Goal: Task Accomplishment & Management: Manage account settings

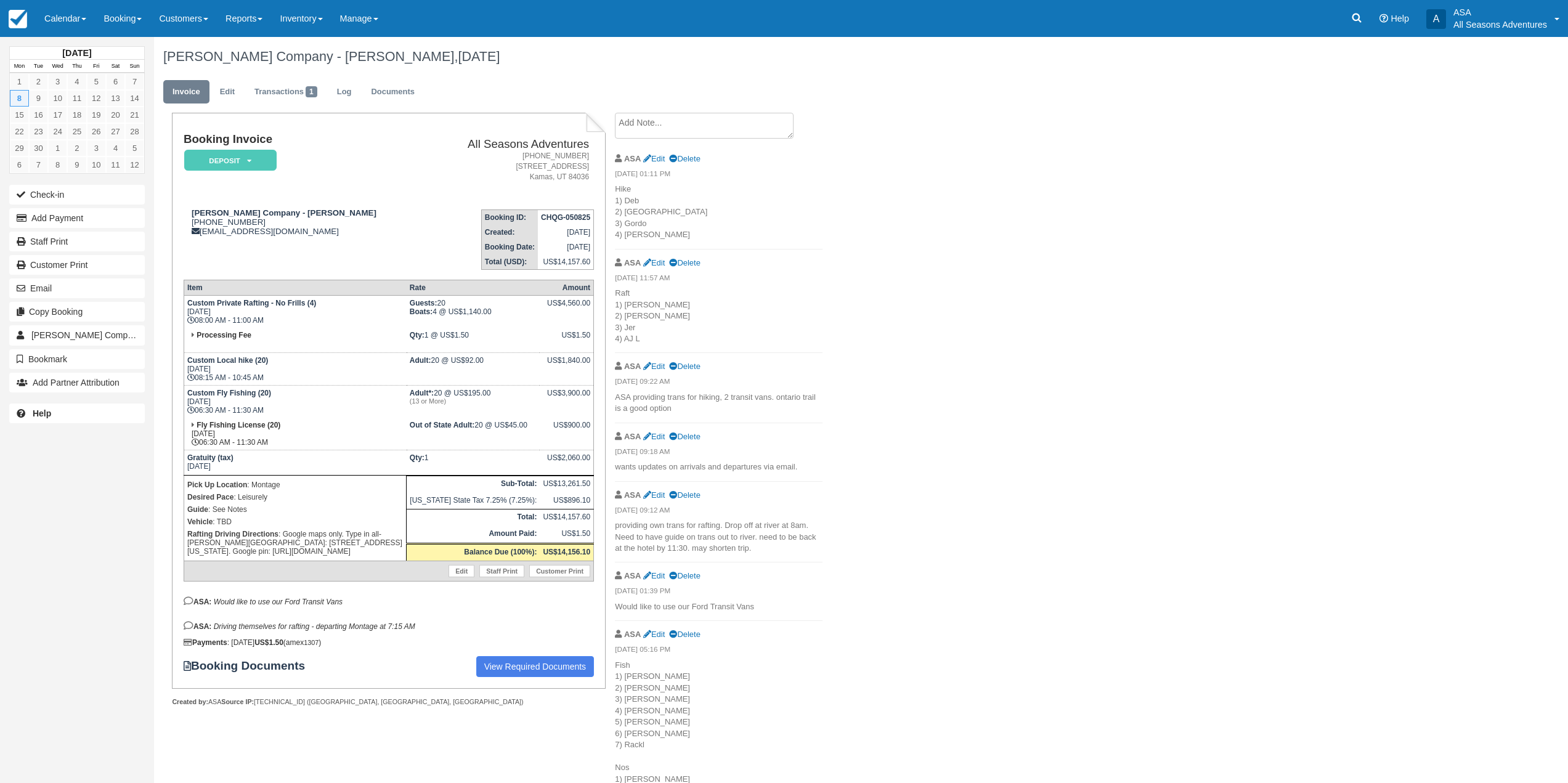
click at [667, 124] on textarea at bounding box center [704, 126] width 179 height 26
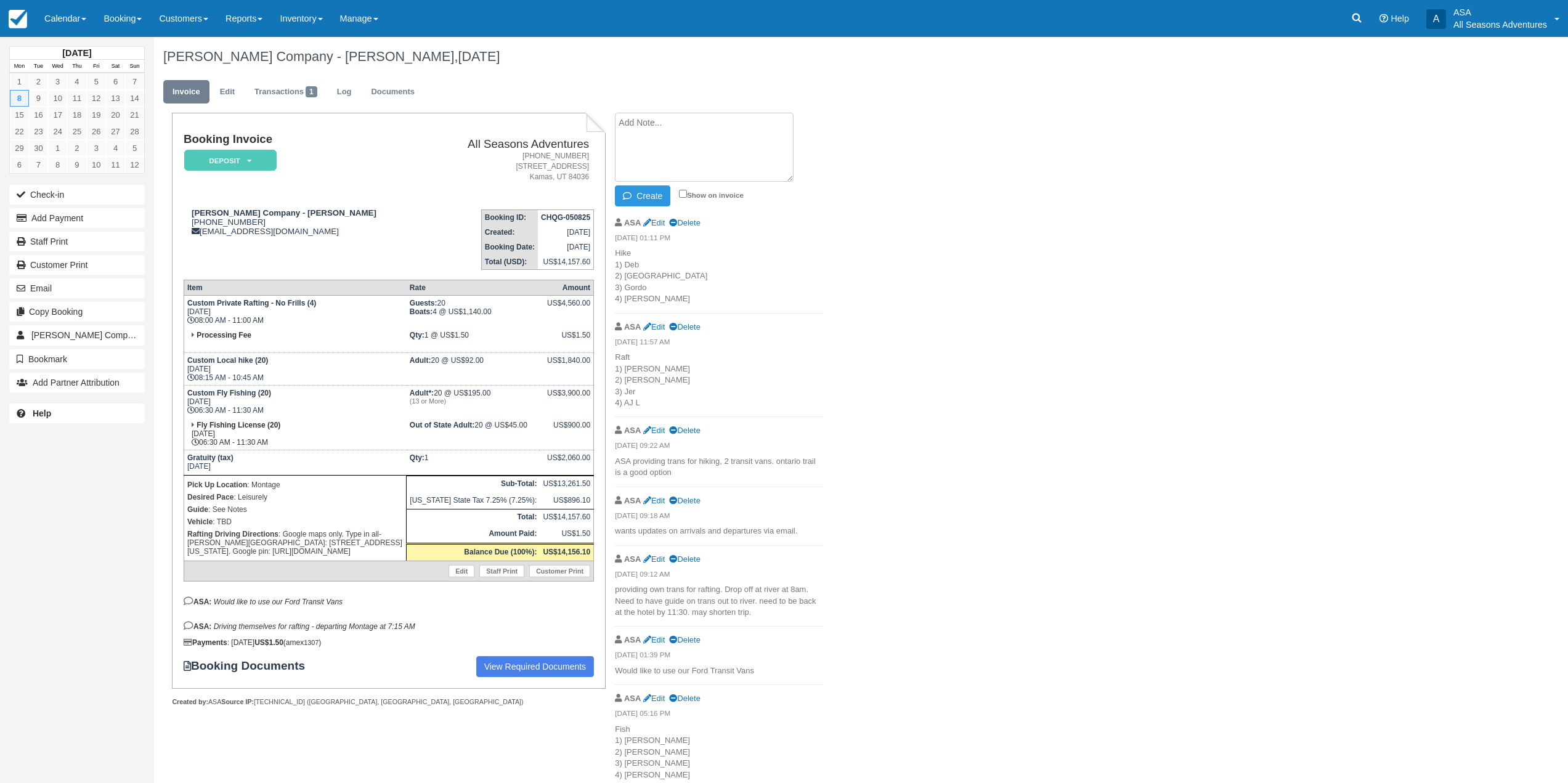
type textarea "O"
drag, startPoint x: 619, startPoint y: 121, endPoint x: 789, endPoint y: 147, distance: 172.0
click at [789, 147] on textarea "Would like us to let her know what vehicle the raft guide meeting at the Montag…" at bounding box center [704, 147] width 179 height 69
type textarea "Would like us to let her know what vehicle the raft guide meeting at the Montag…"
click at [718, 173] on textarea "Would like us to let her know what vehicle the raft guide meeting at the Montag…" at bounding box center [704, 147] width 179 height 69
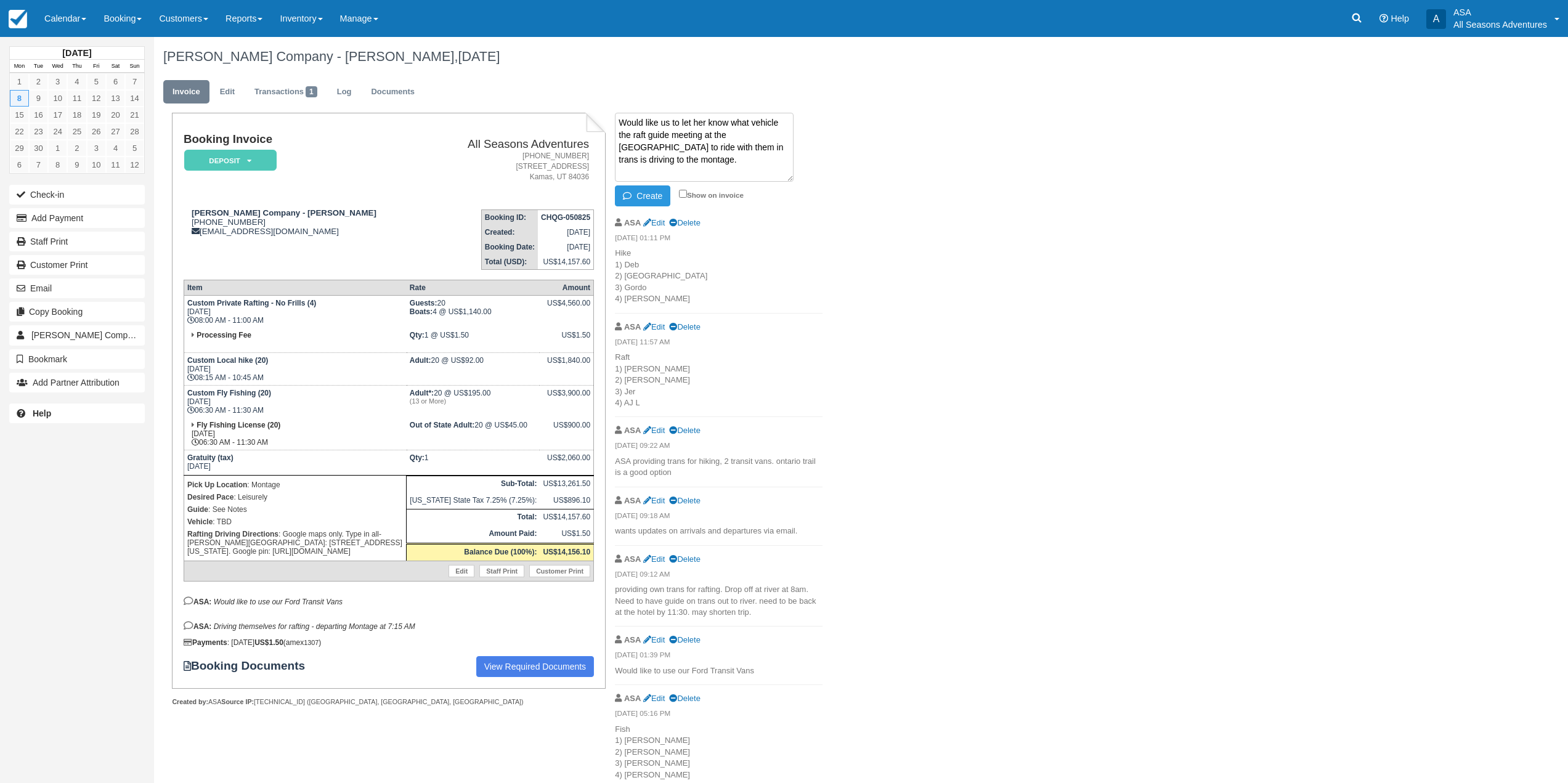
click at [718, 173] on textarea "Would like us to let her know what vehicle the raft guide meeting at the Montag…" at bounding box center [704, 147] width 179 height 69
type textarea "Let michelle know what vehicle raft guide is taking to meet them at the montage…"
click at [646, 196] on button "Create" at bounding box center [642, 196] width 56 height 21
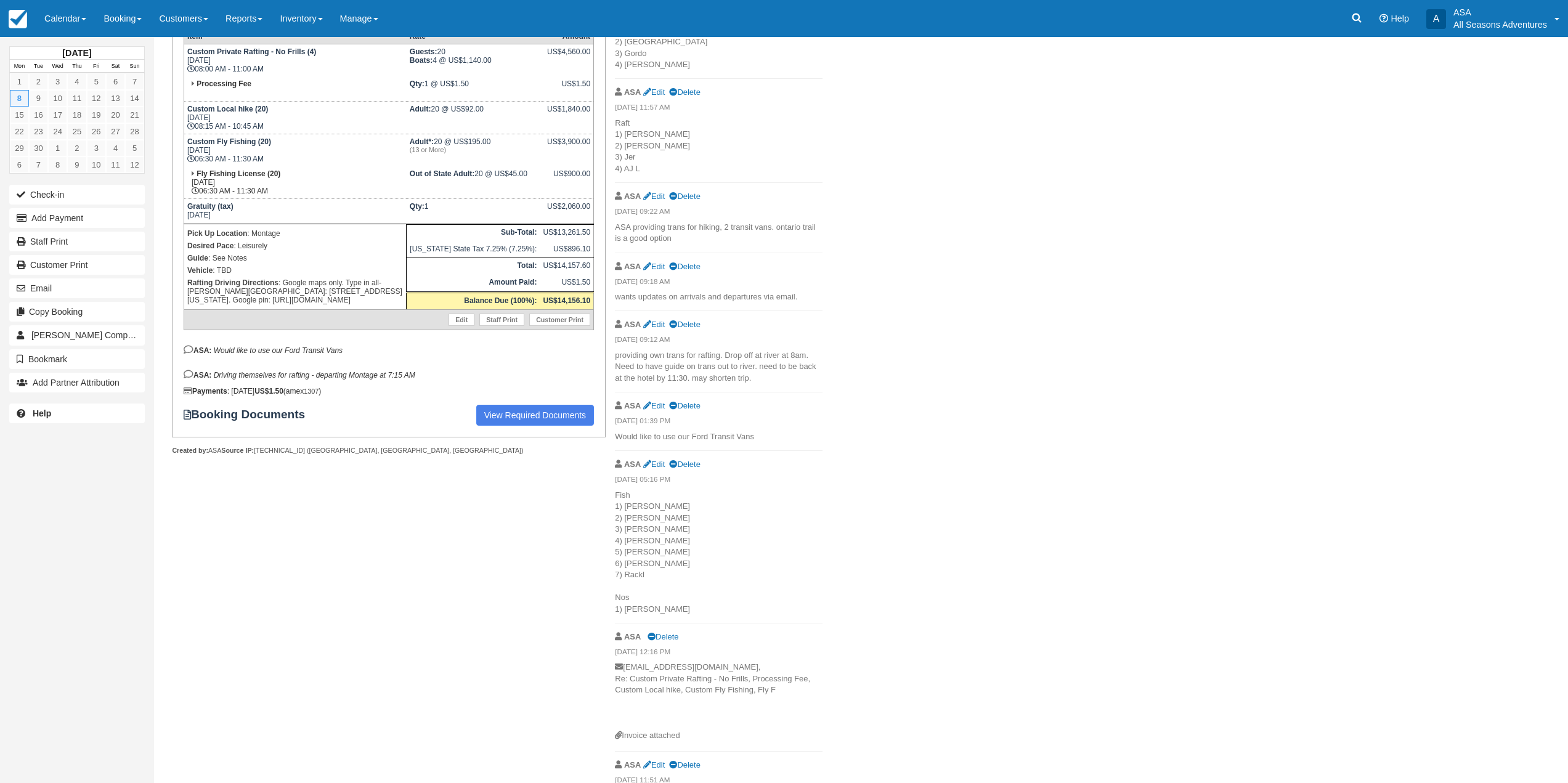
scroll to position [289, 0]
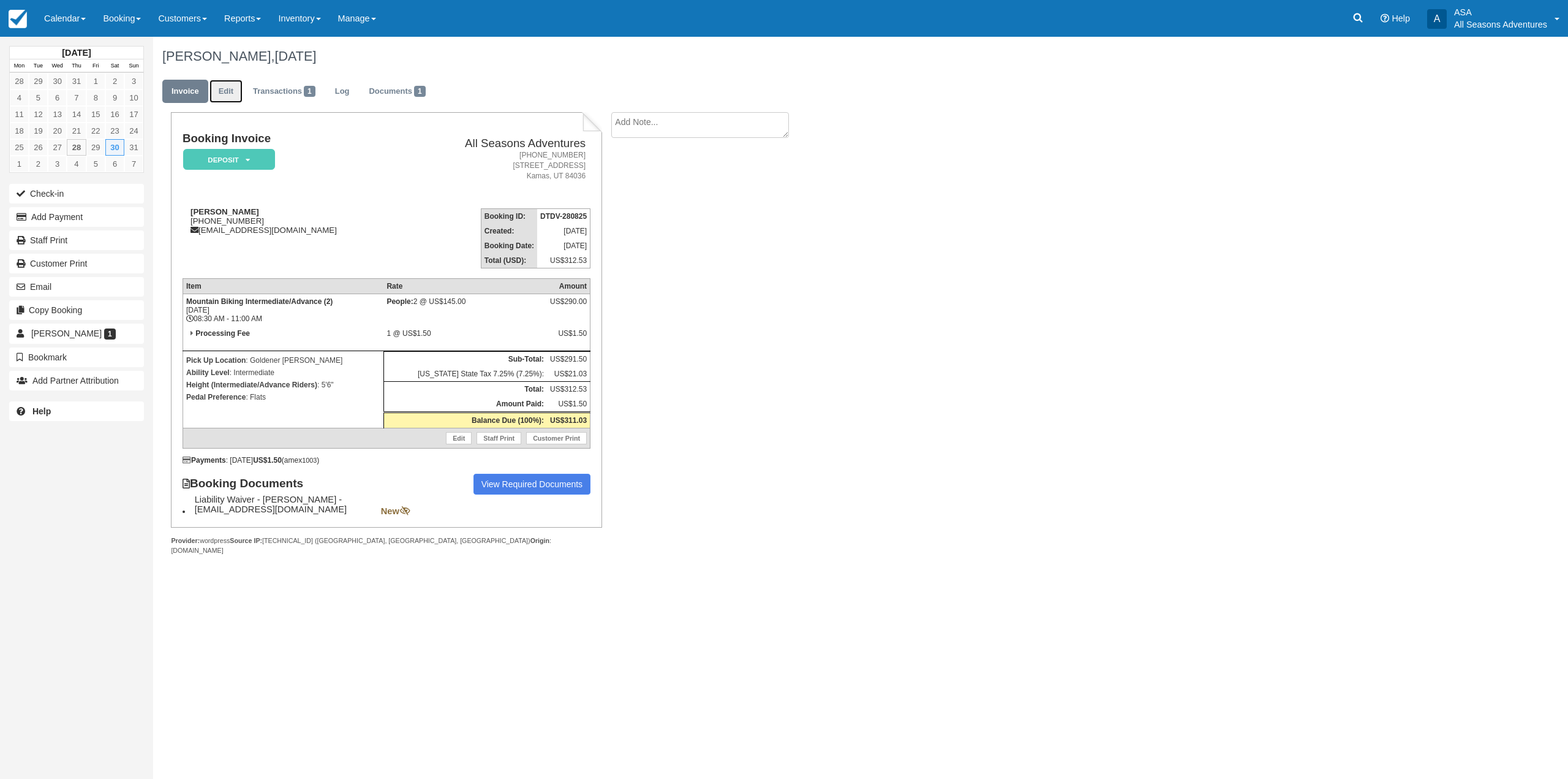
click at [234, 98] on link "Edit" at bounding box center [226, 92] width 33 height 24
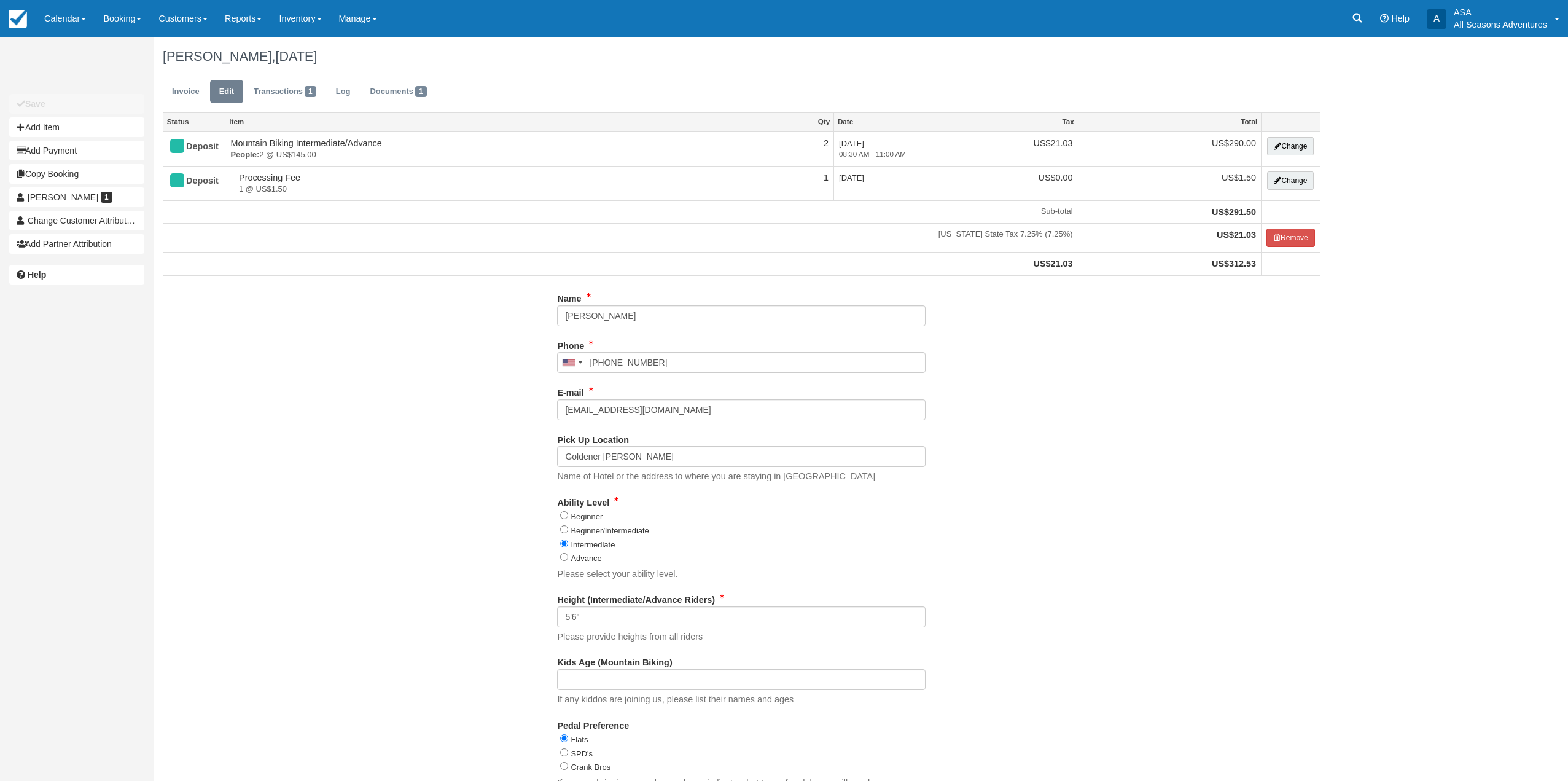
type input "(843) 991-6814"
click at [637, 685] on input "Kids Age (Mountain Biking)" at bounding box center [741, 679] width 369 height 21
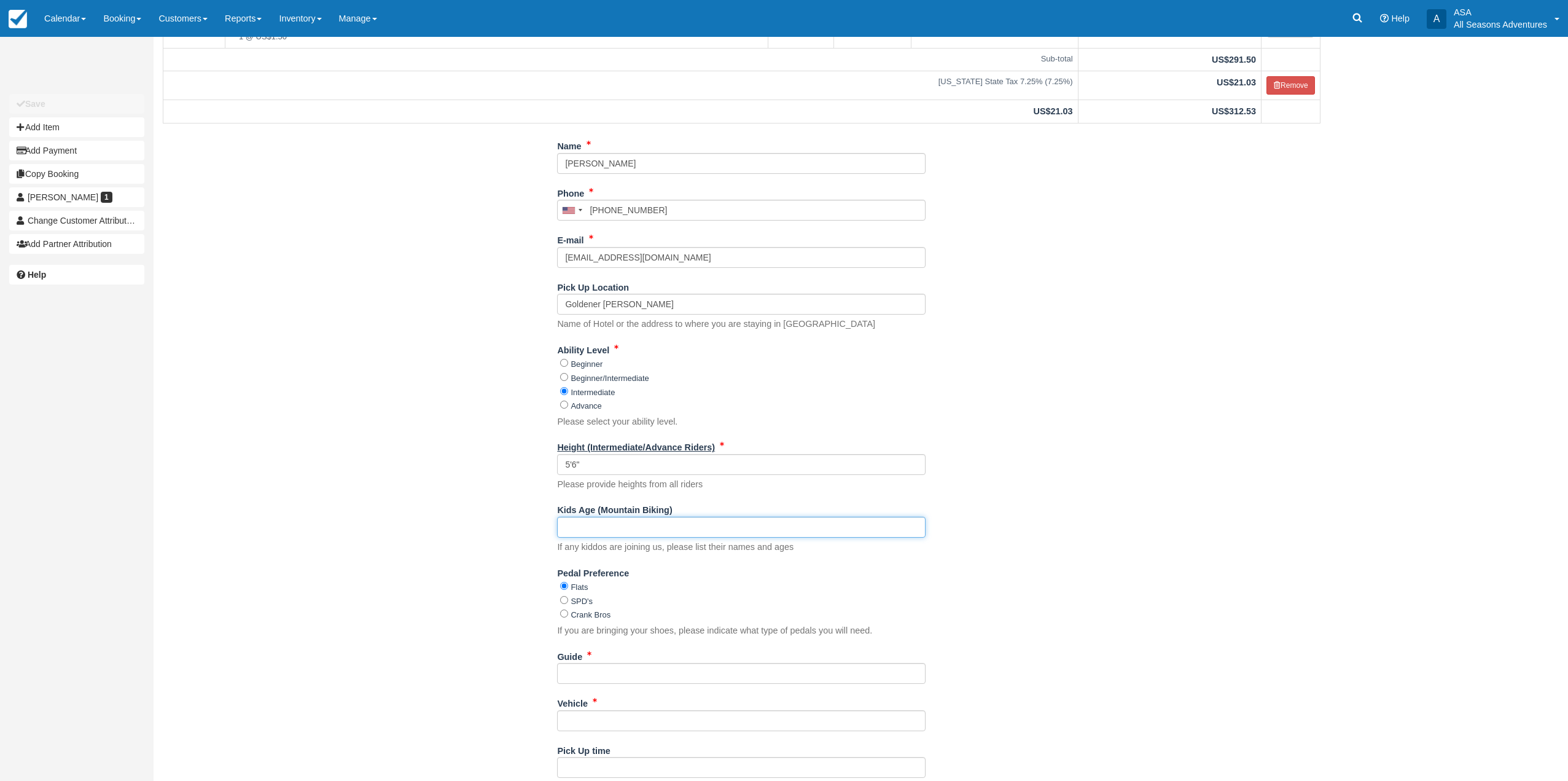
scroll to position [251, 0]
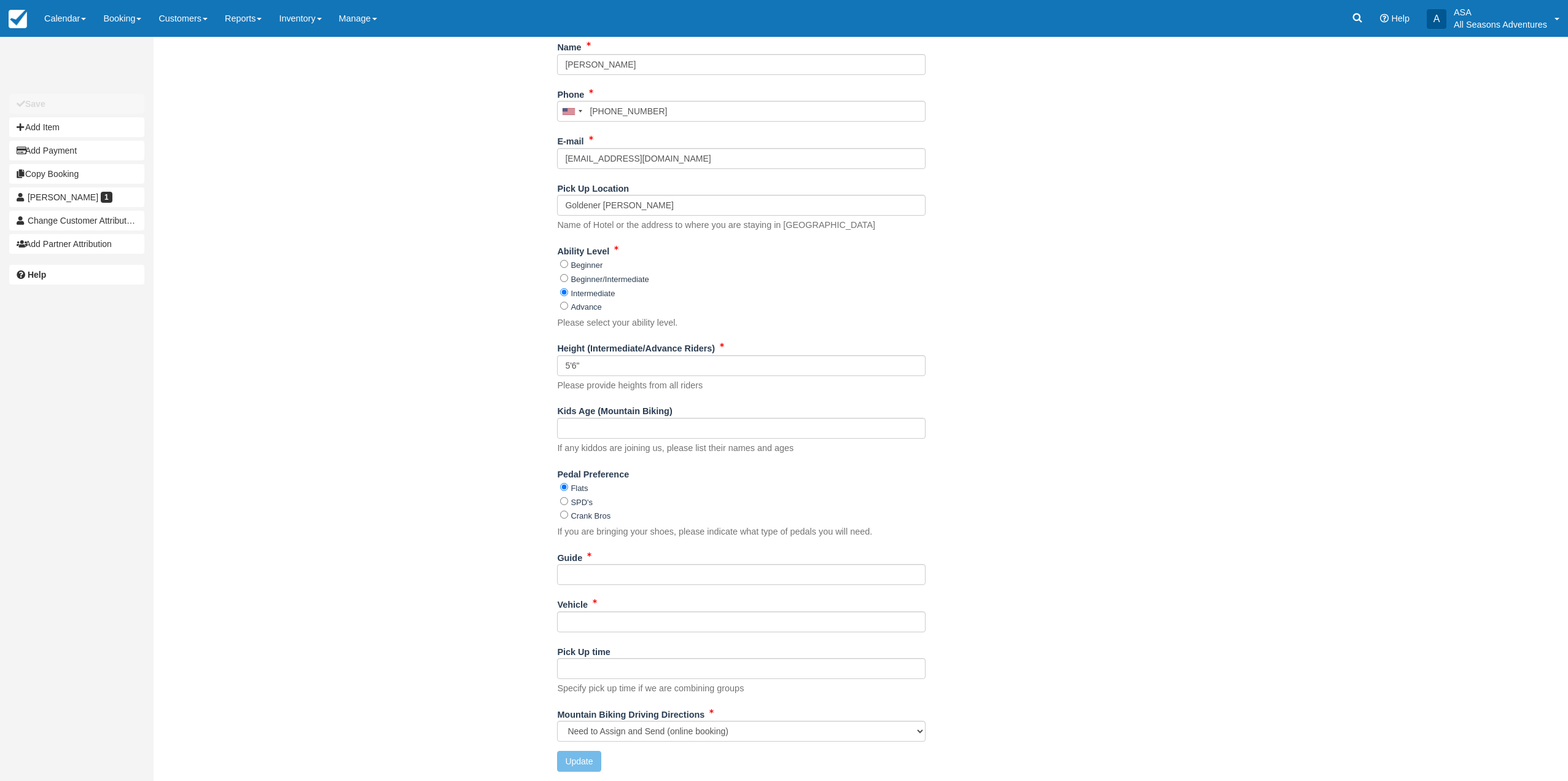
click at [611, 559] on div "Guide" at bounding box center [741, 566] width 369 height 38
click at [613, 578] on input "Guide" at bounding box center [741, 575] width 369 height 21
type input "Lucas"
click at [570, 766] on button "Update" at bounding box center [578, 761] width 43 height 21
type input "+18439916814"
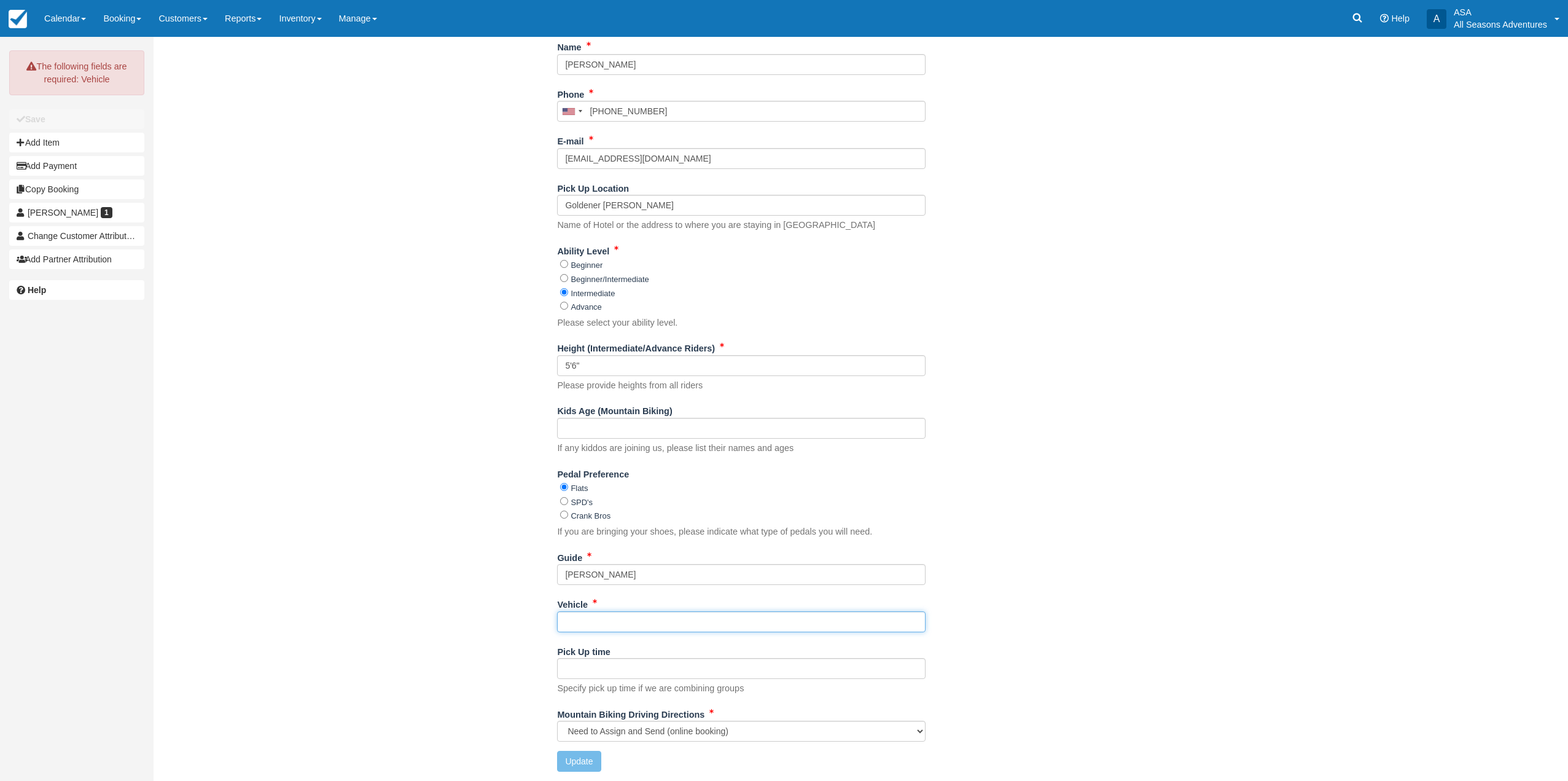
click at [675, 621] on input "Vehicle" at bounding box center [741, 622] width 369 height 21
type input "tbd"
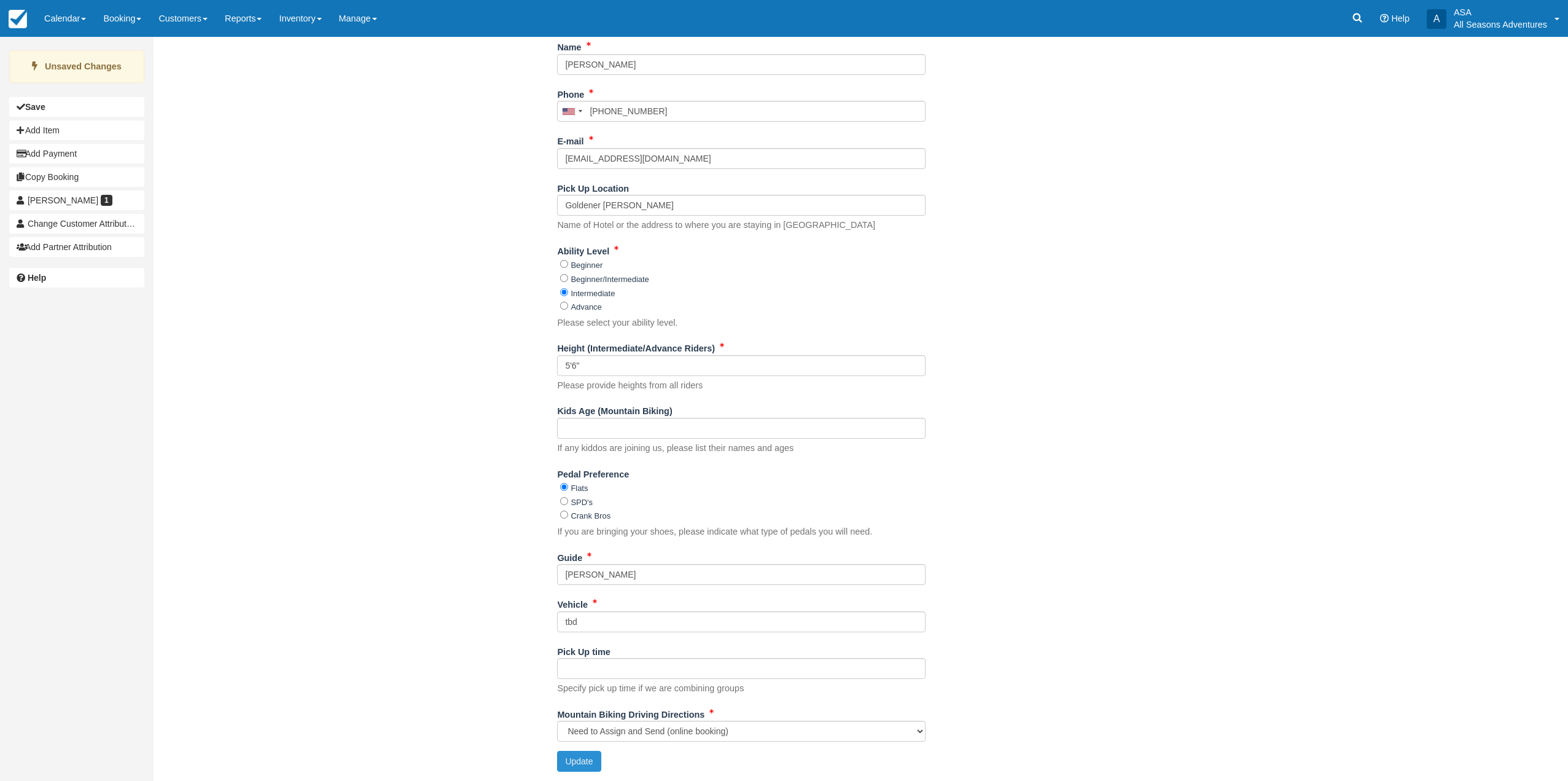
click at [574, 764] on button "Update" at bounding box center [578, 761] width 43 height 21
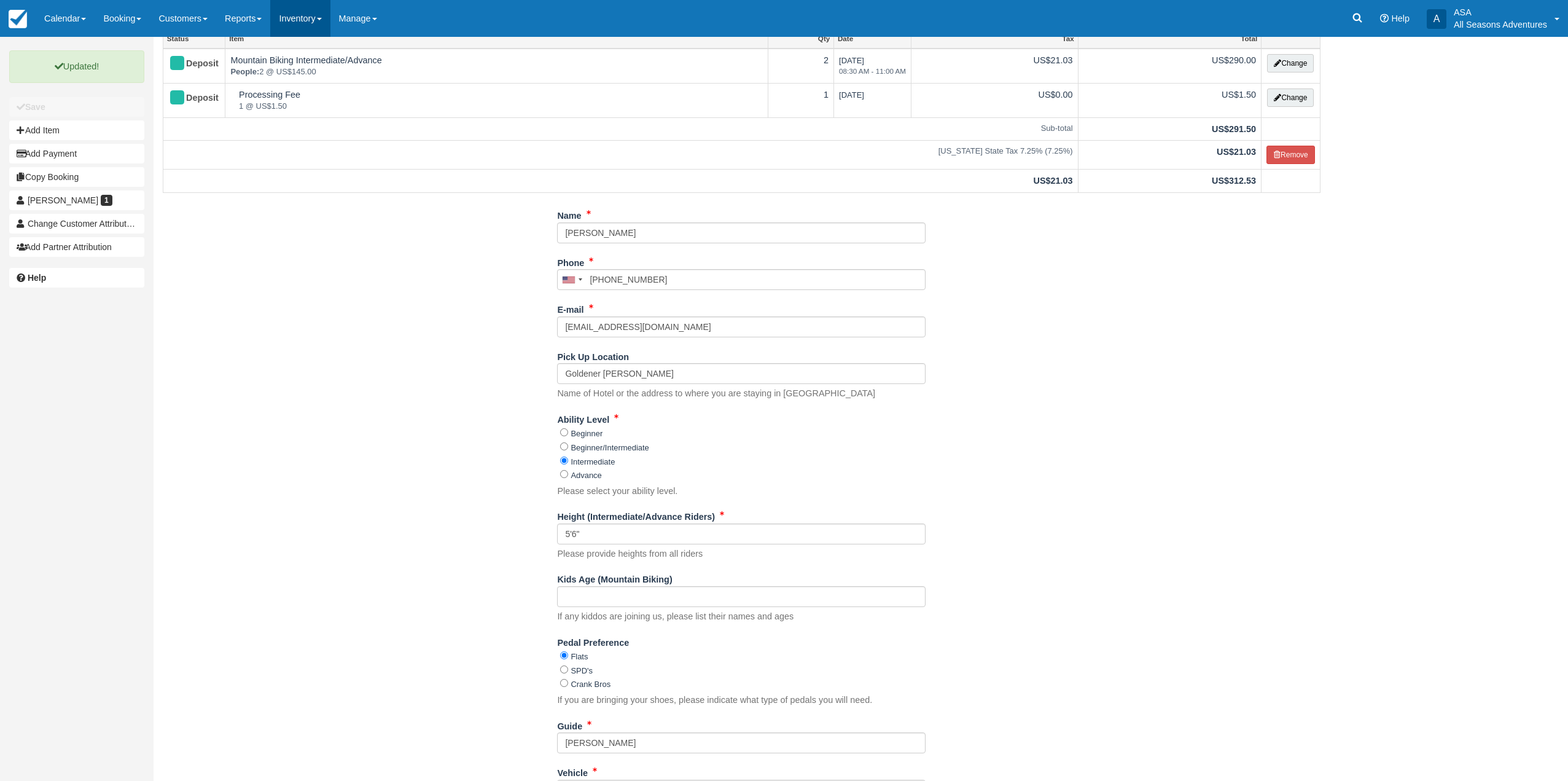
scroll to position [0, 0]
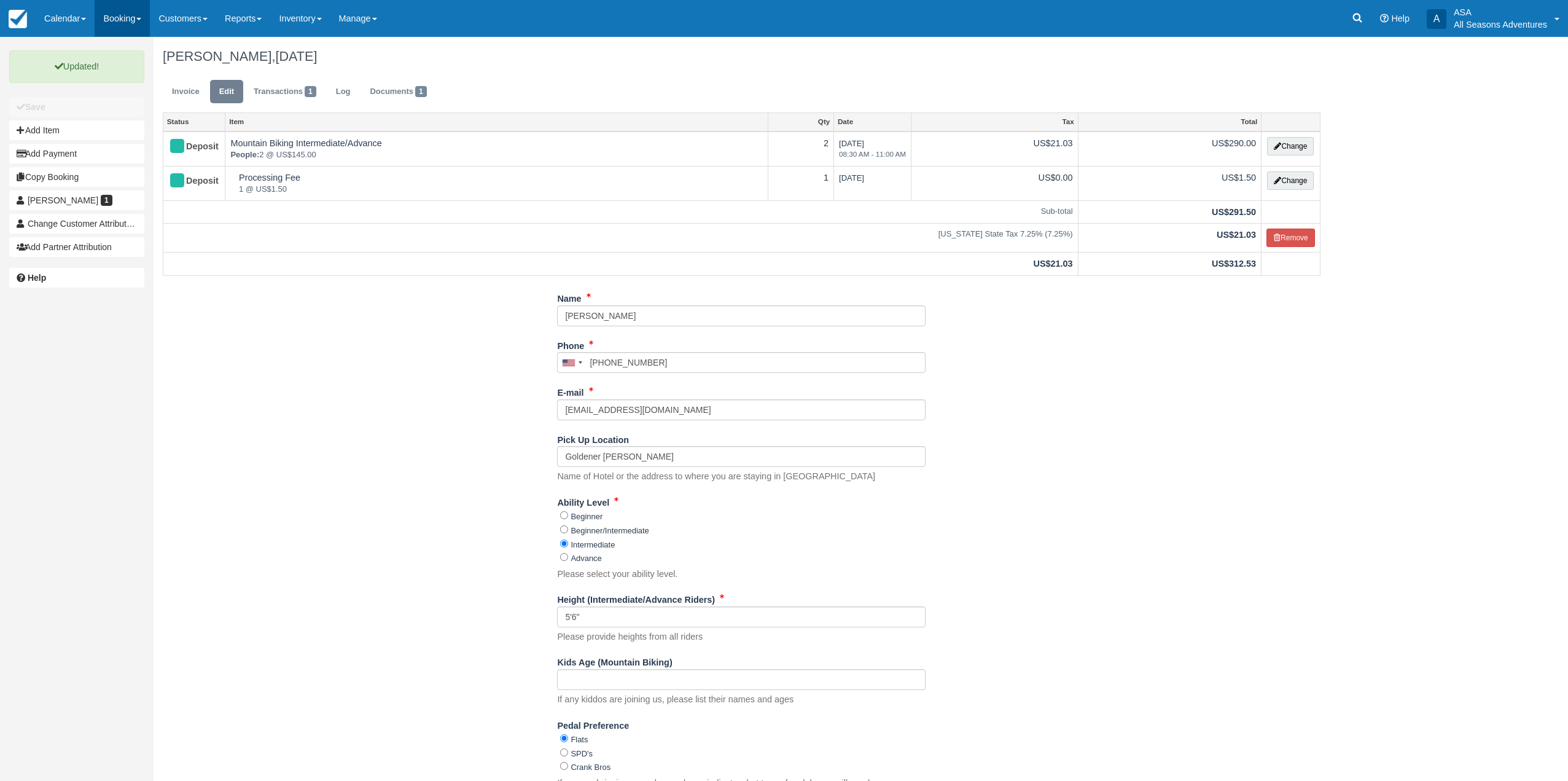
click at [124, 11] on link "Booking" at bounding box center [122, 18] width 55 height 37
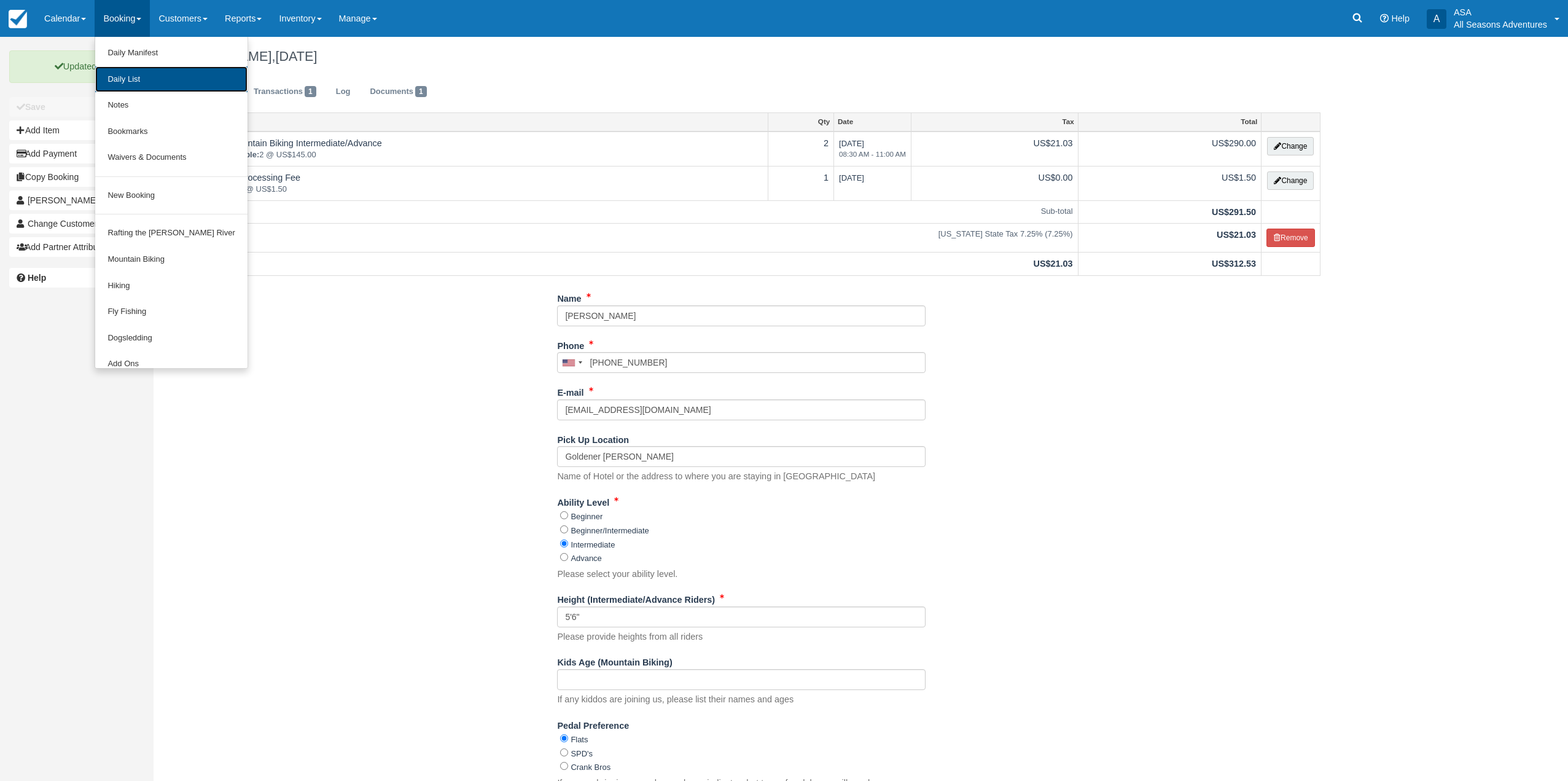
click at [121, 80] on link "Daily List" at bounding box center [171, 79] width 152 height 27
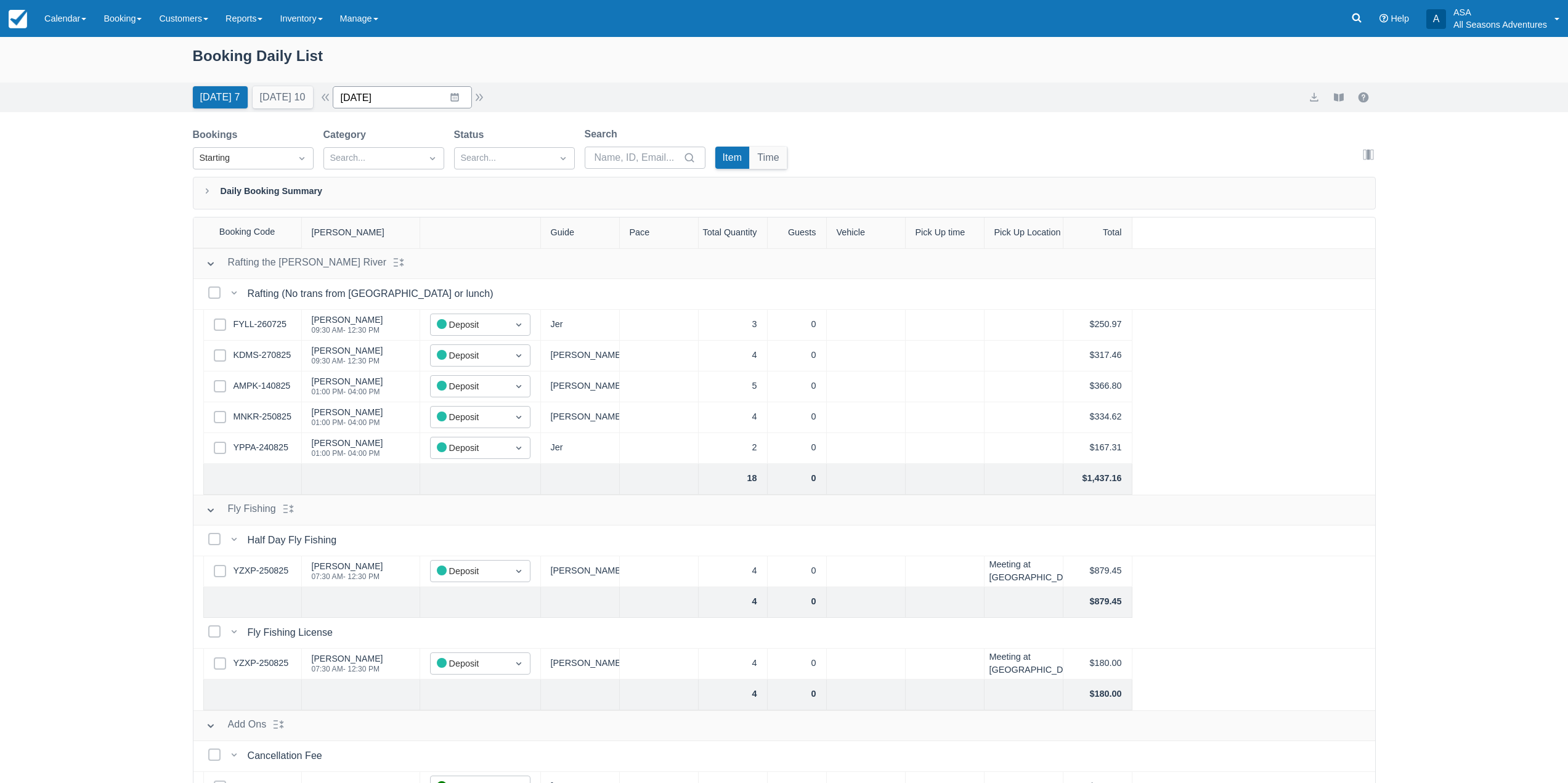
click at [461, 102] on input "08/28/25" at bounding box center [402, 97] width 139 height 22
click at [370, 302] on td "31" at bounding box center [359, 309] width 24 height 24
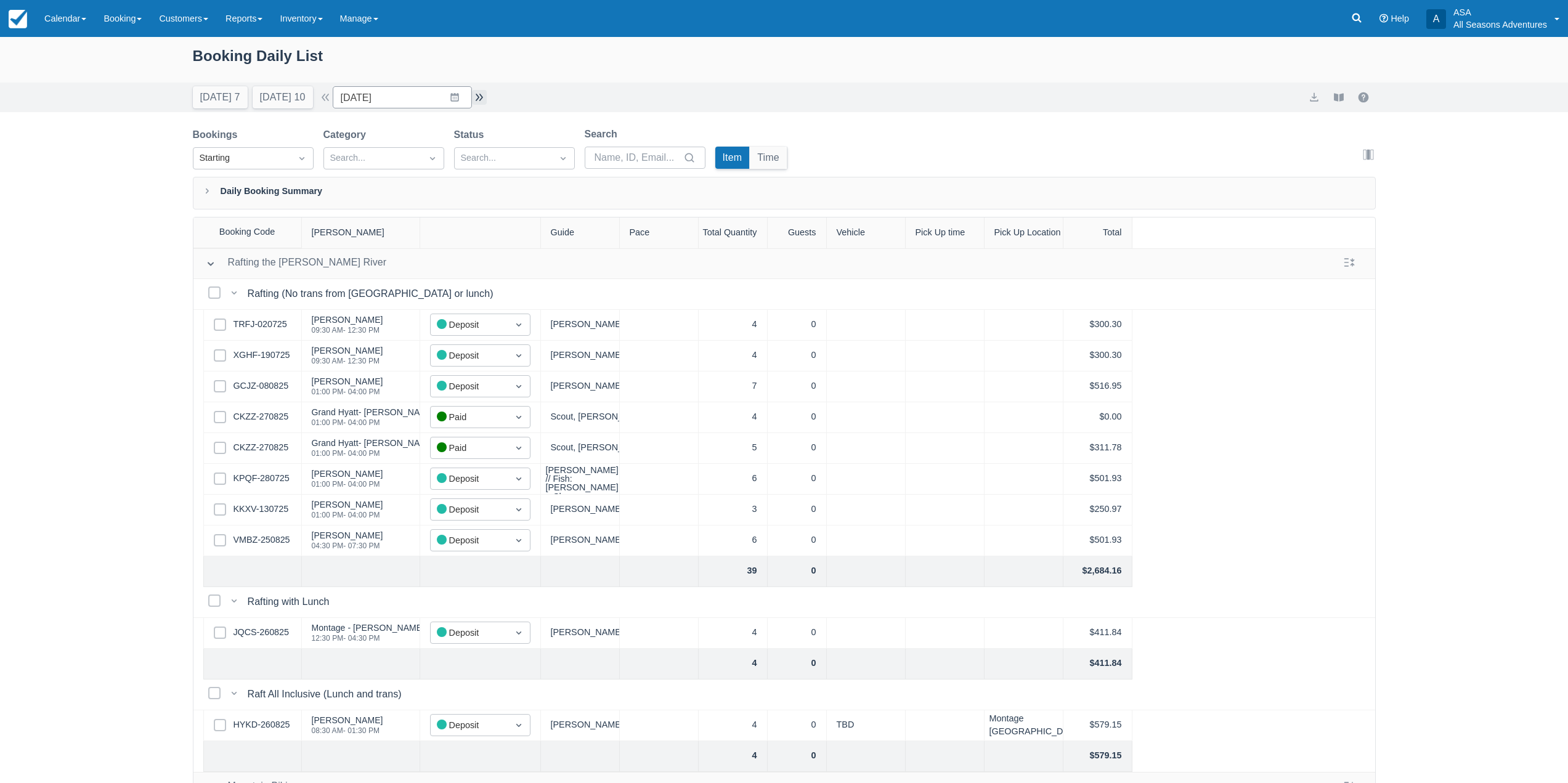
click at [482, 101] on button "button" at bounding box center [479, 97] width 14 height 14
type input "09/01/25"
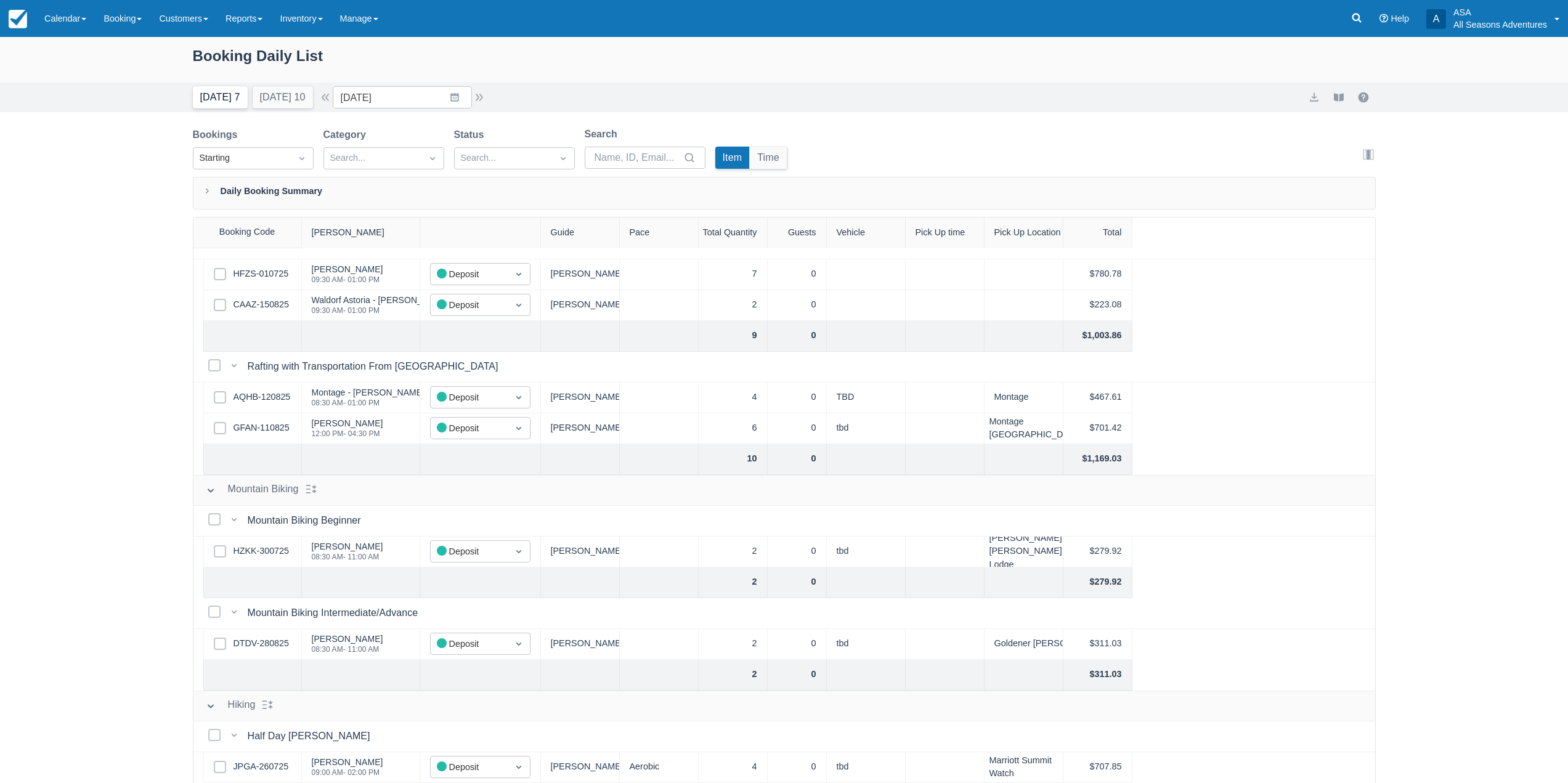
click at [234, 106] on button "[DATE] 7" at bounding box center [220, 97] width 55 height 22
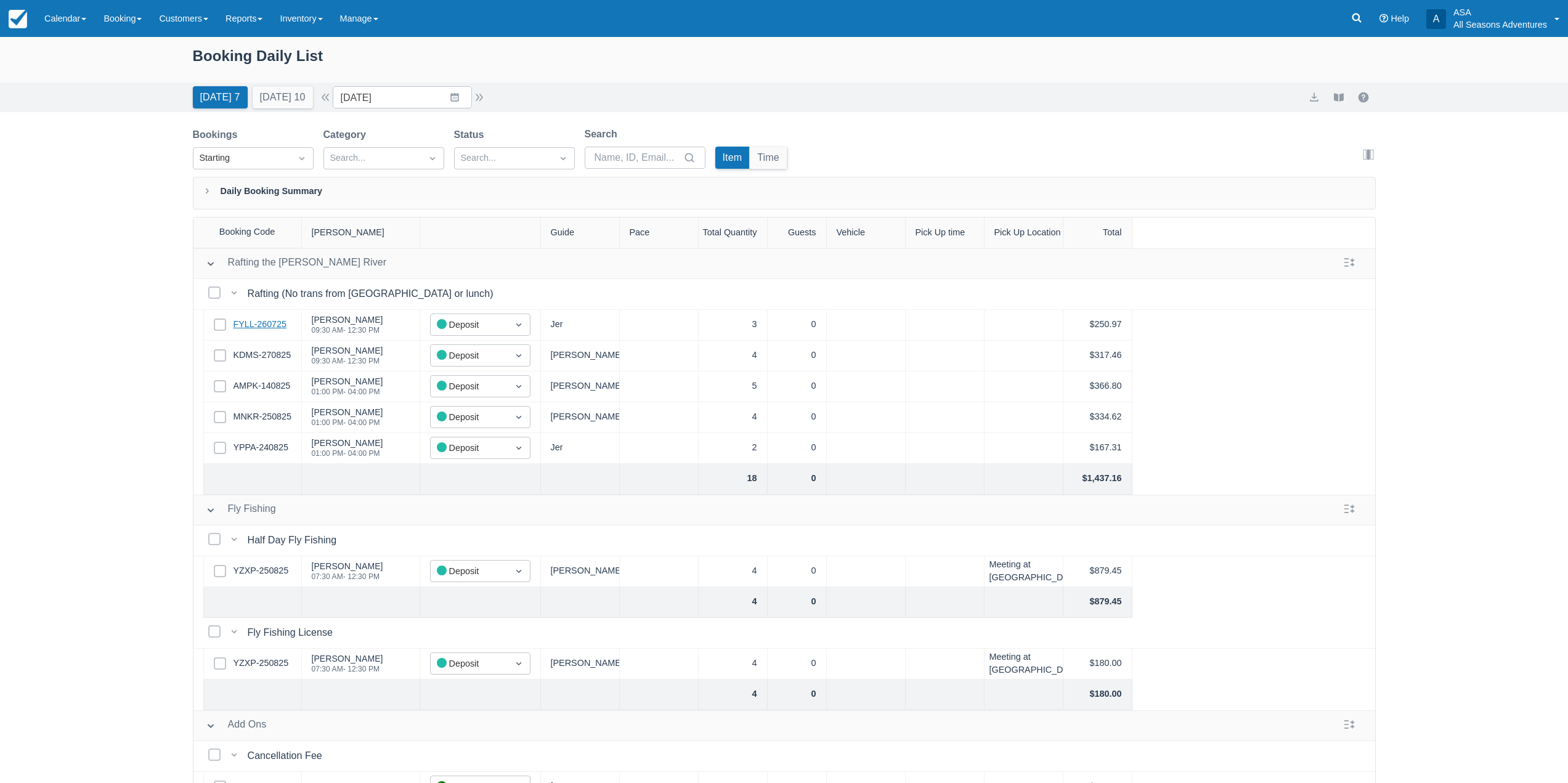
click at [276, 320] on link "FYLL-260725" at bounding box center [260, 325] width 53 height 14
click at [272, 358] on link "KDMS-270825" at bounding box center [263, 355] width 58 height 14
click at [280, 383] on link "AMPK-140825" at bounding box center [262, 387] width 57 height 14
click at [282, 416] on link "MNKR-250825" at bounding box center [263, 417] width 58 height 14
click at [270, 450] on link "YPPA-240825" at bounding box center [261, 448] width 55 height 14
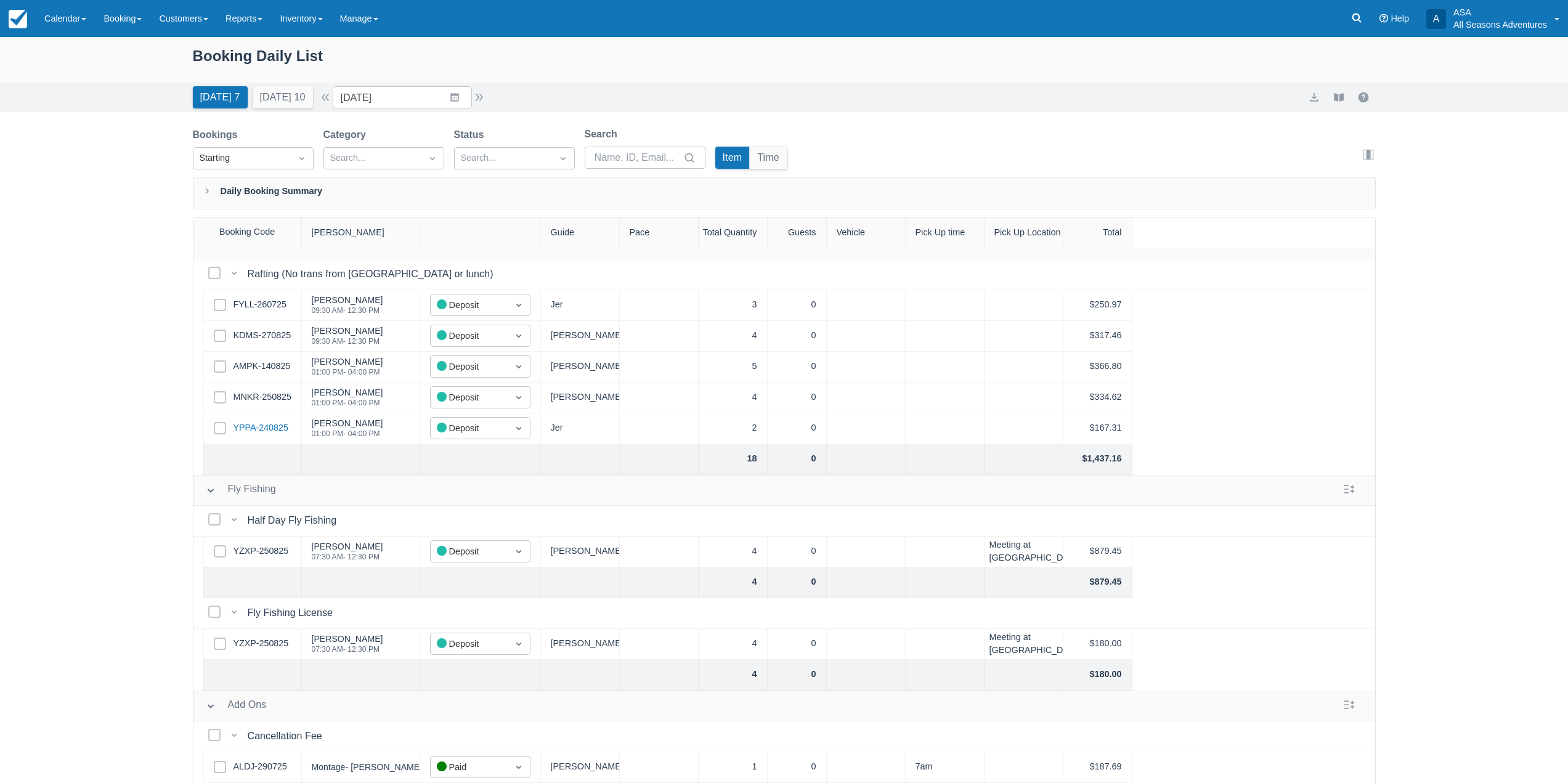
scroll to position [63, 0]
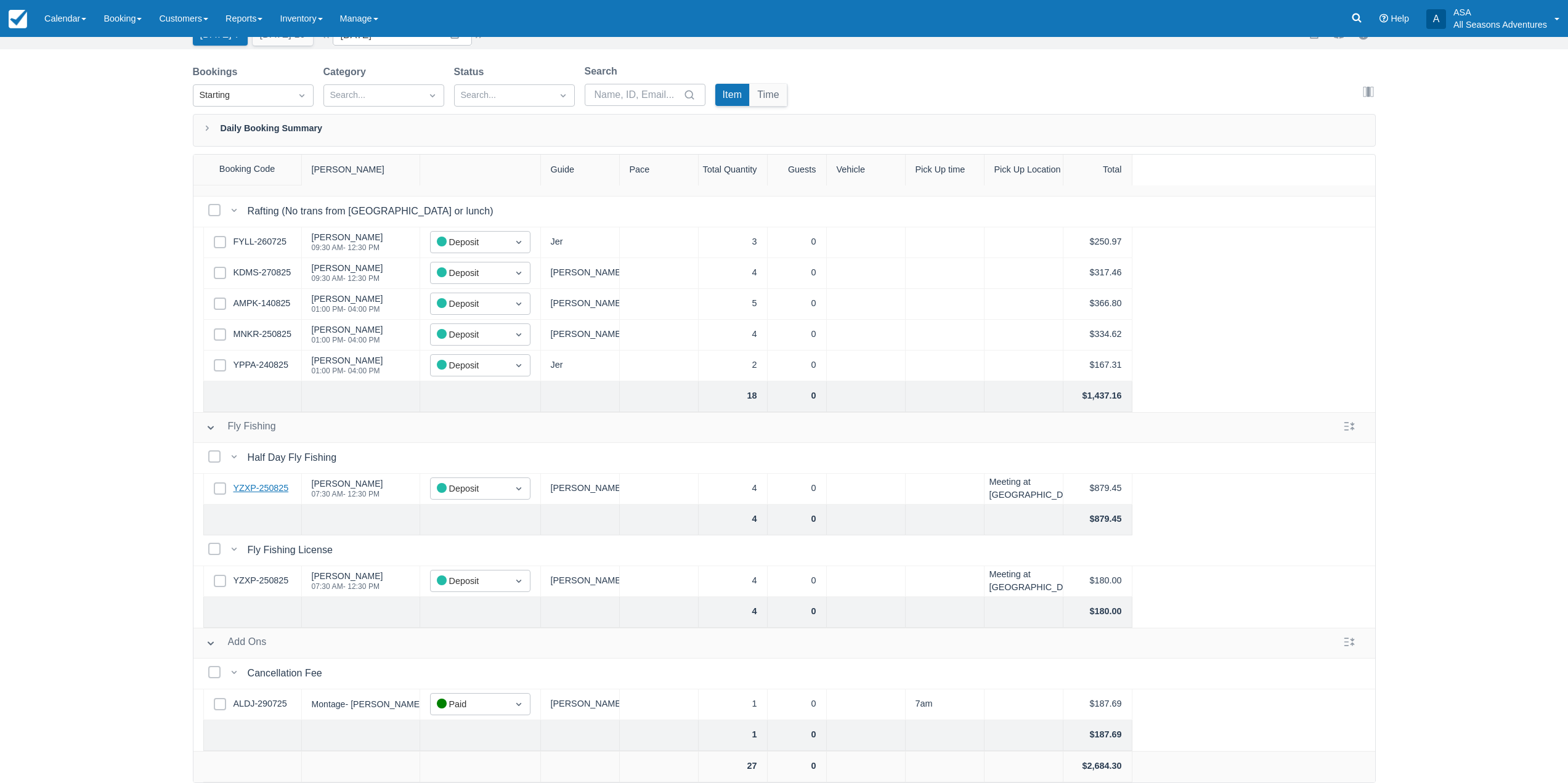
click at [270, 482] on link "YZXP-250825" at bounding box center [261, 489] width 56 height 14
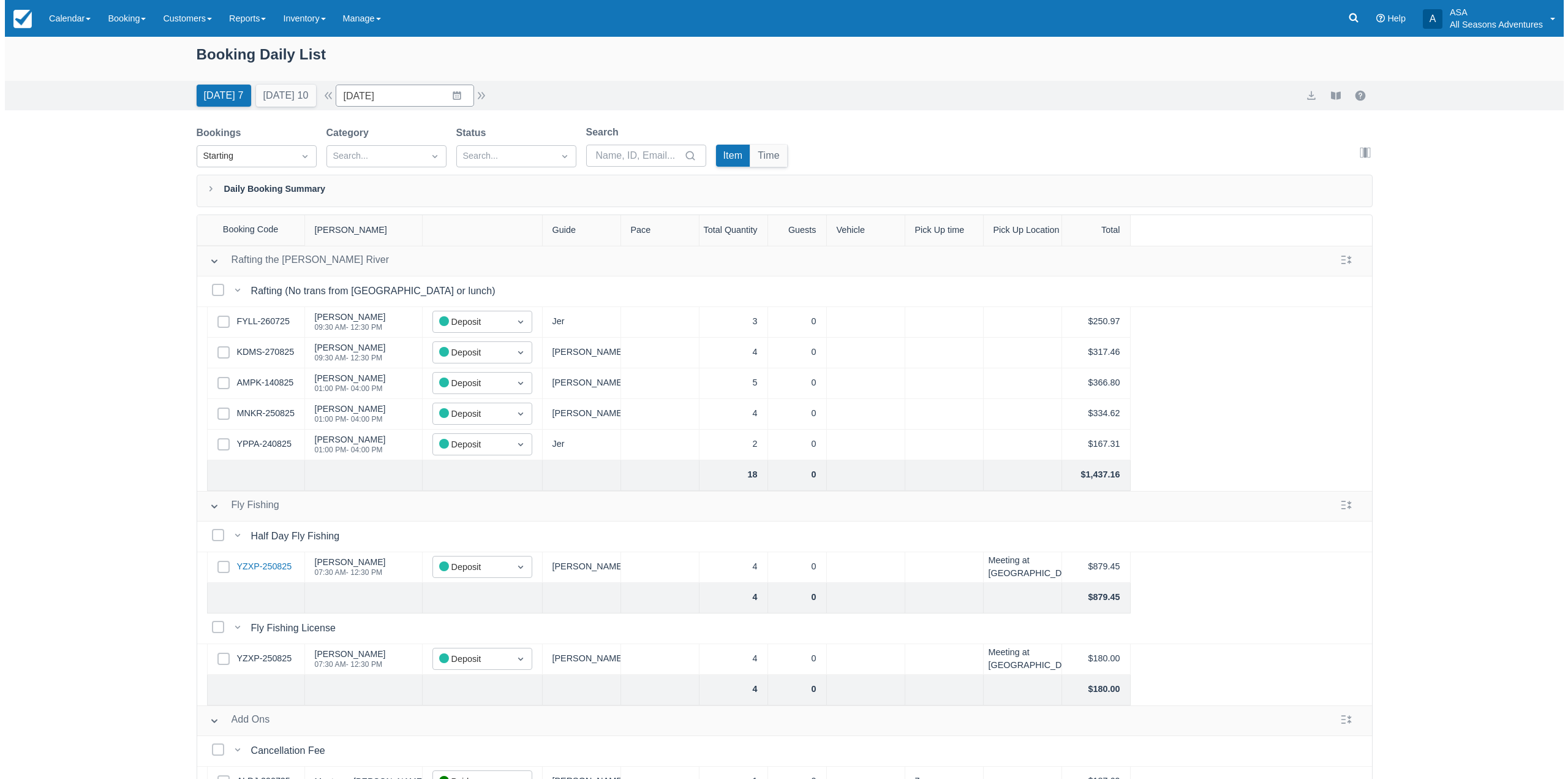
scroll to position [0, 0]
click at [457, 95] on input "[DATE]" at bounding box center [400, 96] width 138 height 22
click at [496, 149] on div "Move forward to switch to the next month." at bounding box center [500, 147] width 24 height 20
click at [506, 148] on icon "Move forward to switch to the next month." at bounding box center [499, 147] width 11 height 11
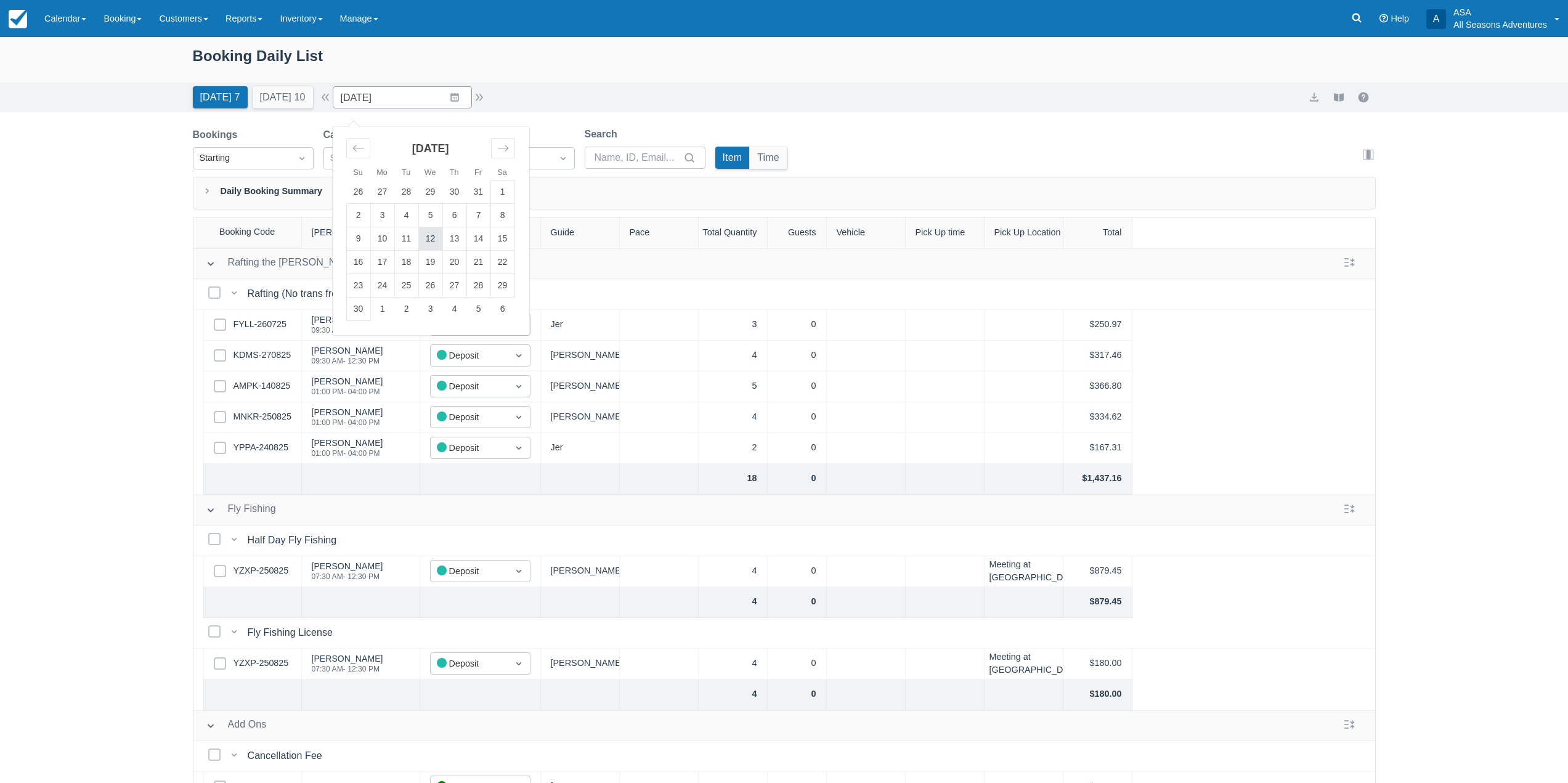
click at [438, 237] on td "12" at bounding box center [431, 239] width 24 height 24
type input "11/12/25"
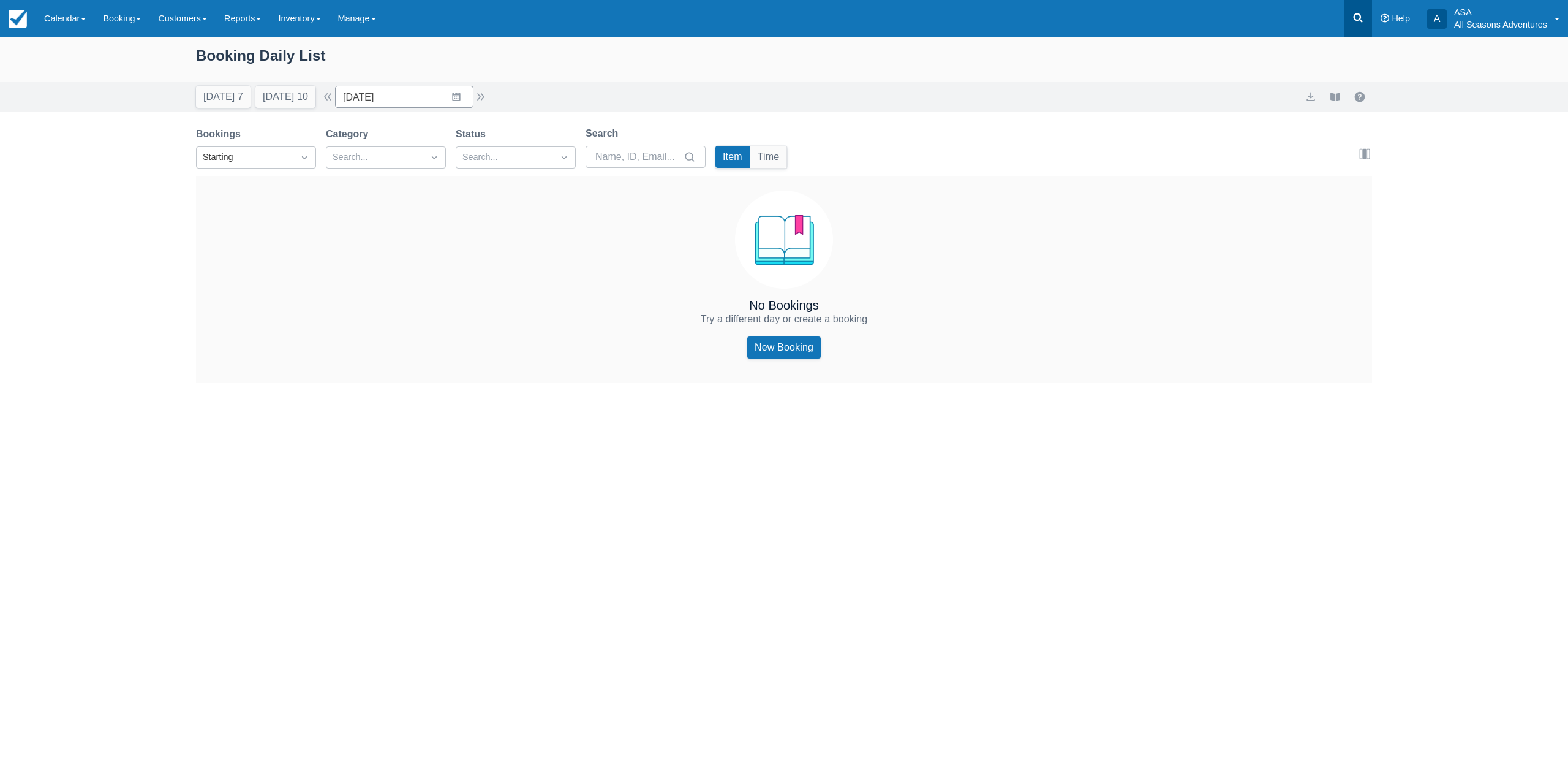
click at [1349, 11] on link at bounding box center [1358, 18] width 28 height 37
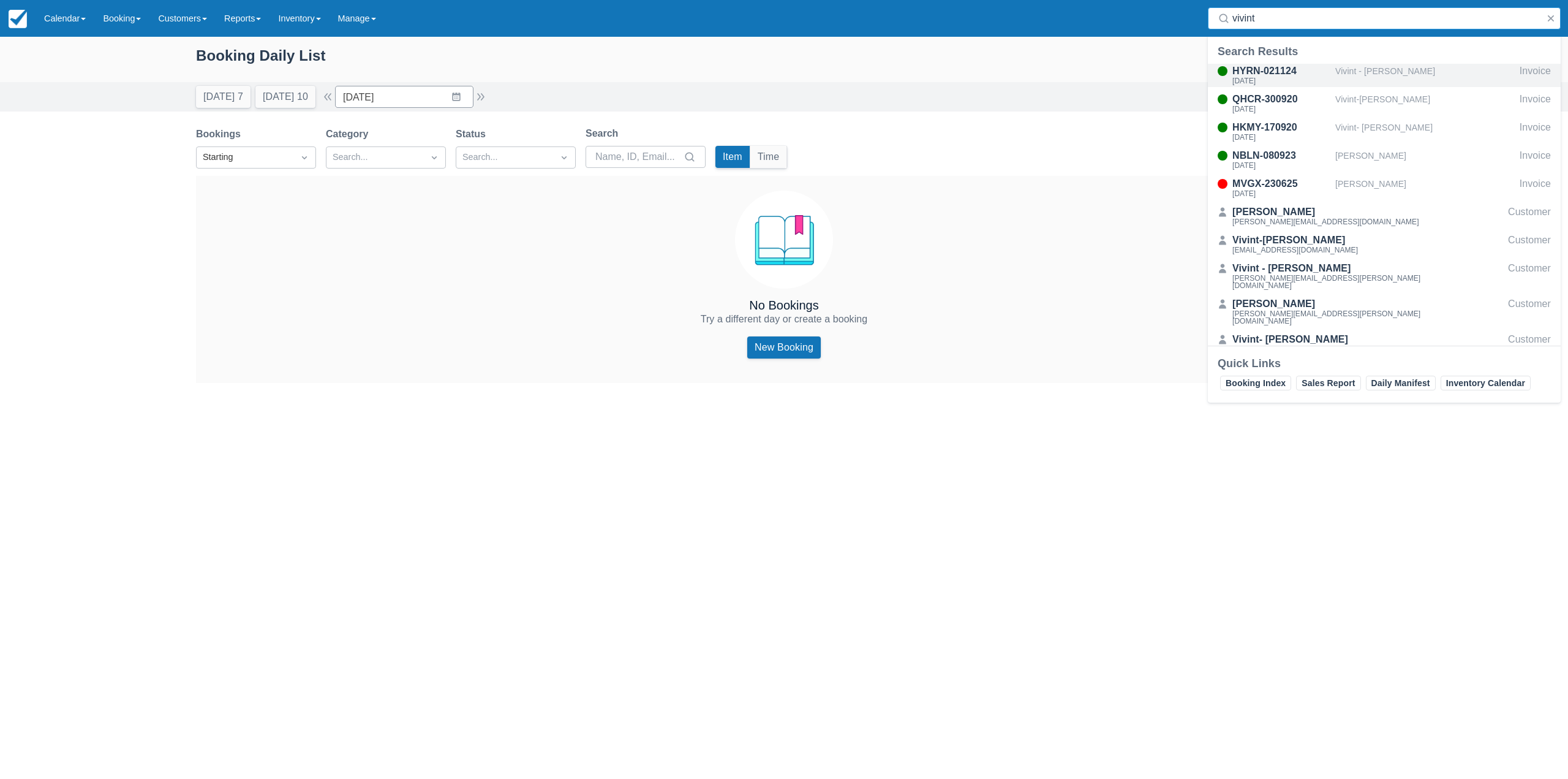
type input "vivint"
click at [1360, 75] on div "Vivint - Jaci Stryker" at bounding box center [1425, 75] width 179 height 23
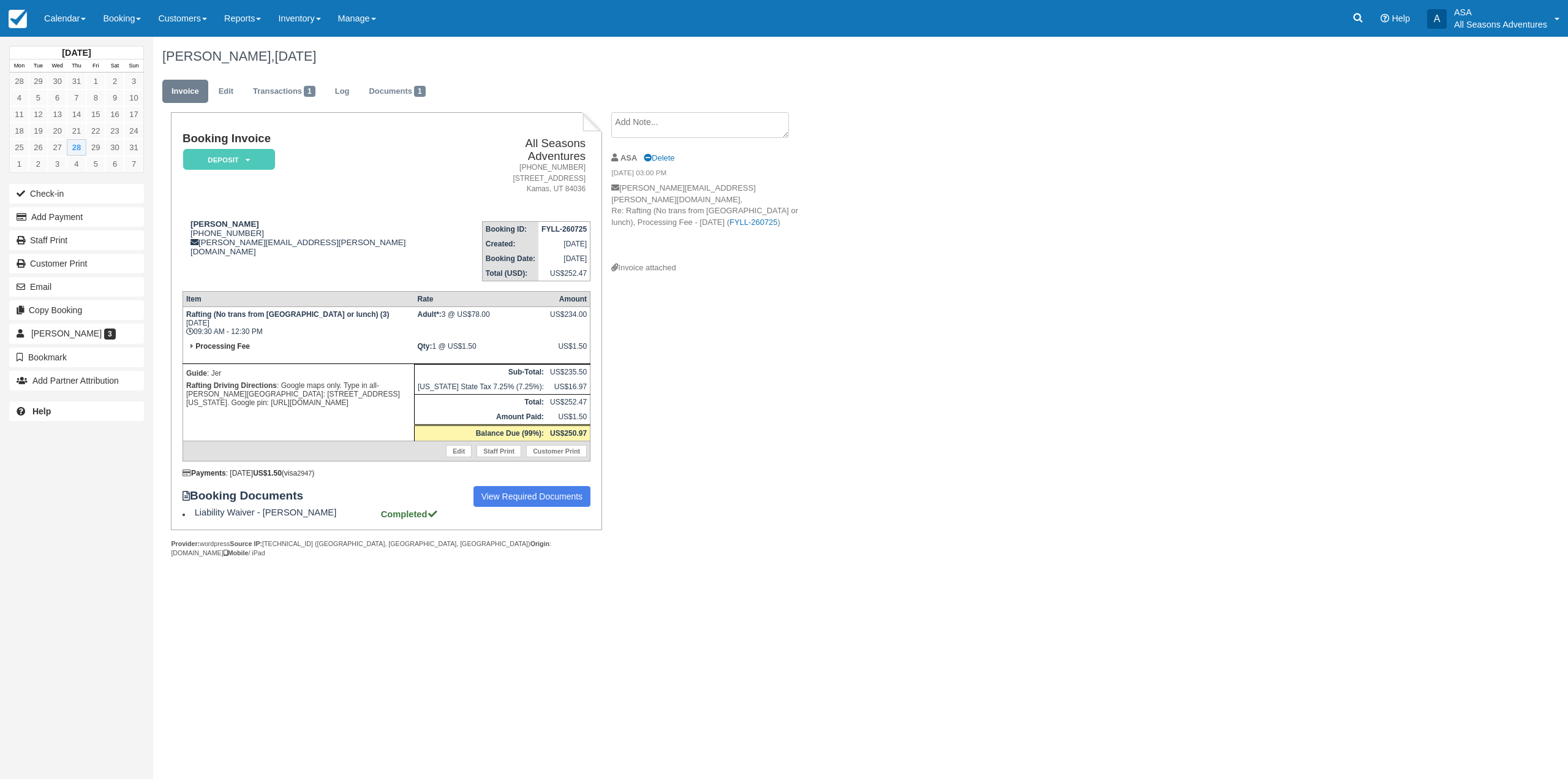
click at [252, 747] on div "[DATE] Mon Tue Wed Thu Fri Sat Sun 28 29 30 31 1 2 3 4 5 6 7 8 9 10 11 12 13 14…" at bounding box center [784, 408] width 1568 height 742
click at [58, 221] on button "Add Payment" at bounding box center [76, 217] width 135 height 20
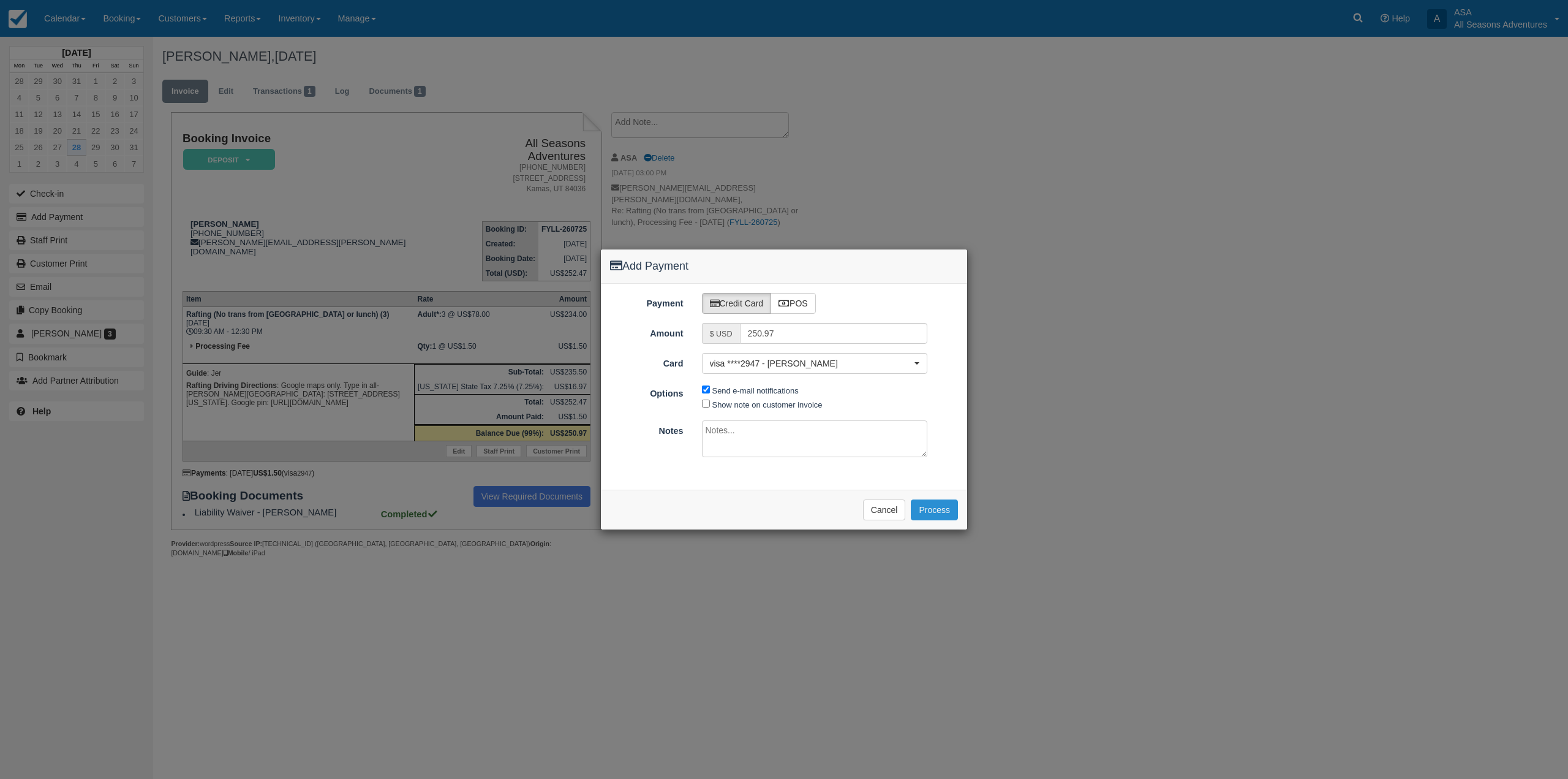
click at [931, 512] on button "Process" at bounding box center [935, 510] width 47 height 21
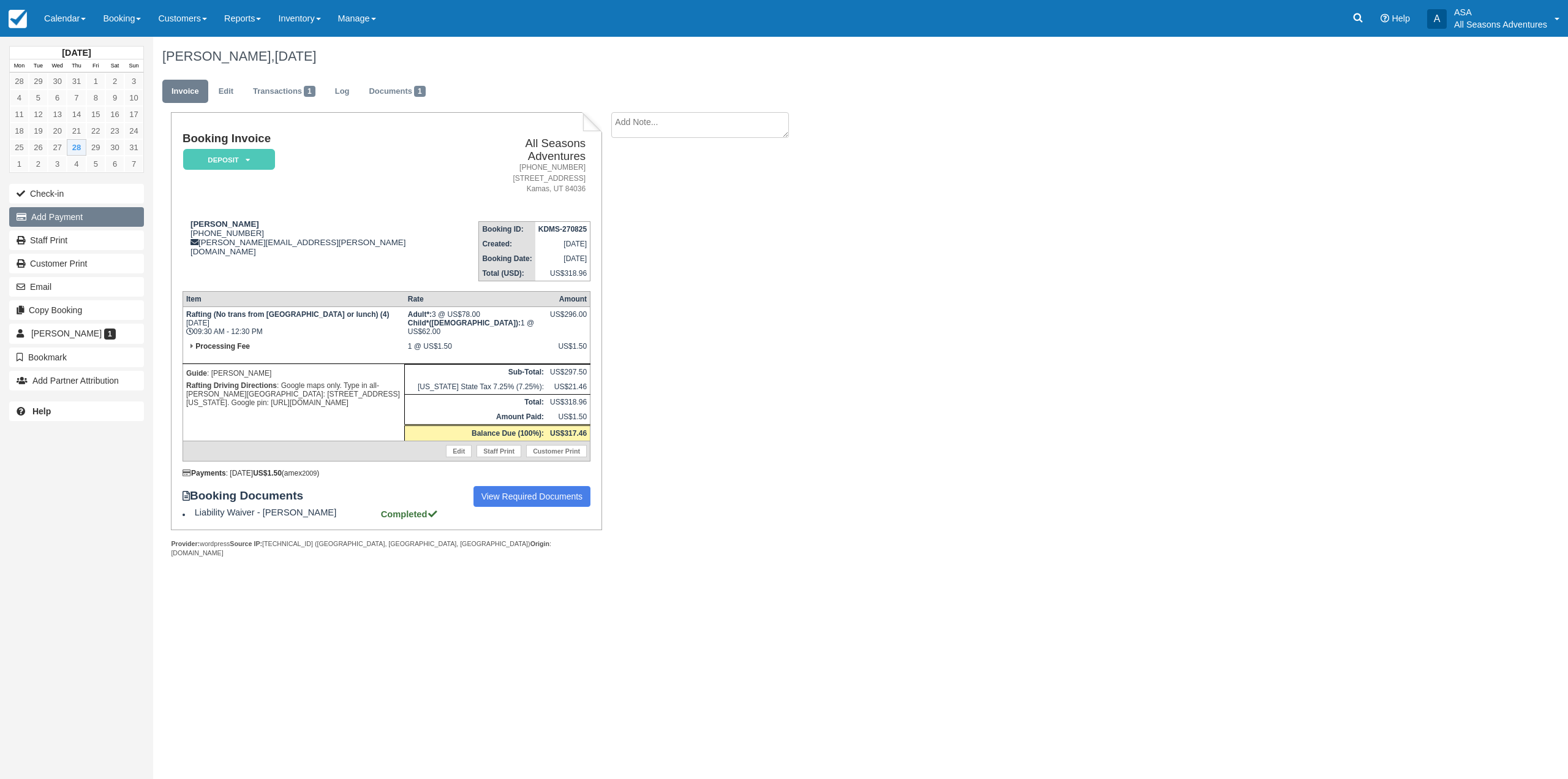
click at [82, 215] on button "Add Payment" at bounding box center [76, 217] width 135 height 20
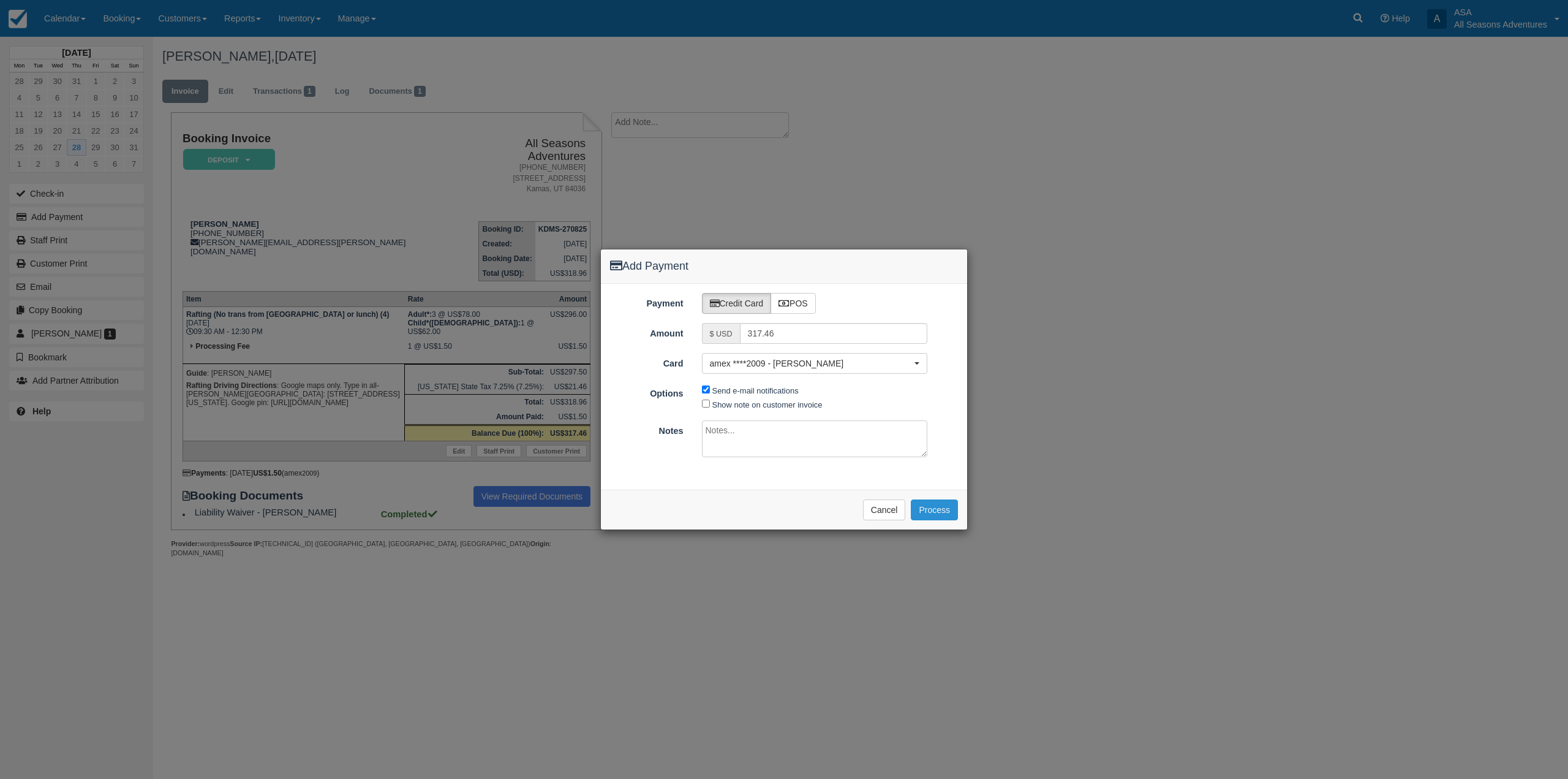
click at [950, 510] on button "Process" at bounding box center [935, 510] width 47 height 21
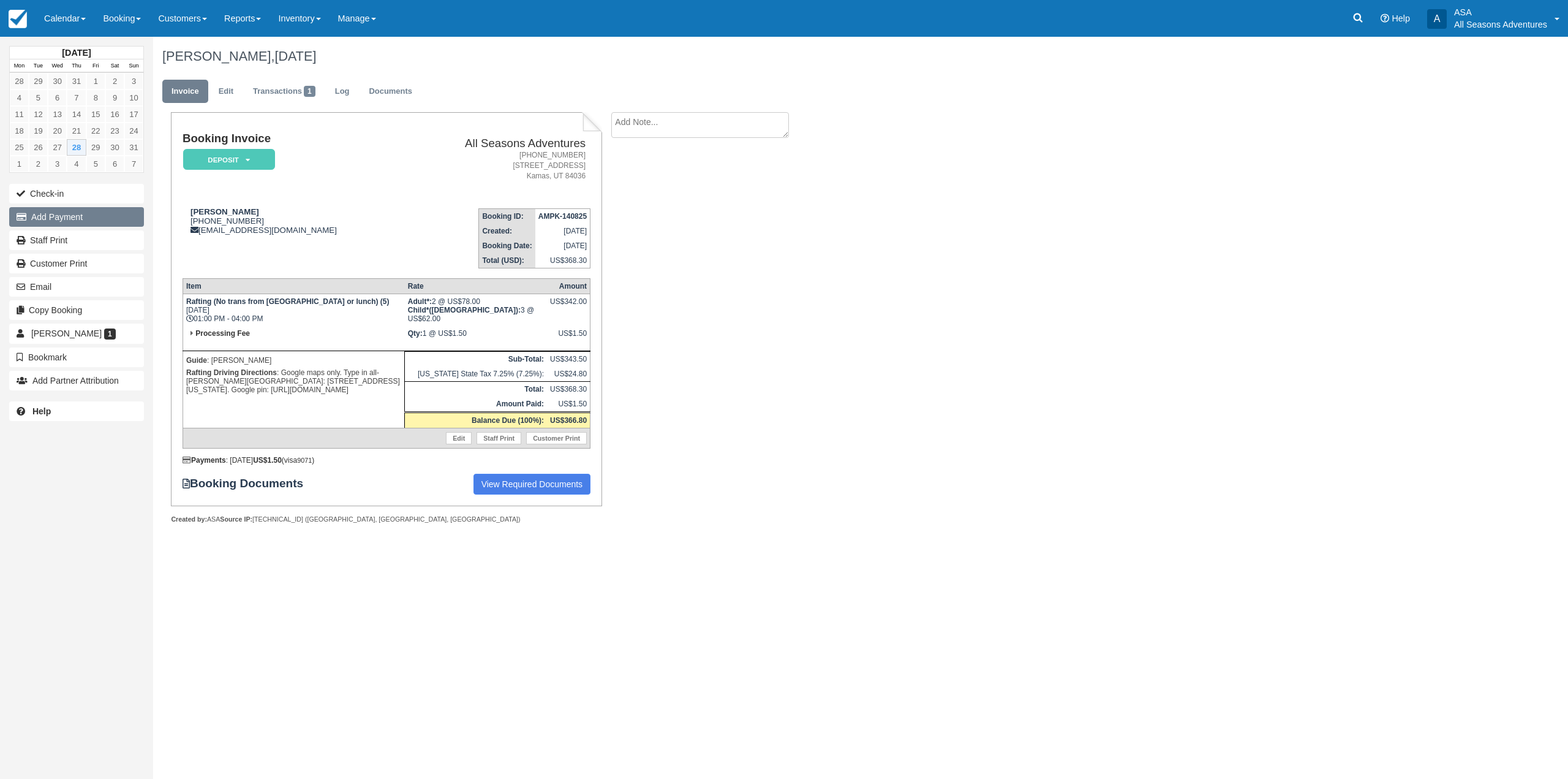
click at [110, 220] on button "Add Payment" at bounding box center [76, 217] width 135 height 20
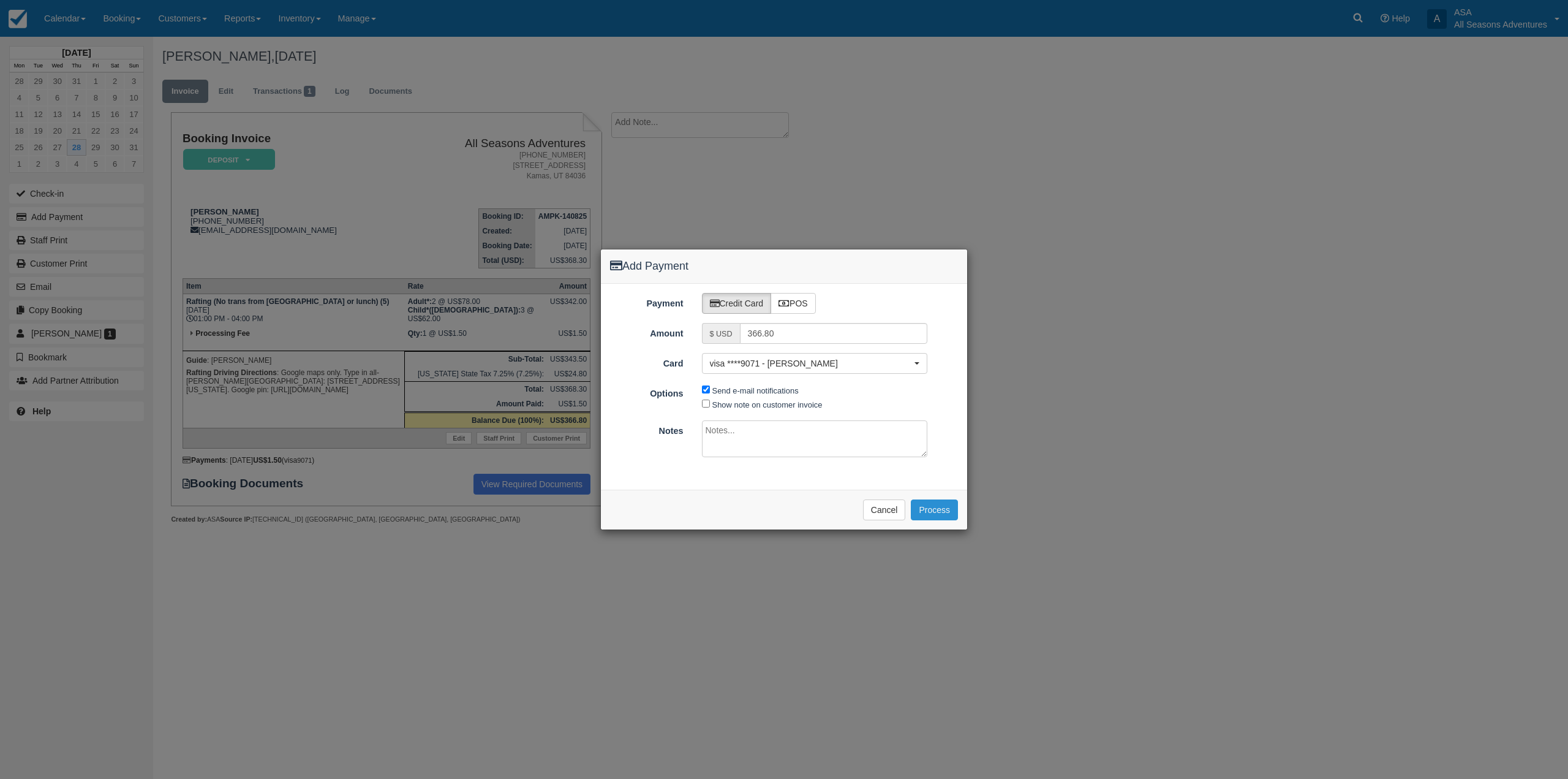
click at [937, 505] on button "Process" at bounding box center [935, 510] width 47 height 21
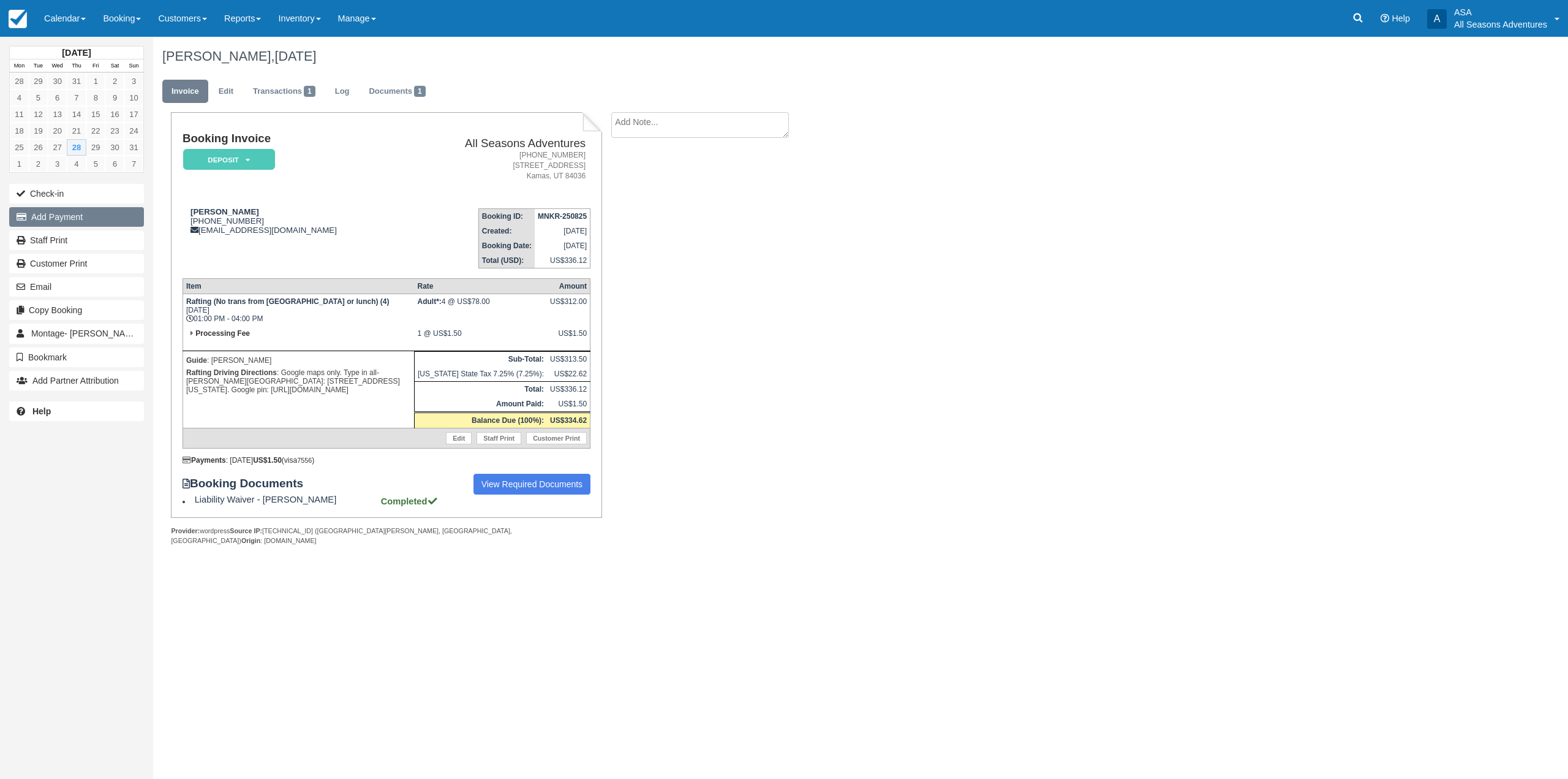
click at [101, 223] on button "Add Payment" at bounding box center [76, 217] width 135 height 20
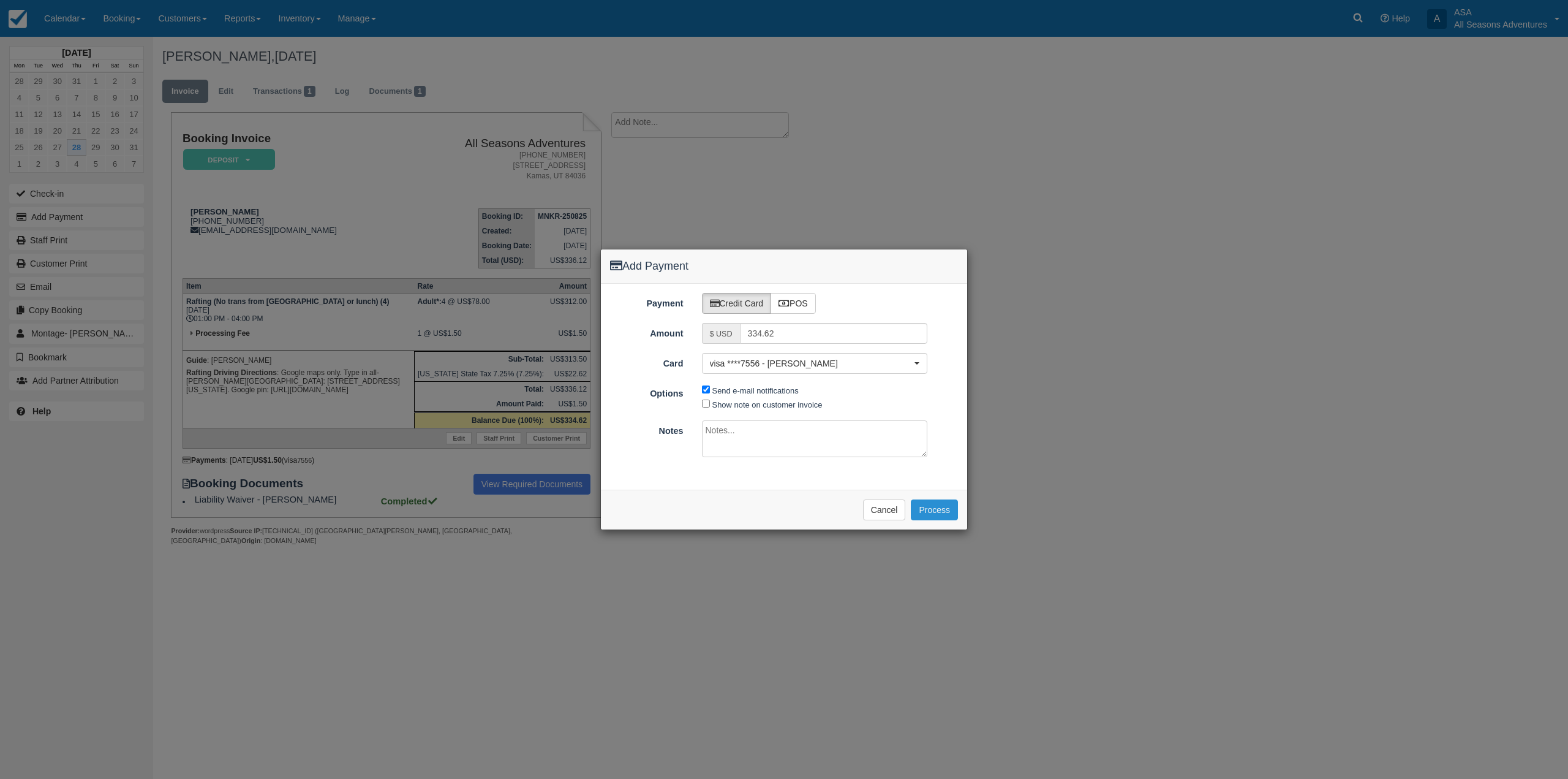
click at [935, 516] on button "Process" at bounding box center [935, 510] width 47 height 21
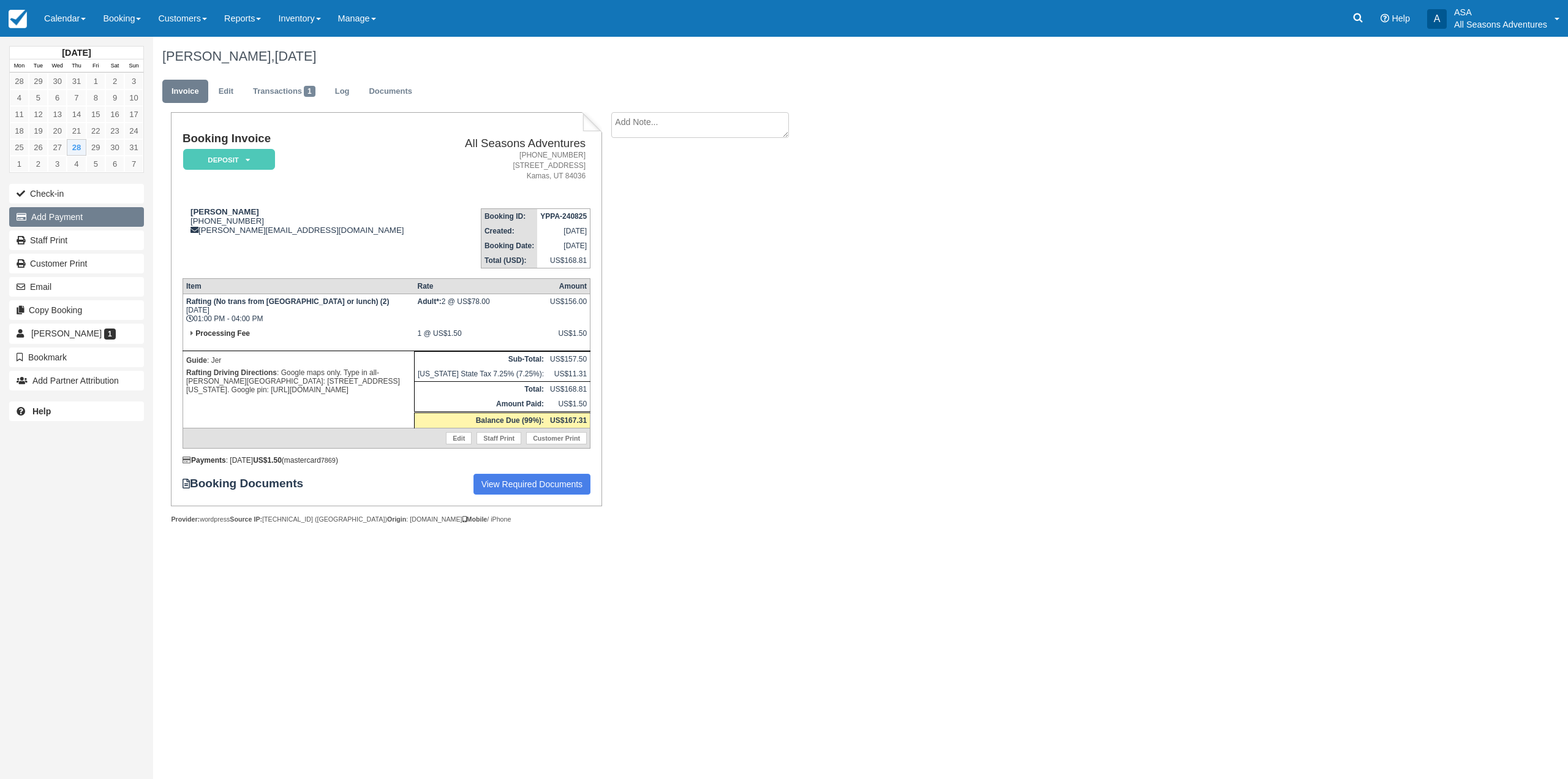
click at [59, 217] on button "Add Payment" at bounding box center [76, 217] width 135 height 20
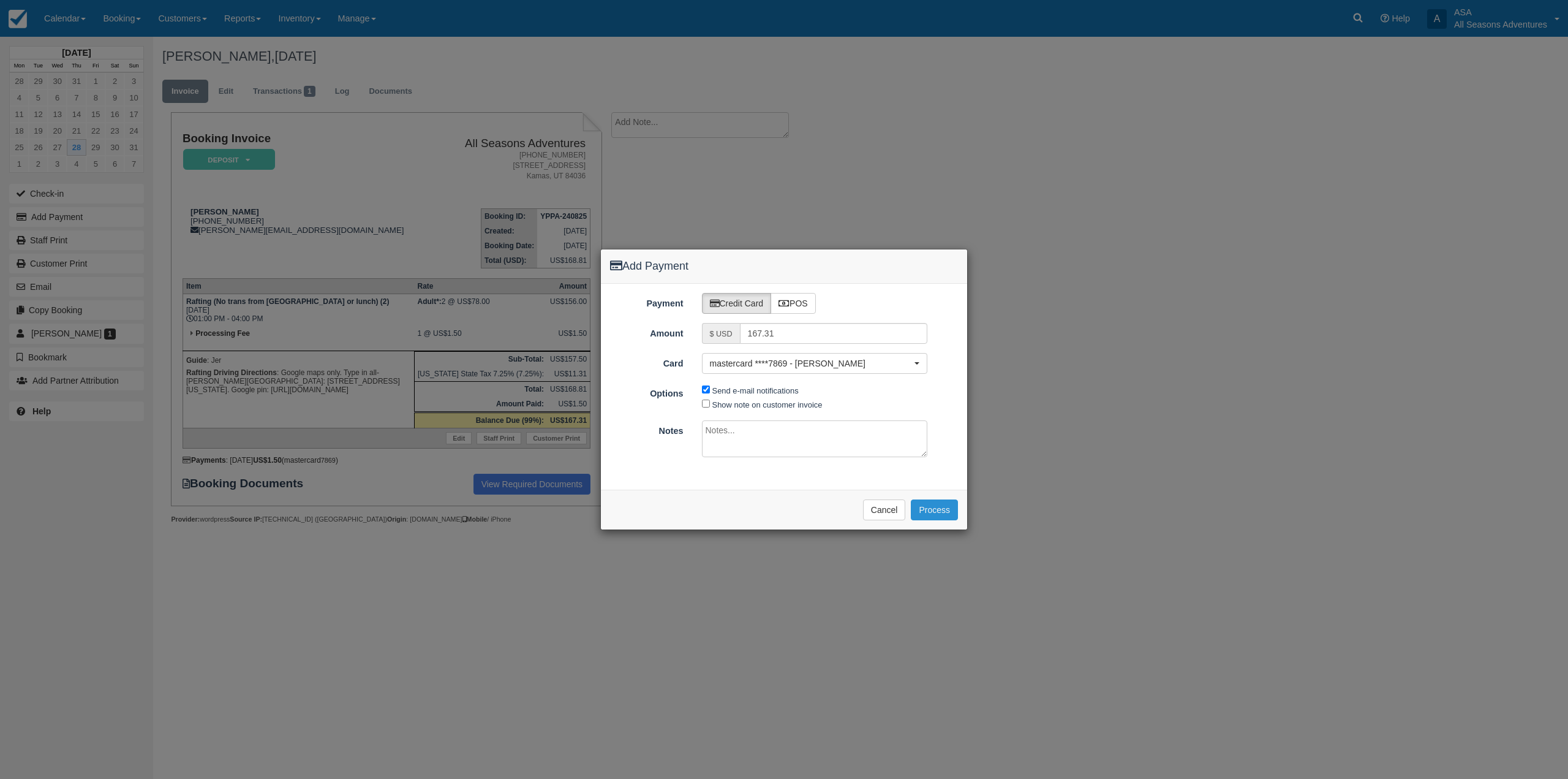
click at [924, 510] on button "Process" at bounding box center [935, 510] width 47 height 21
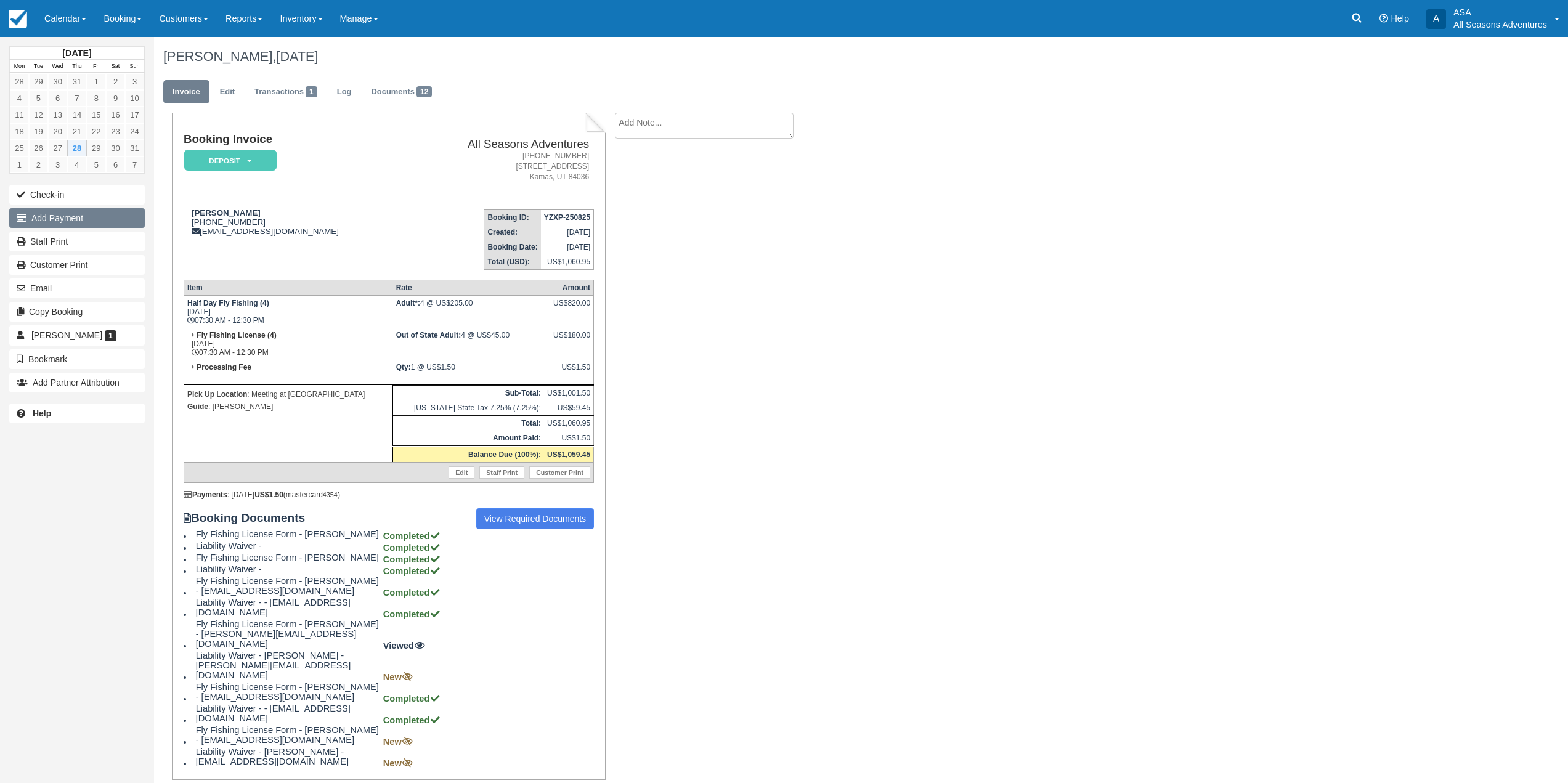
click at [98, 216] on button "Add Payment" at bounding box center [77, 218] width 135 height 20
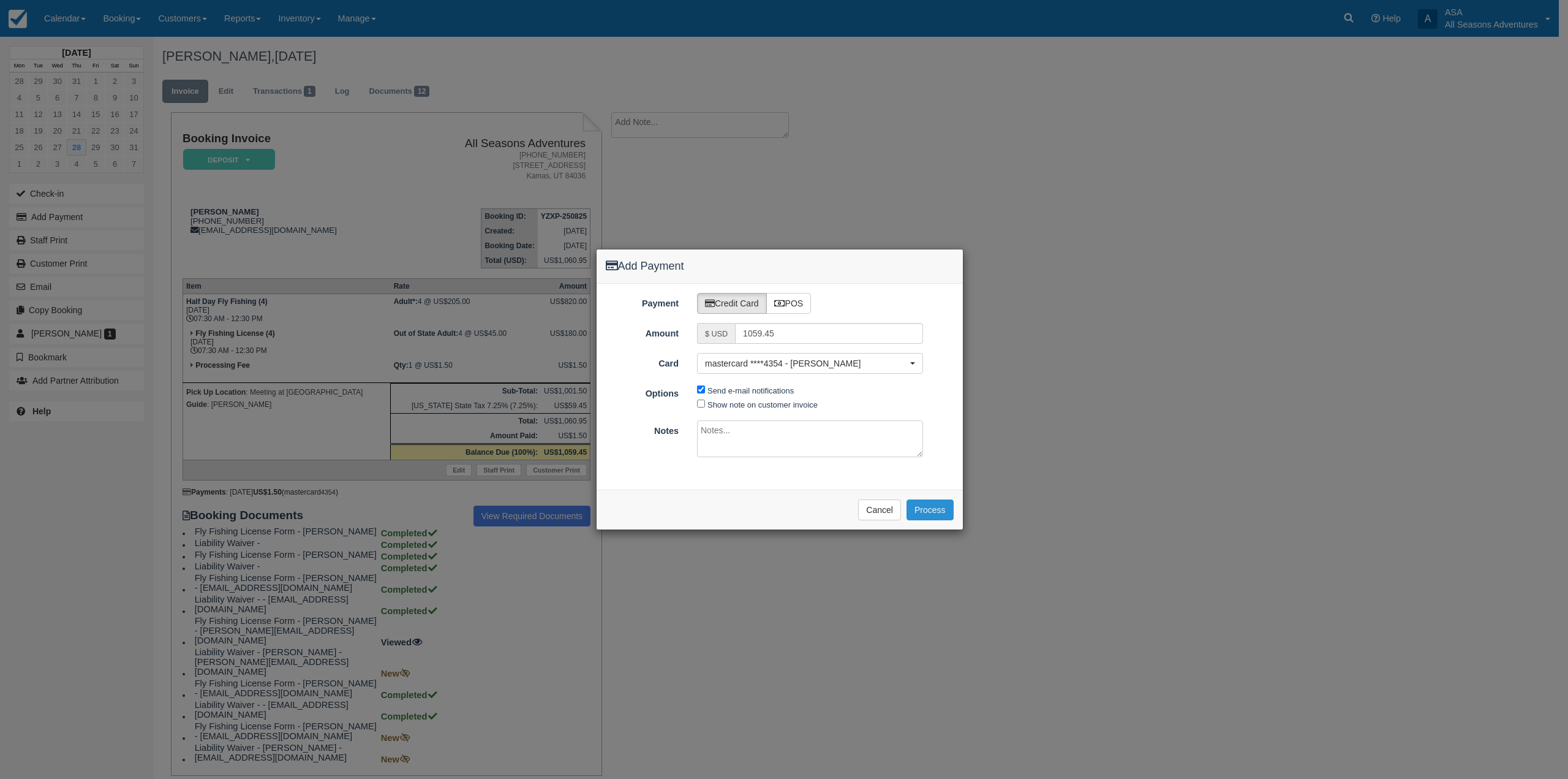
click at [940, 512] on button "Process" at bounding box center [930, 510] width 47 height 21
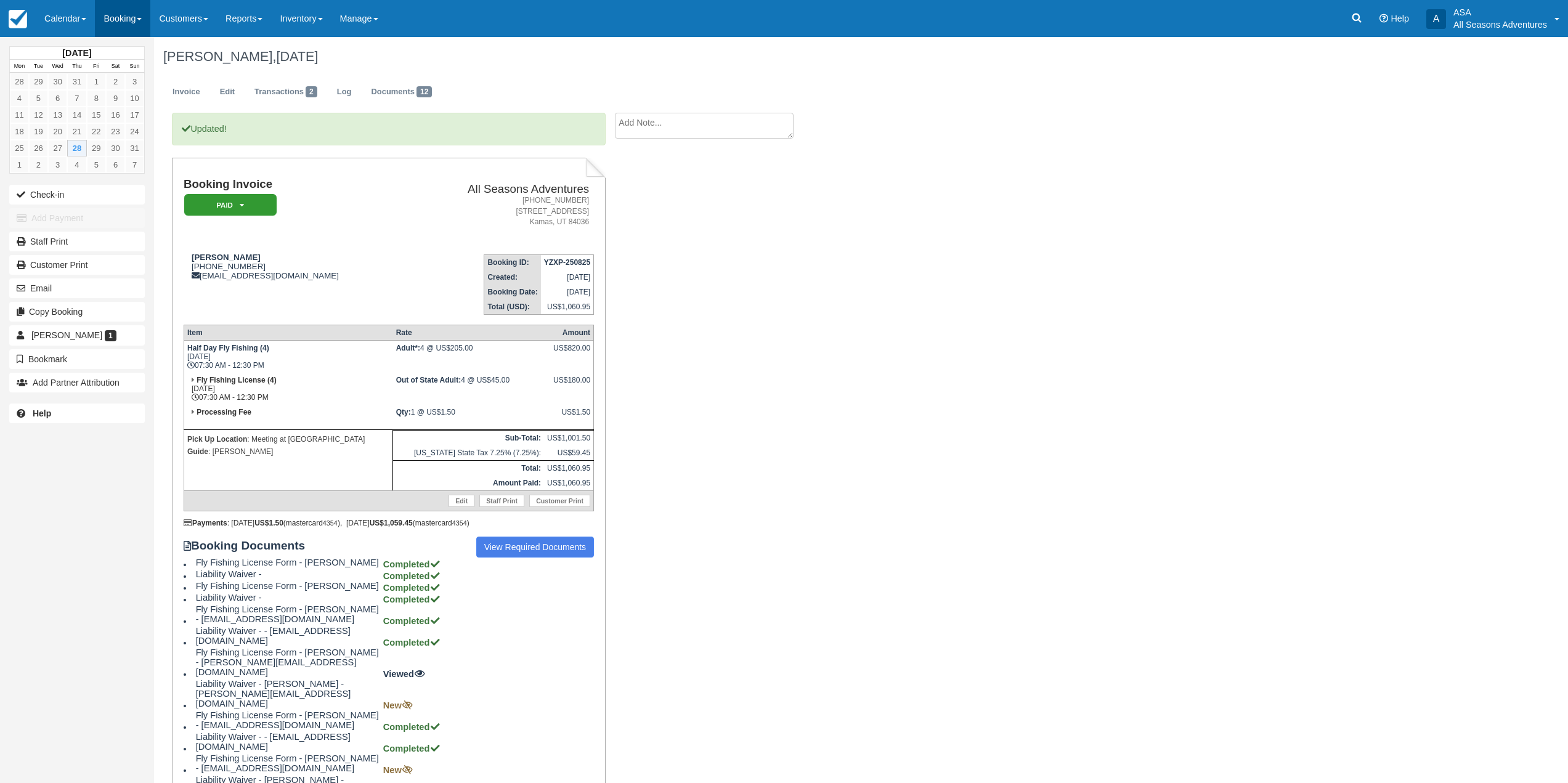
click at [146, 27] on link "Booking" at bounding box center [123, 18] width 56 height 37
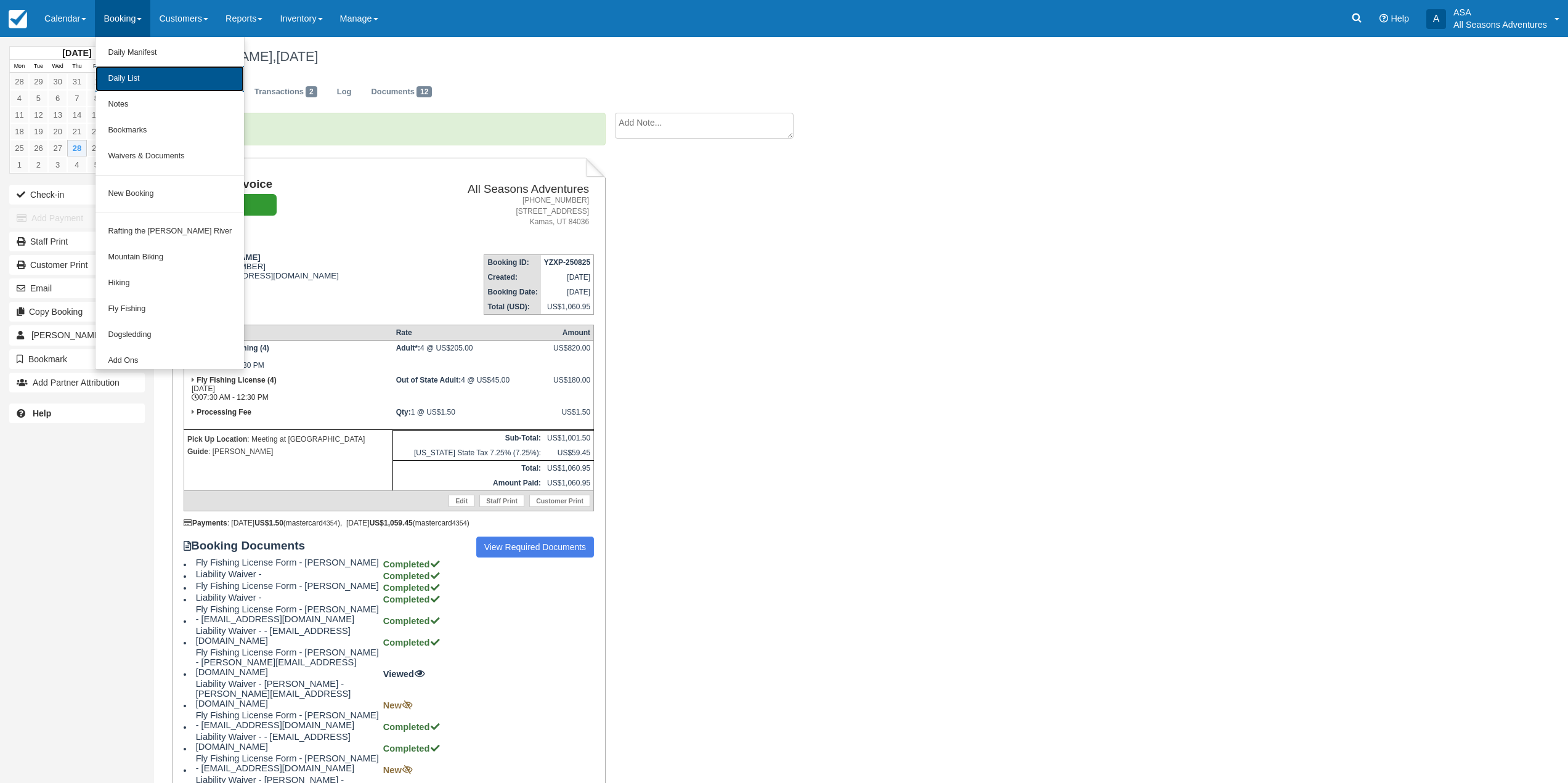
click at [145, 77] on link "Daily List" at bounding box center [169, 79] width 148 height 26
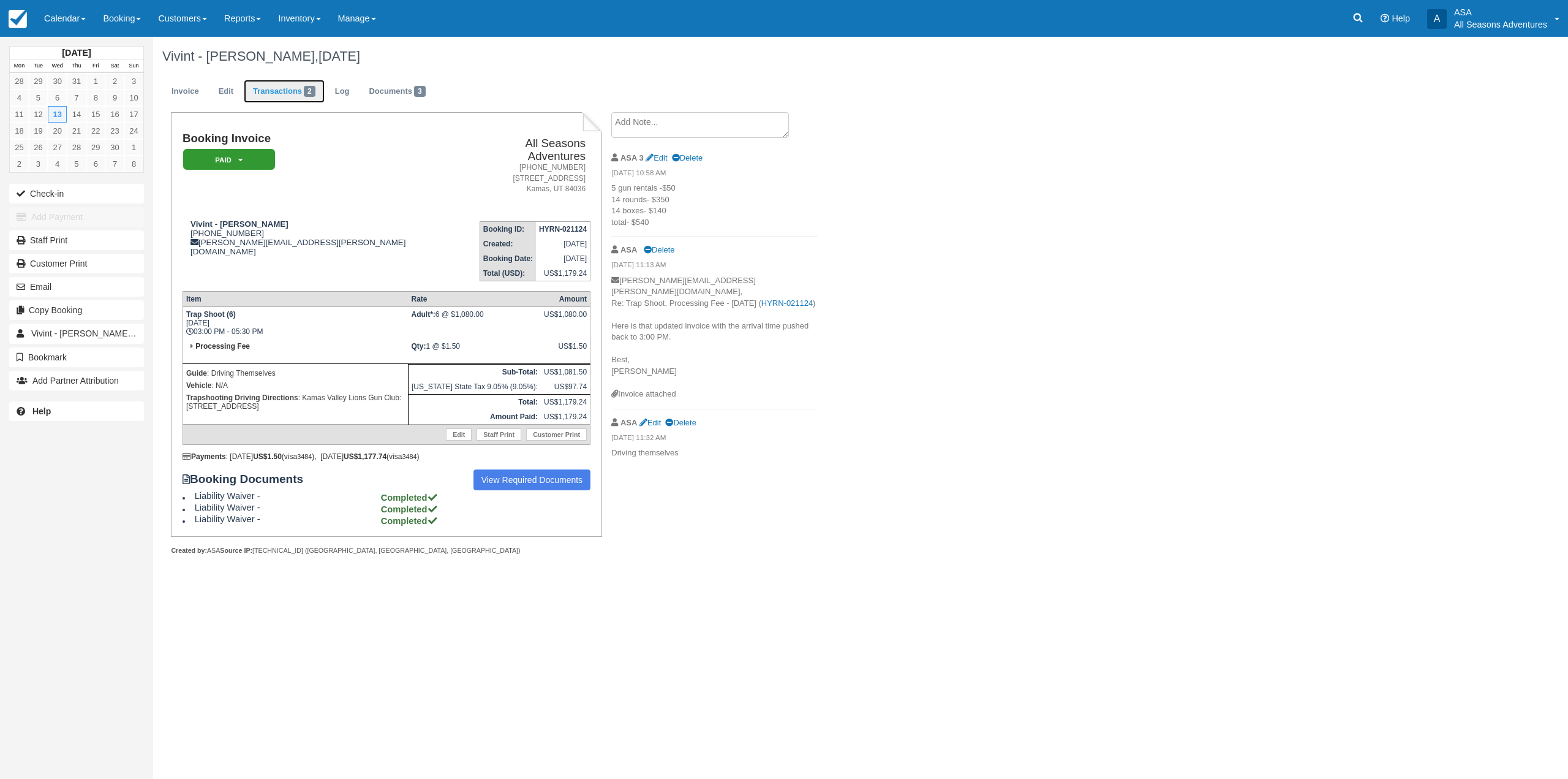
click at [278, 98] on link "Transactions 2" at bounding box center [284, 92] width 81 height 24
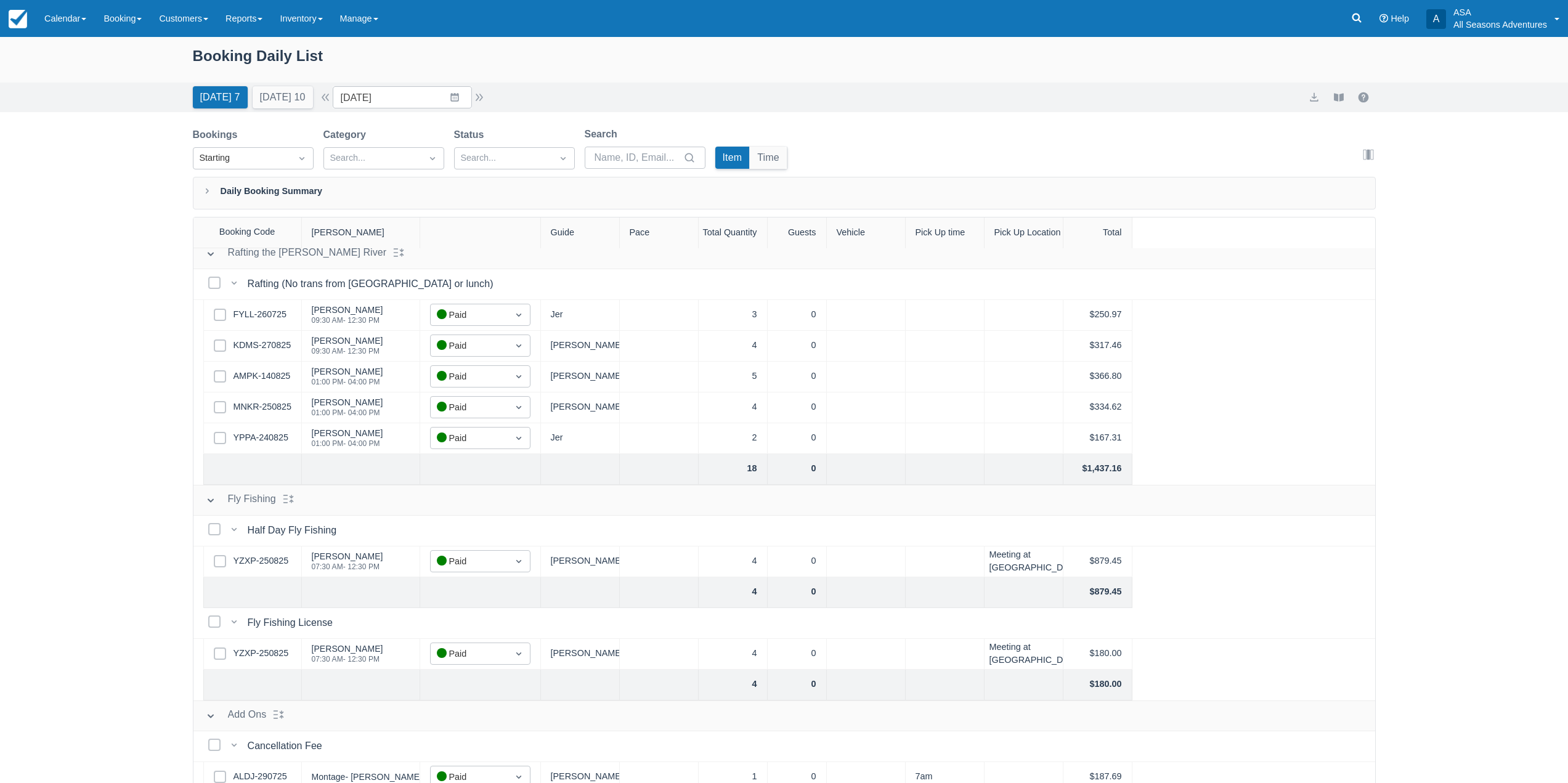
scroll to position [20, 0]
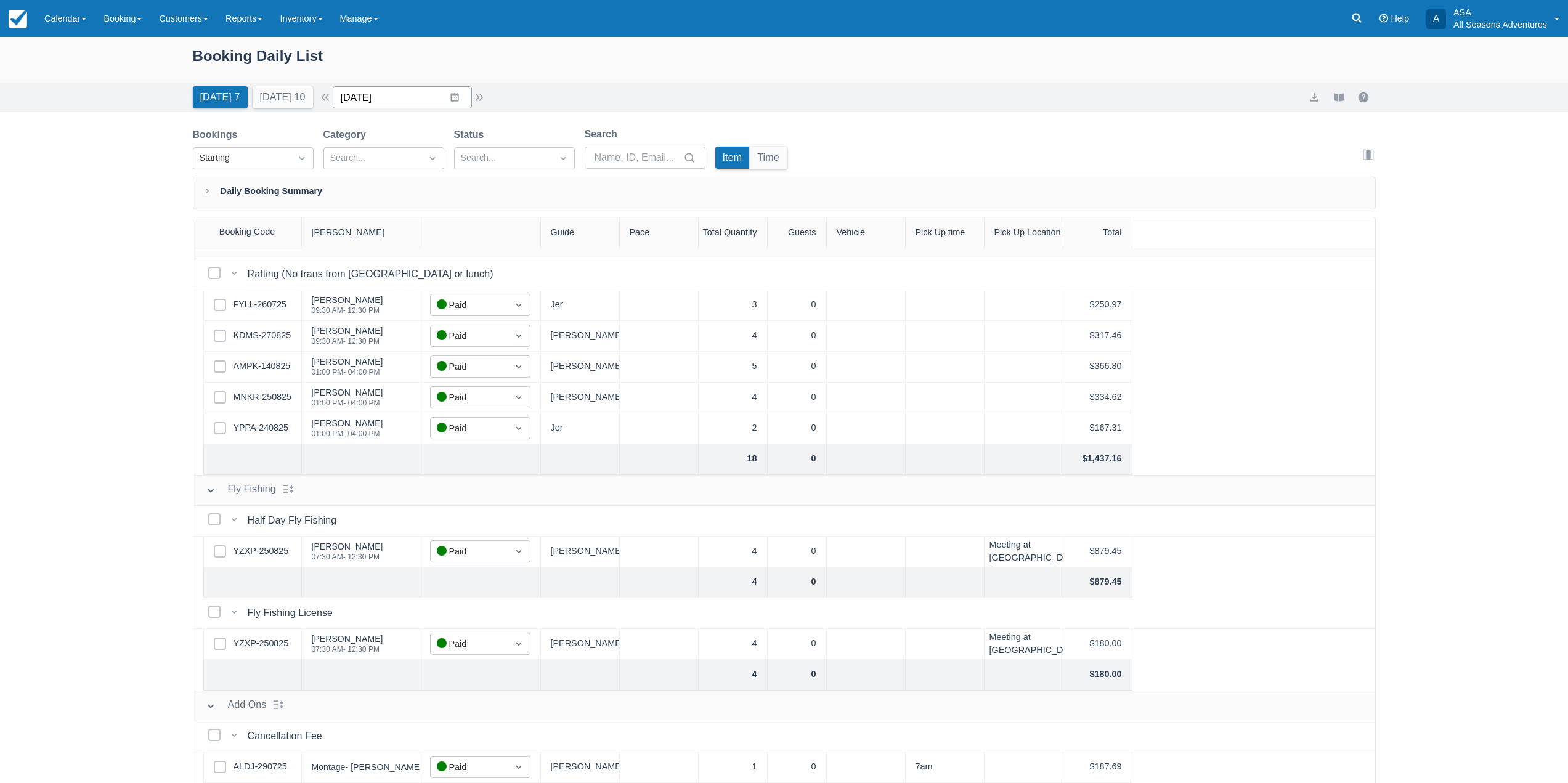
click at [457, 97] on input "08/28/25" at bounding box center [402, 97] width 139 height 22
click at [509, 143] on icon "Move forward to switch to the next month." at bounding box center [502, 148] width 11 height 11
click at [384, 222] on td "8" at bounding box center [382, 215] width 24 height 24
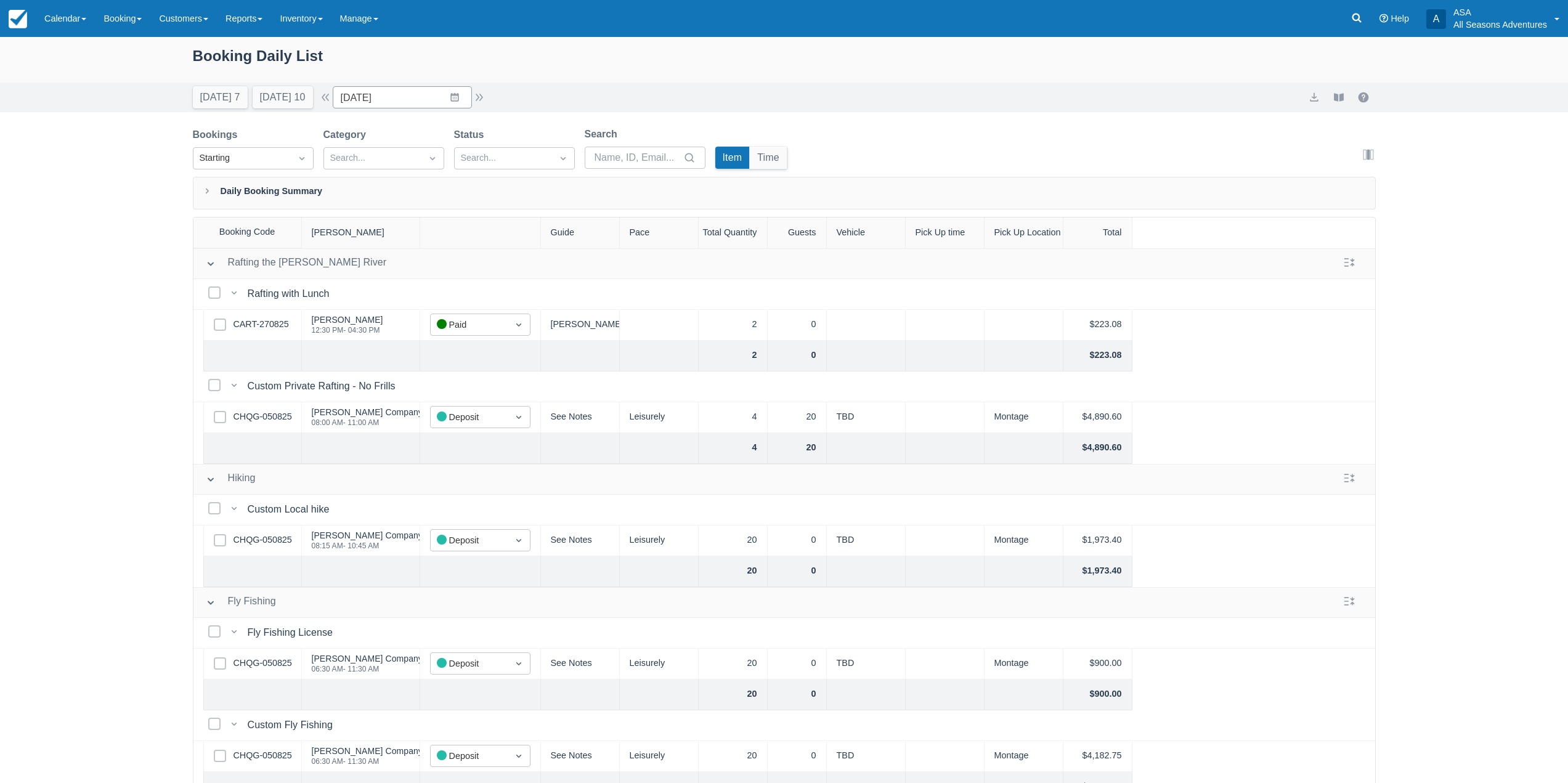
scroll to position [62, 0]
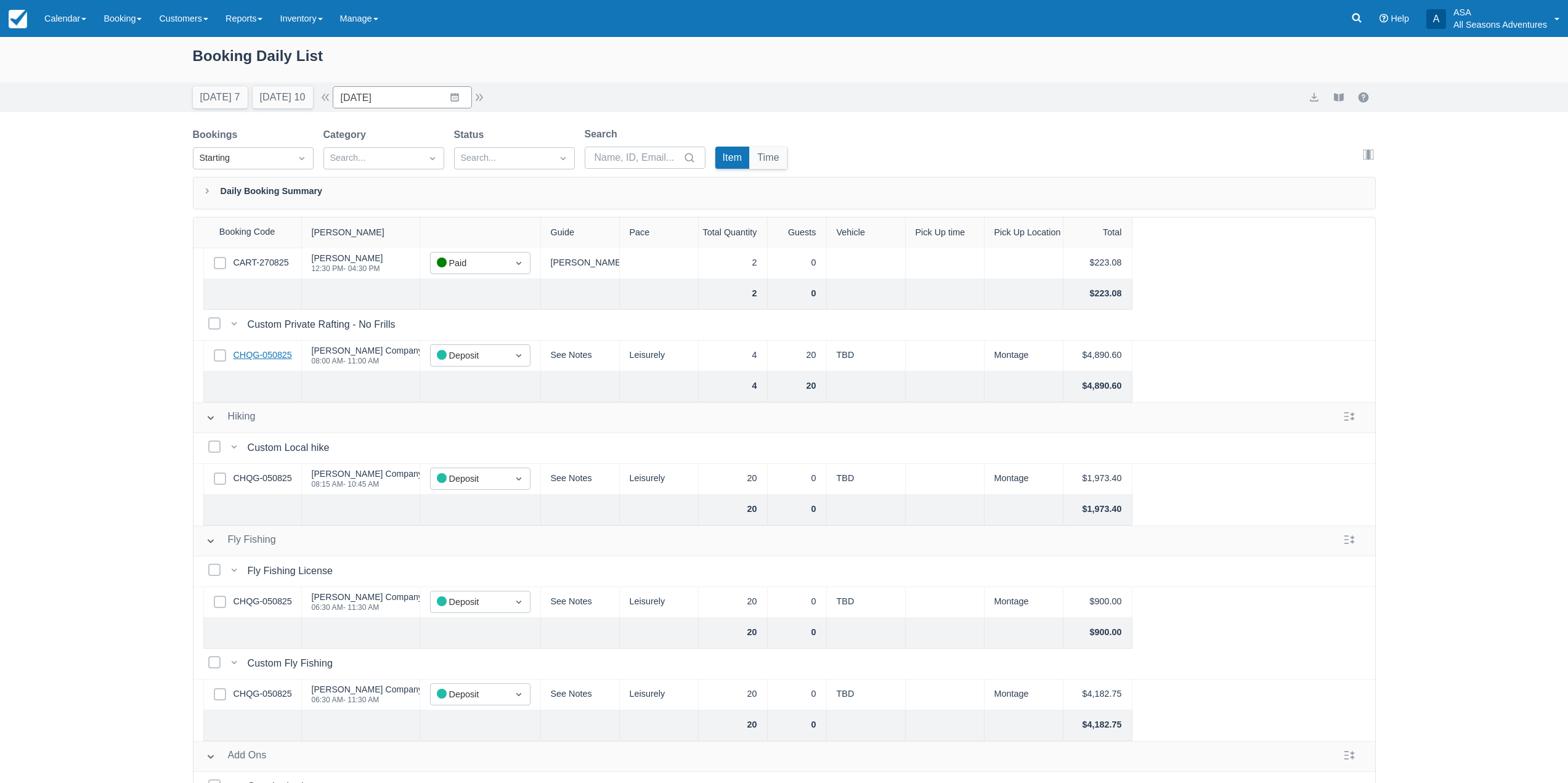
click at [253, 355] on link "CHQG-050825" at bounding box center [263, 355] width 59 height 14
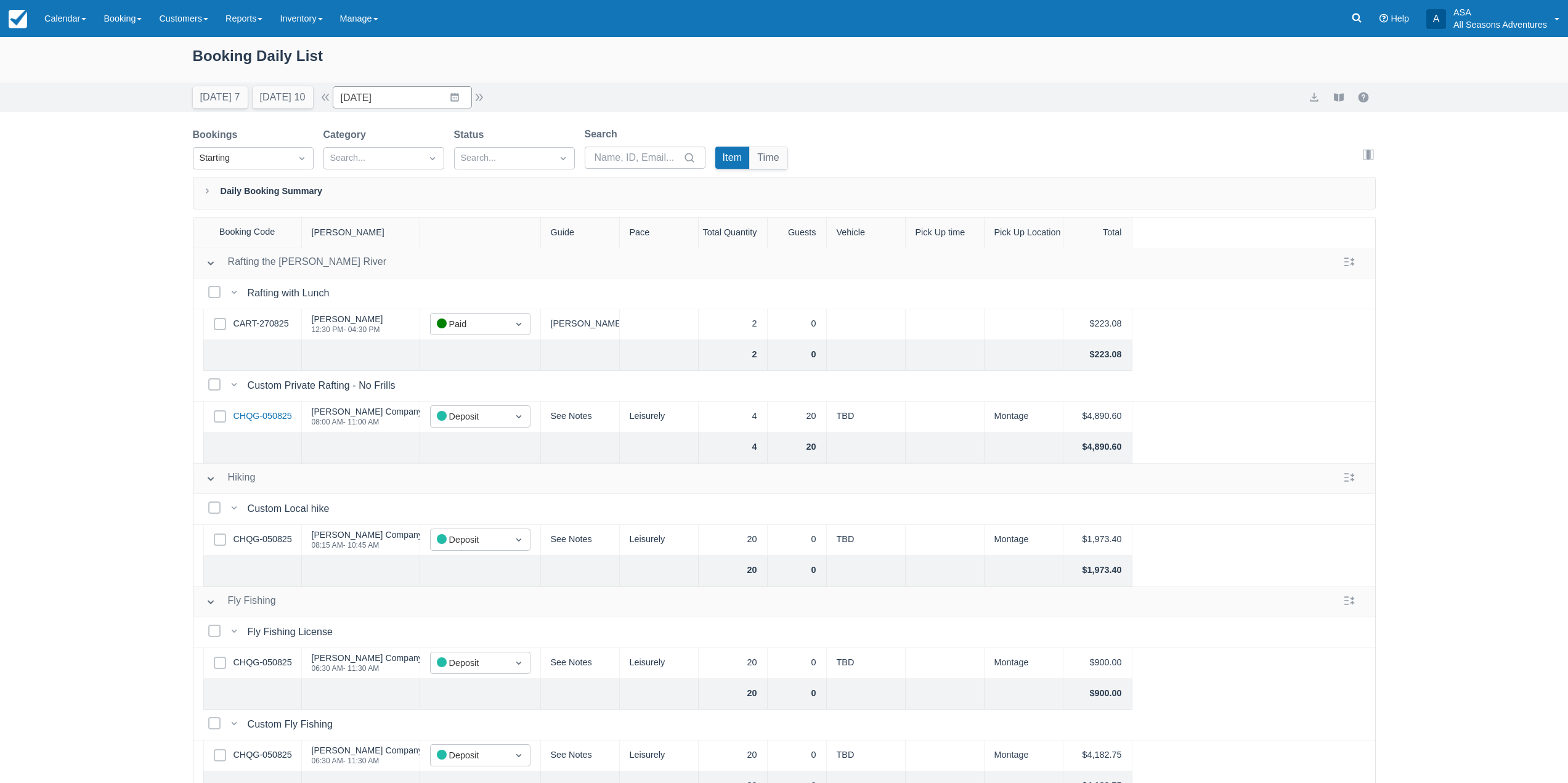
scroll to position [0, 0]
click at [226, 91] on button "Today 7" at bounding box center [220, 97] width 55 height 22
type input "08/28/25"
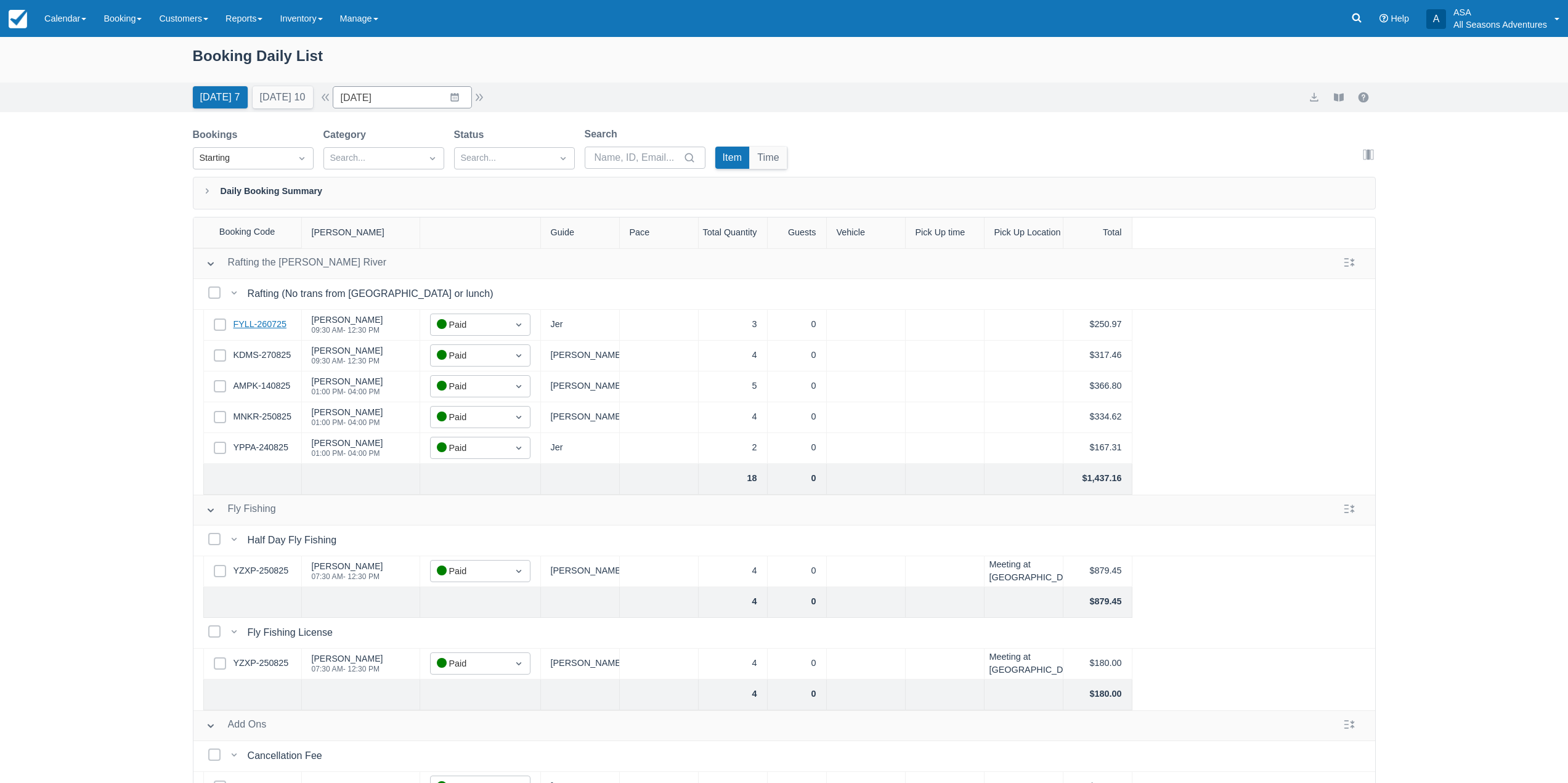
click at [268, 326] on link "FYLL-260725" at bounding box center [260, 325] width 53 height 14
click at [276, 355] on link "KDMS-270825" at bounding box center [263, 355] width 58 height 14
click at [292, 390] on div "Select Row AMPK-140825" at bounding box center [253, 387] width 99 height 30
click at [295, 383] on div "Select Row AMPK-140825" at bounding box center [253, 387] width 99 height 30
click at [290, 387] on link "AMPK-140825" at bounding box center [262, 387] width 57 height 14
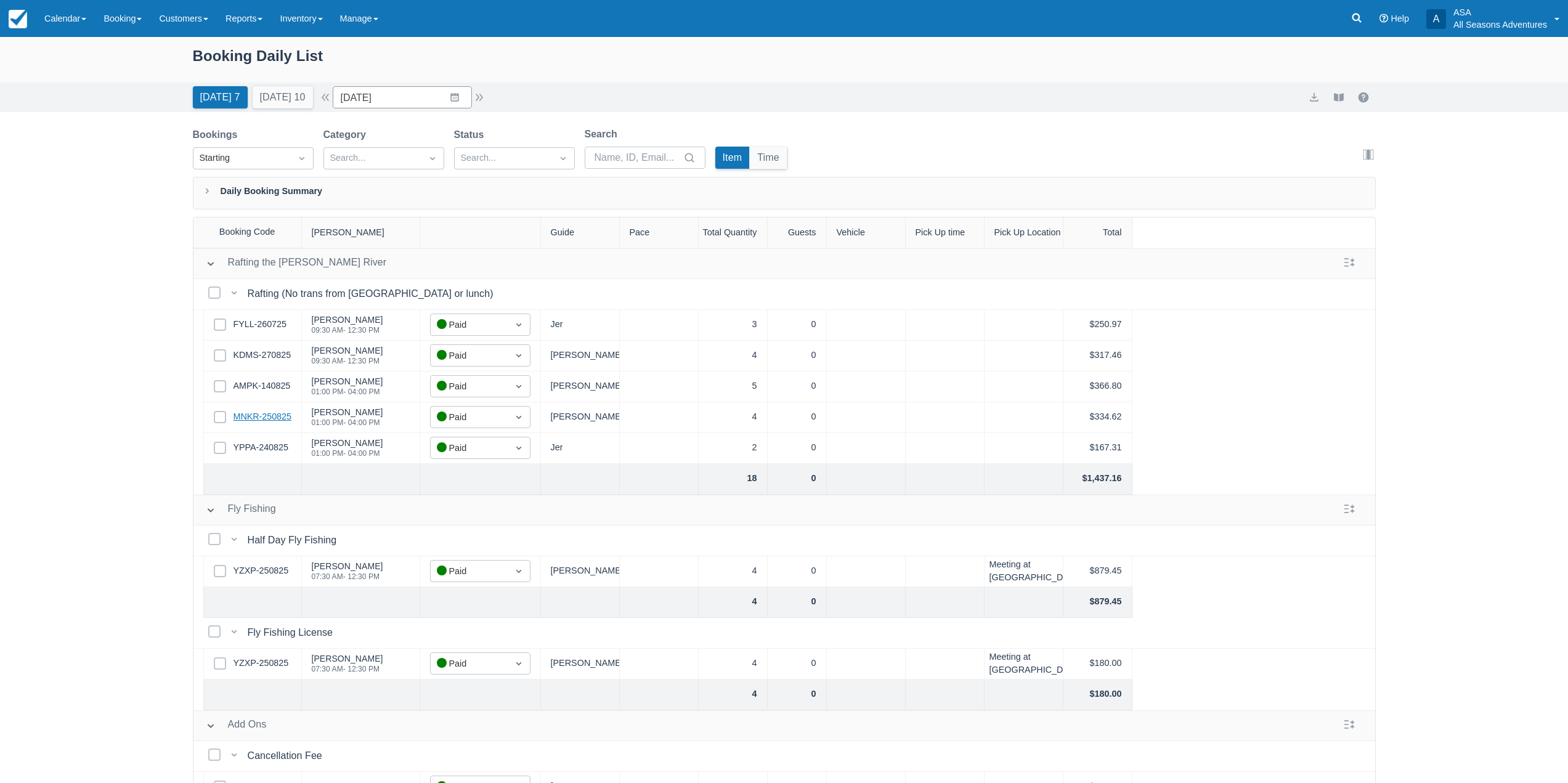
click at [286, 412] on link "MNKR-250825" at bounding box center [263, 417] width 58 height 14
click at [282, 444] on link "YPPA-240825" at bounding box center [261, 448] width 55 height 14
click at [270, 570] on link "YZXP-250825" at bounding box center [261, 571] width 56 height 14
click at [259, 20] on link "Reports" at bounding box center [244, 18] width 54 height 37
click at [260, 110] on link "Transactions" at bounding box center [266, 105] width 97 height 26
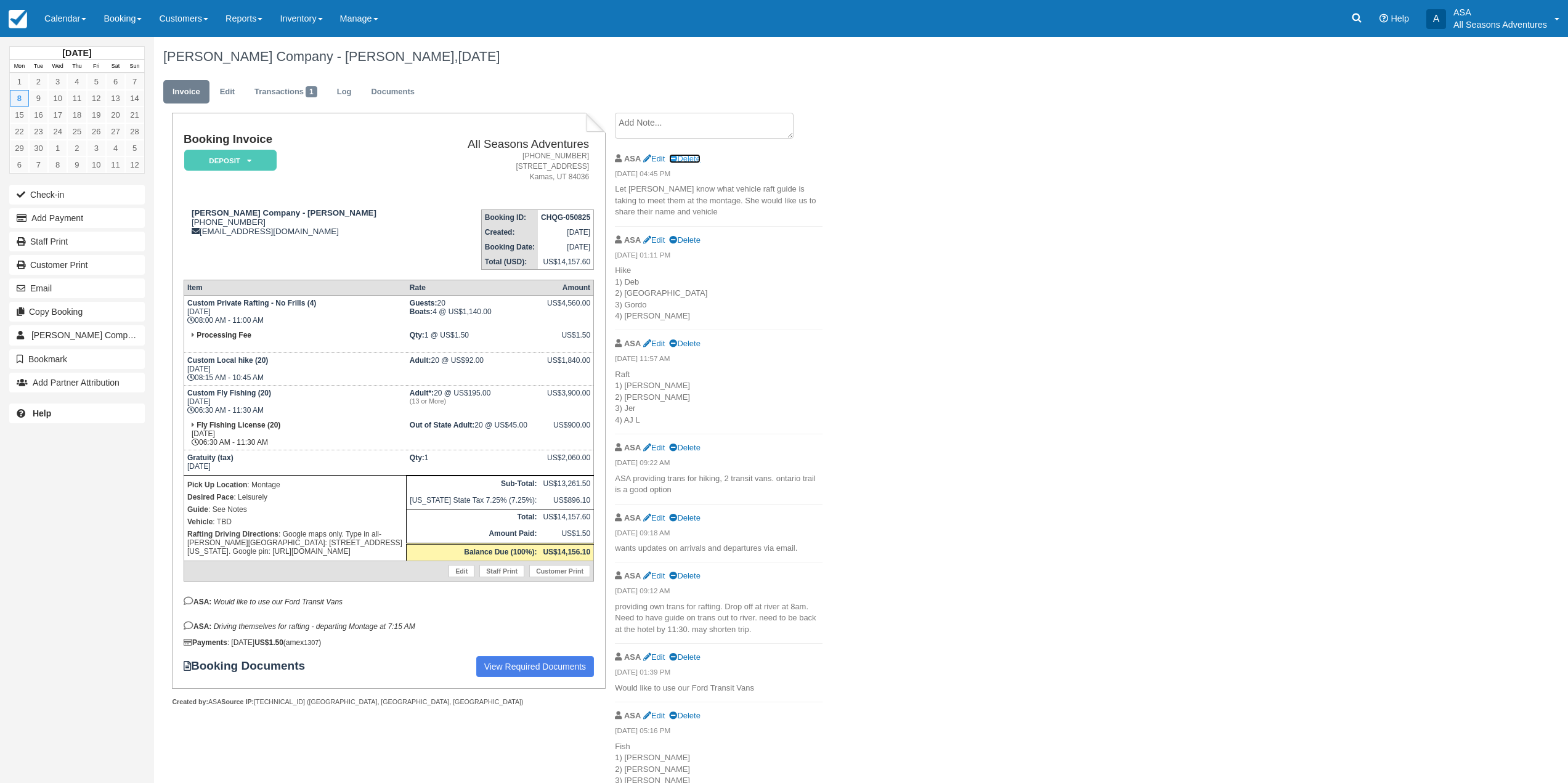
click at [677, 157] on icon at bounding box center [673, 159] width 8 height 8
click at [658, 151] on div "ASA Edit Delete" at bounding box center [719, 158] width 208 height 19
click at [658, 154] on link "Edit" at bounding box center [654, 158] width 21 height 9
type textarea "Let michelle know what vehicle raft guide is taking to meet them at the montage…"
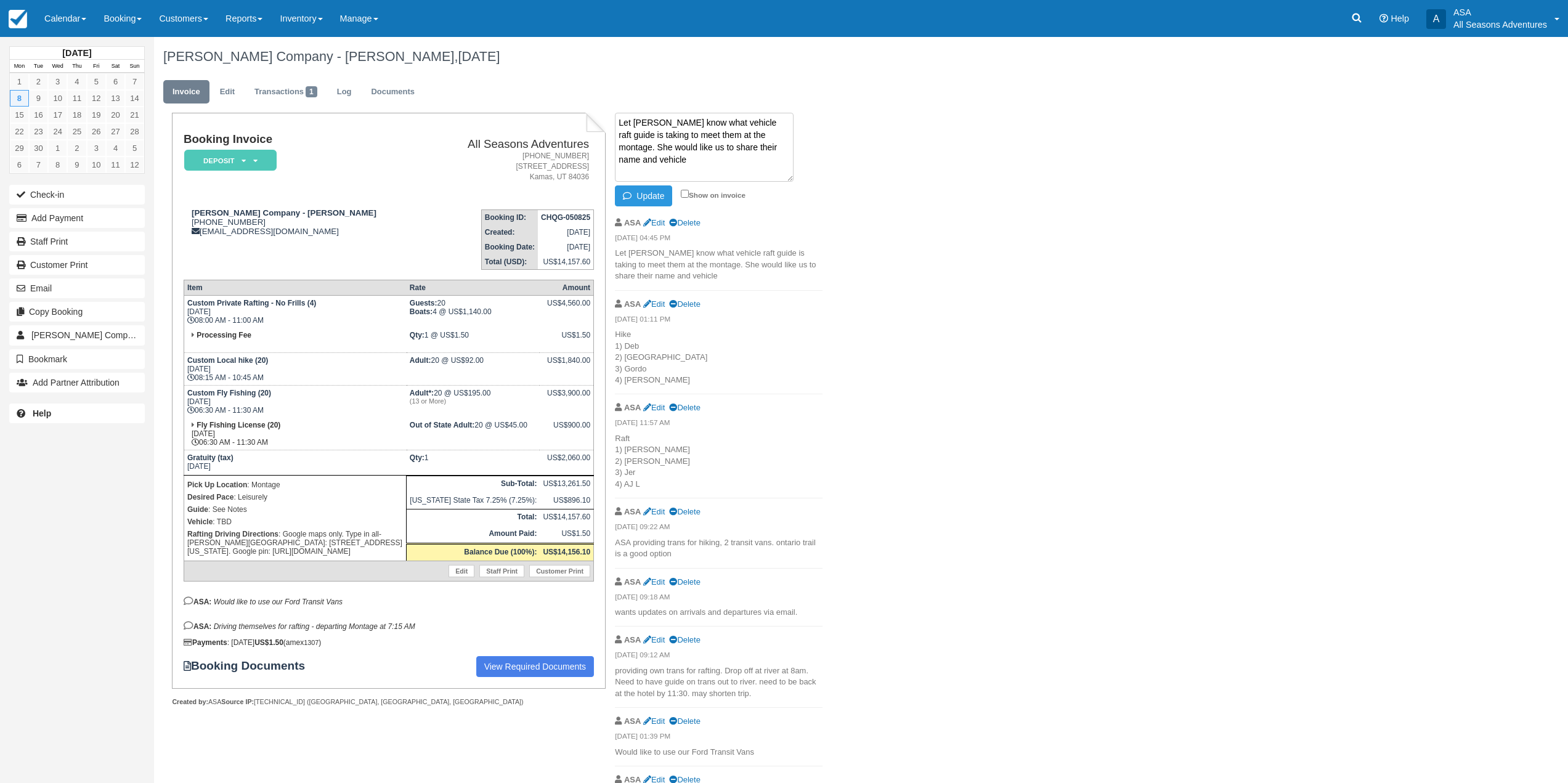
drag, startPoint x: 671, startPoint y: 167, endPoint x: 647, endPoint y: 149, distance: 30.0
click at [647, 149] on textarea "Let michelle know what vehicle raft guide is taking to meet them at the montage…" at bounding box center [704, 147] width 179 height 69
click at [871, 321] on div "Joe Lewis Company - Michelle Hungerford, September 08 2025 Invoice Edit Transac…" at bounding box center [741, 587] width 1176 height 1099
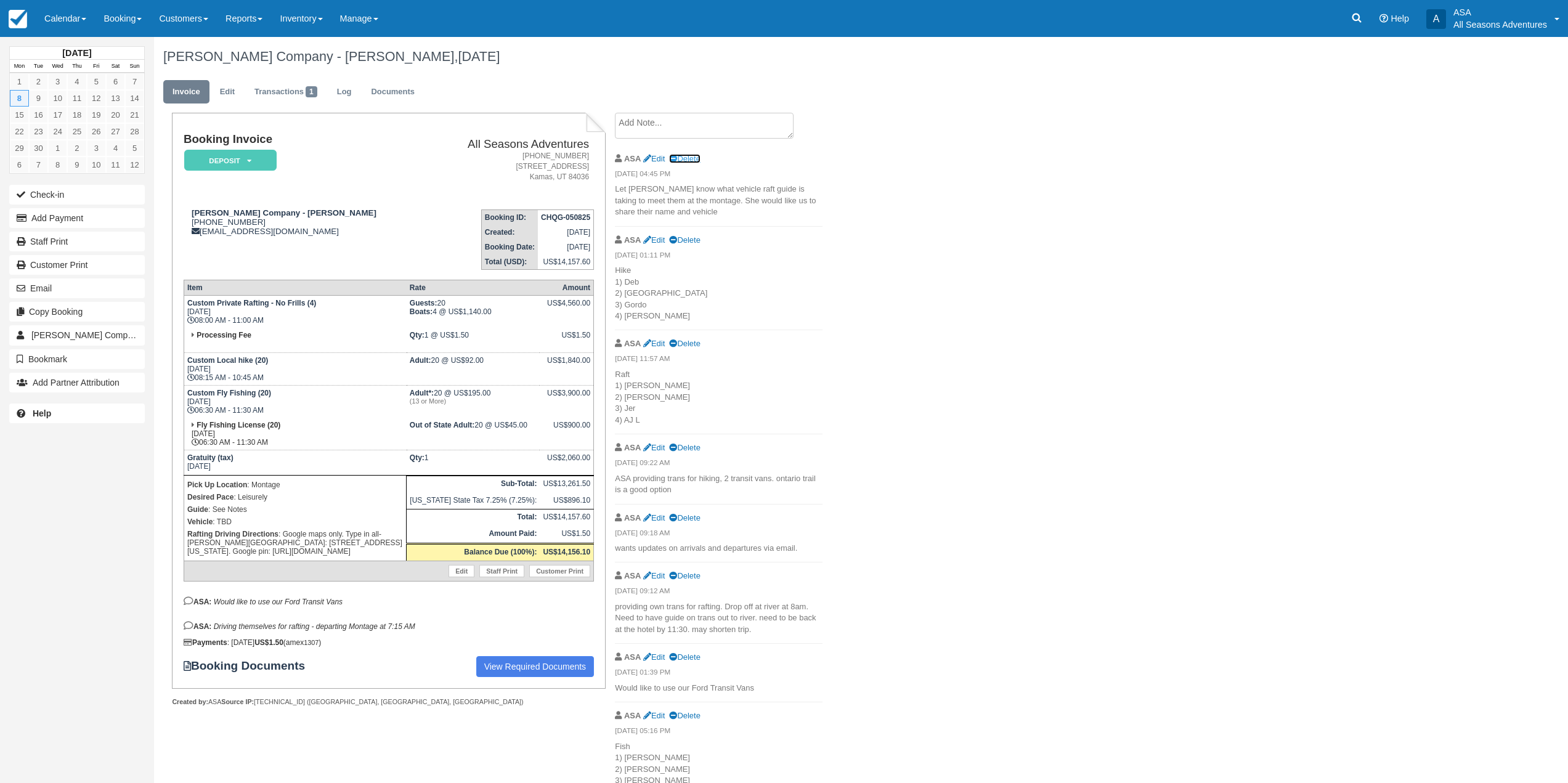
click at [680, 160] on link "Delete" at bounding box center [684, 158] width 30 height 9
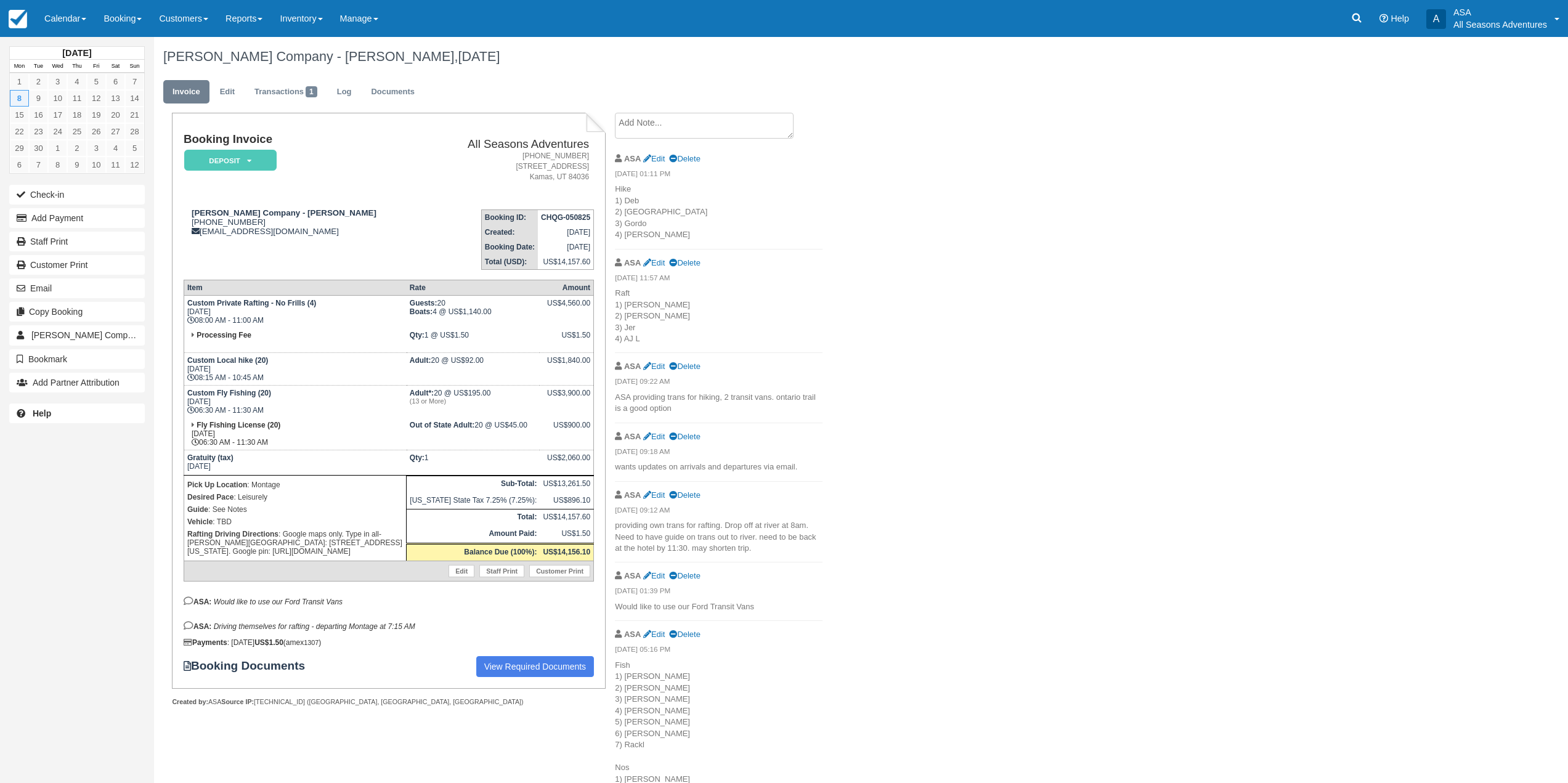
click at [760, 117] on textarea at bounding box center [704, 126] width 179 height 26
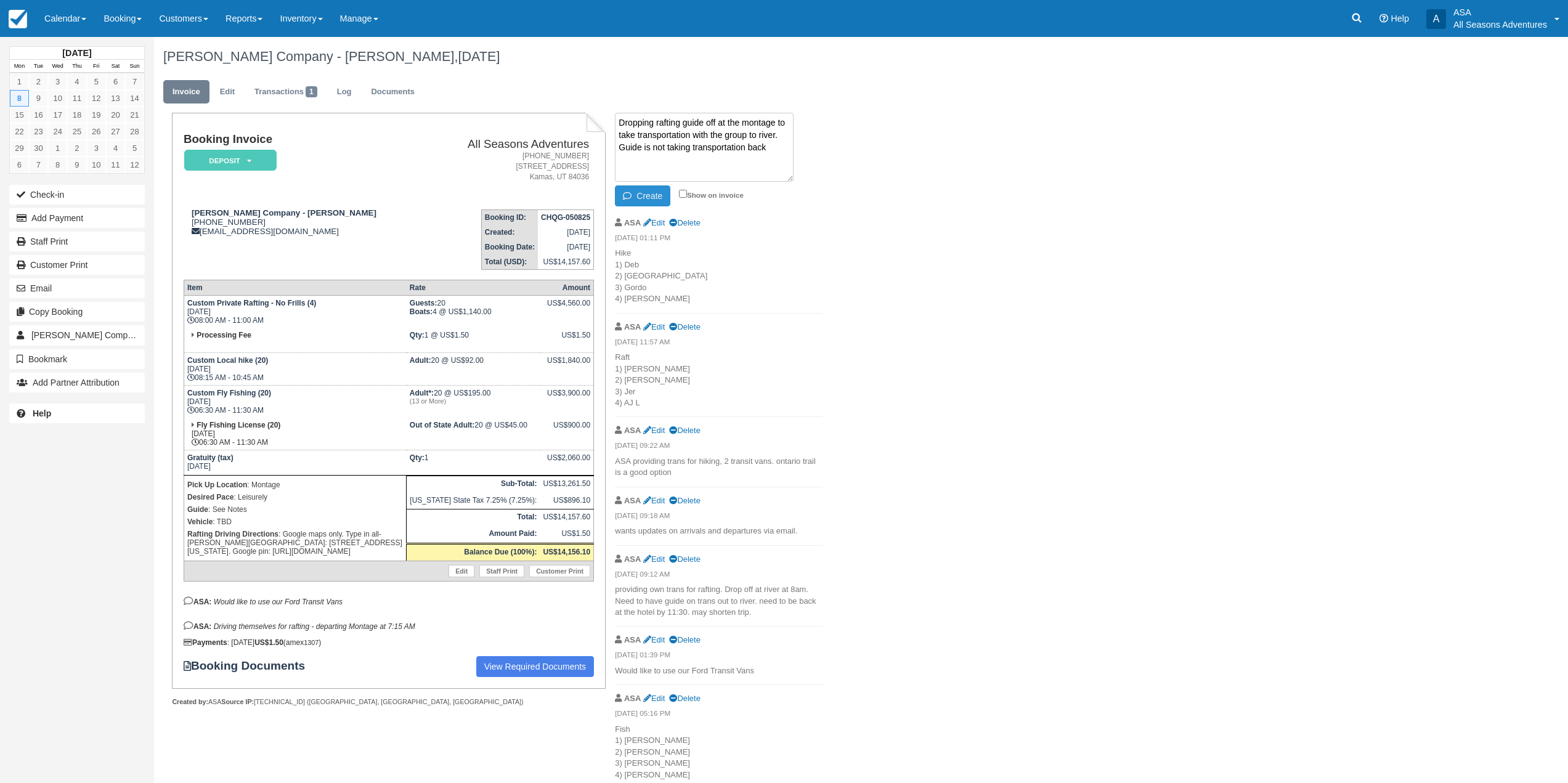
type textarea "Dropping rafting guide off at the montage to take transportation with the group…"
click at [649, 194] on button "Create" at bounding box center [642, 196] width 56 height 21
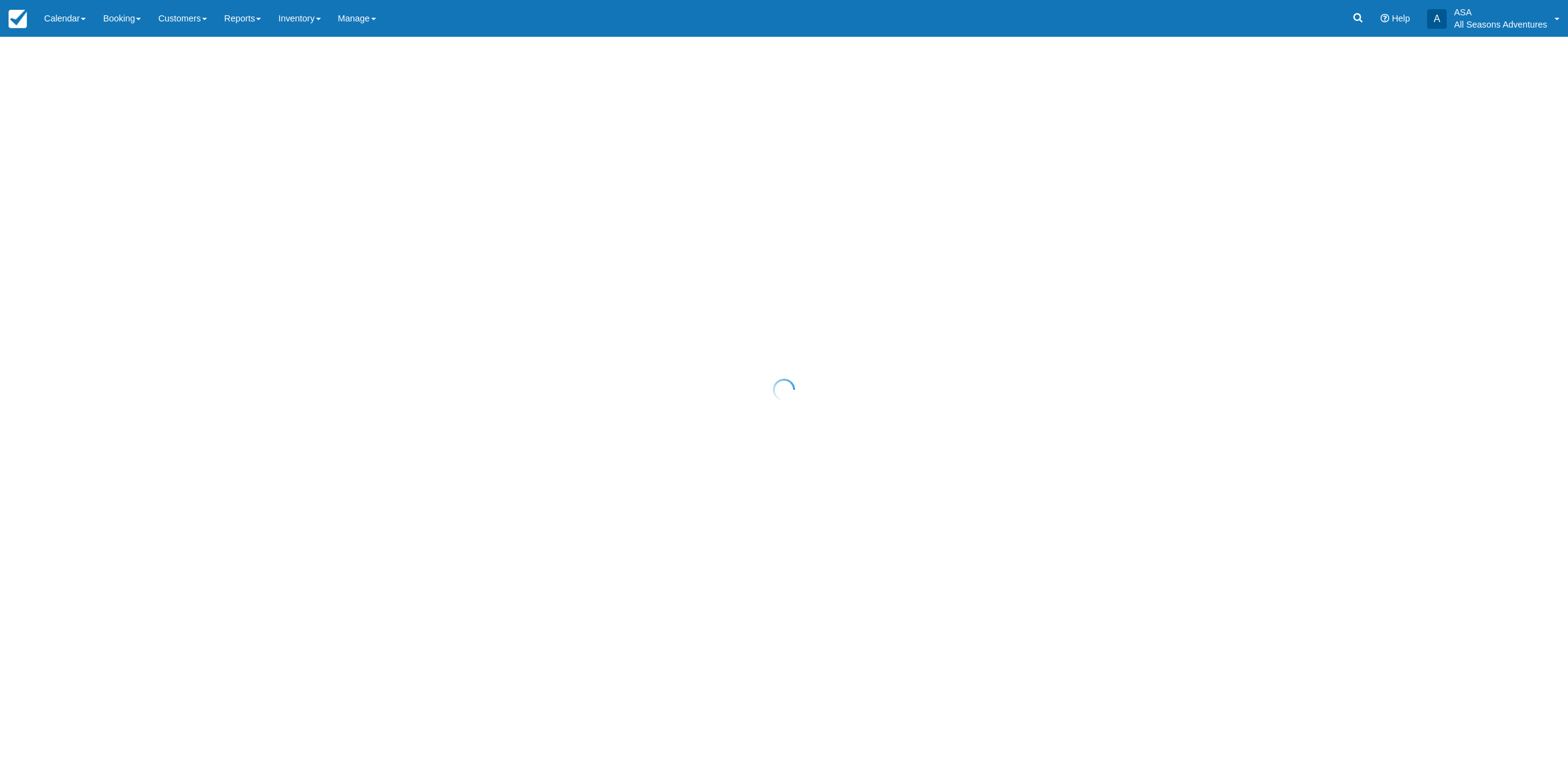
select select "10"
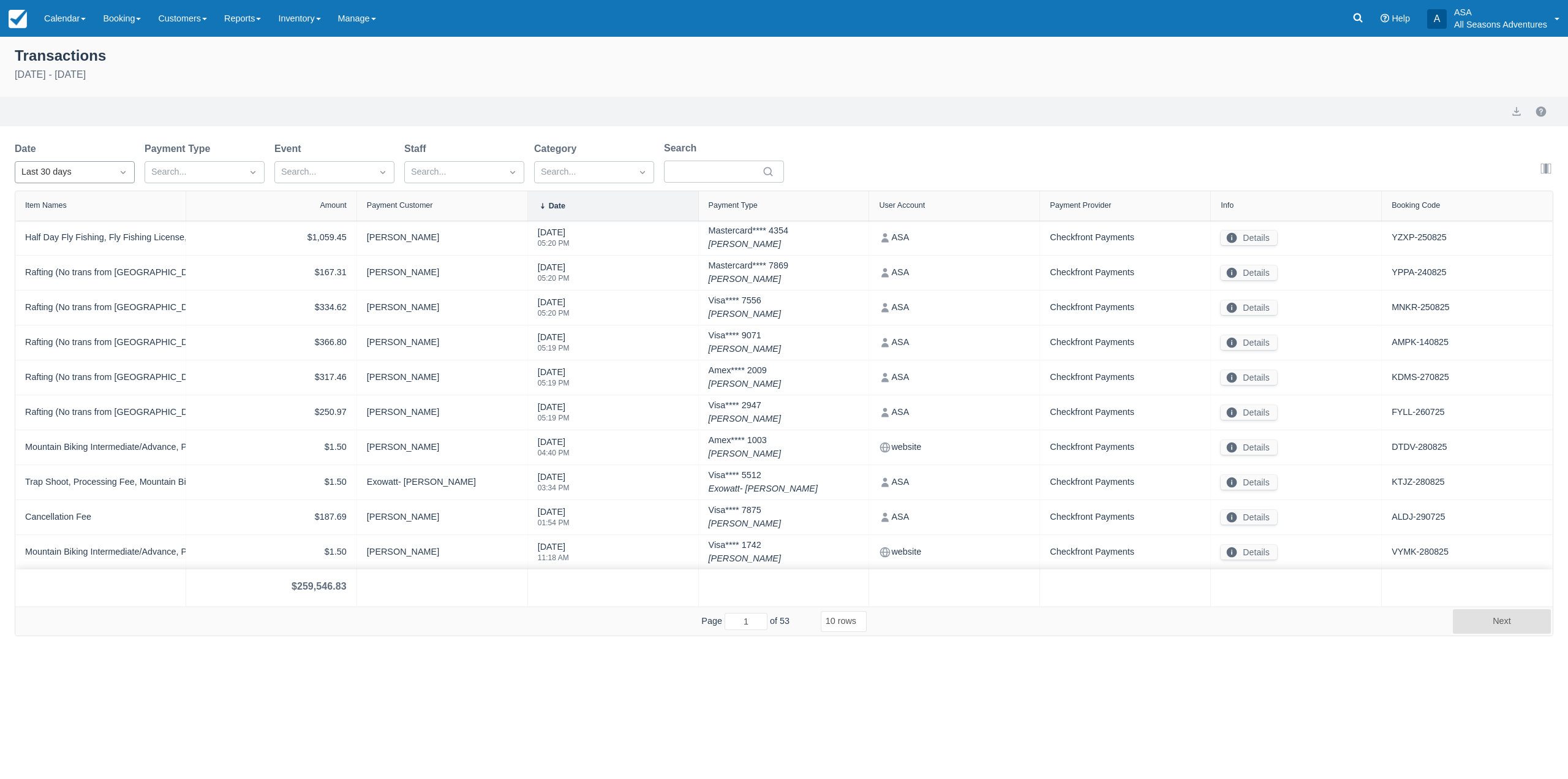
click at [56, 168] on div "Last 30 days" at bounding box center [64, 173] width 85 height 14
click at [62, 224] on div "Today" at bounding box center [74, 226] width 120 height 24
select select "10"
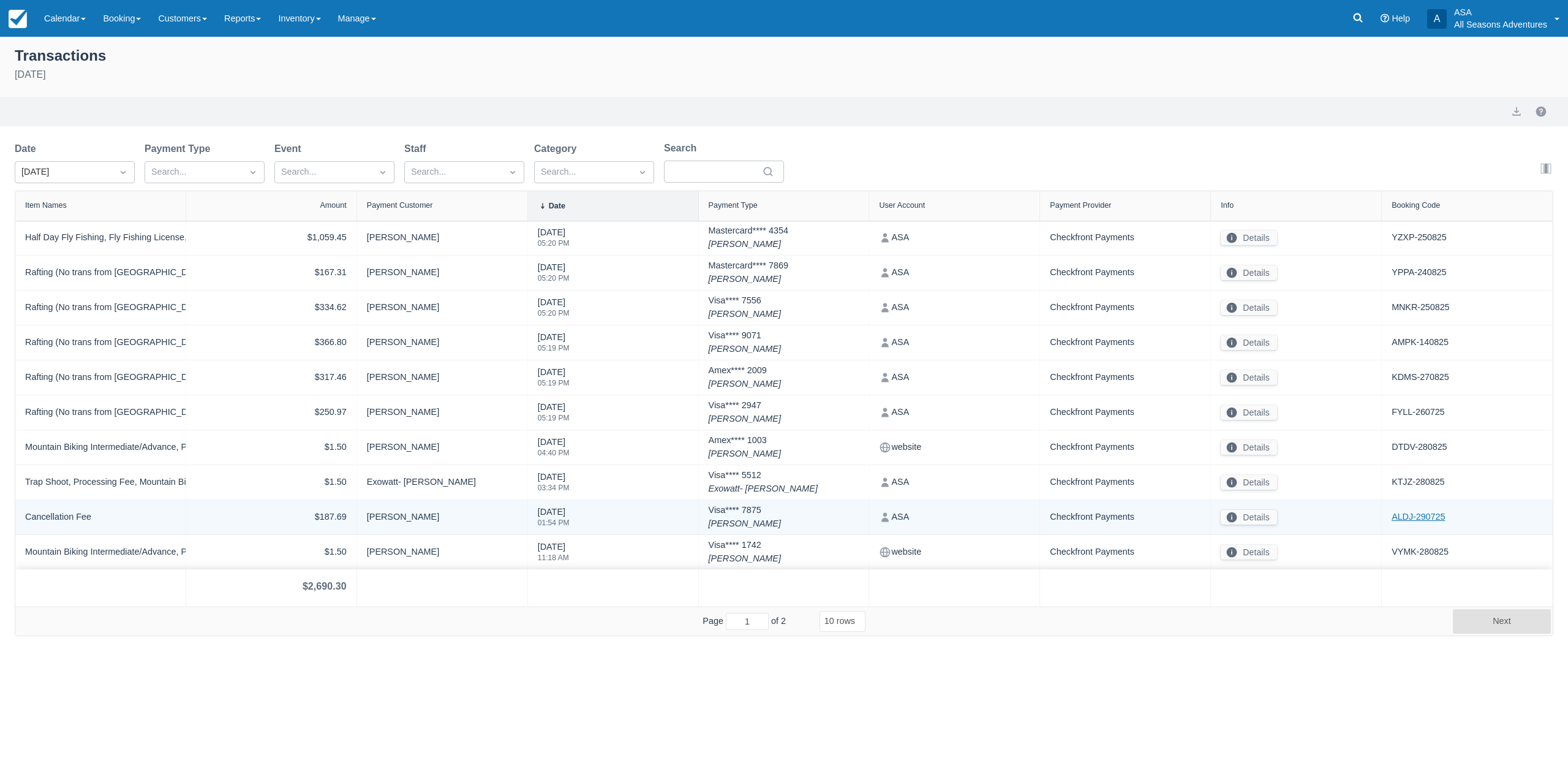
click at [1411, 521] on link "ALDJ-290725" at bounding box center [1418, 517] width 53 height 14
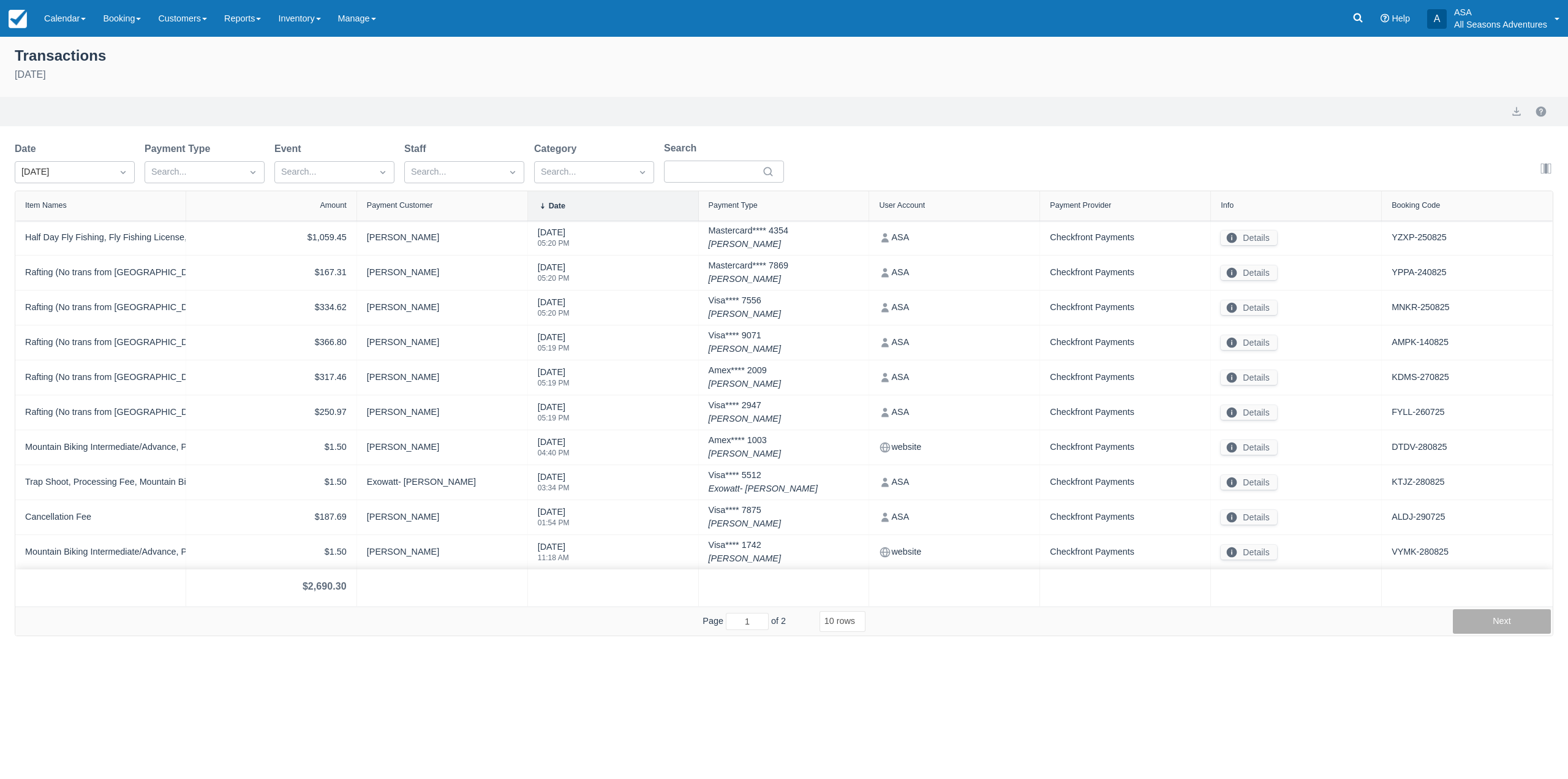
click at [1476, 628] on button "Next" at bounding box center [1502, 622] width 98 height 24
type input "2"
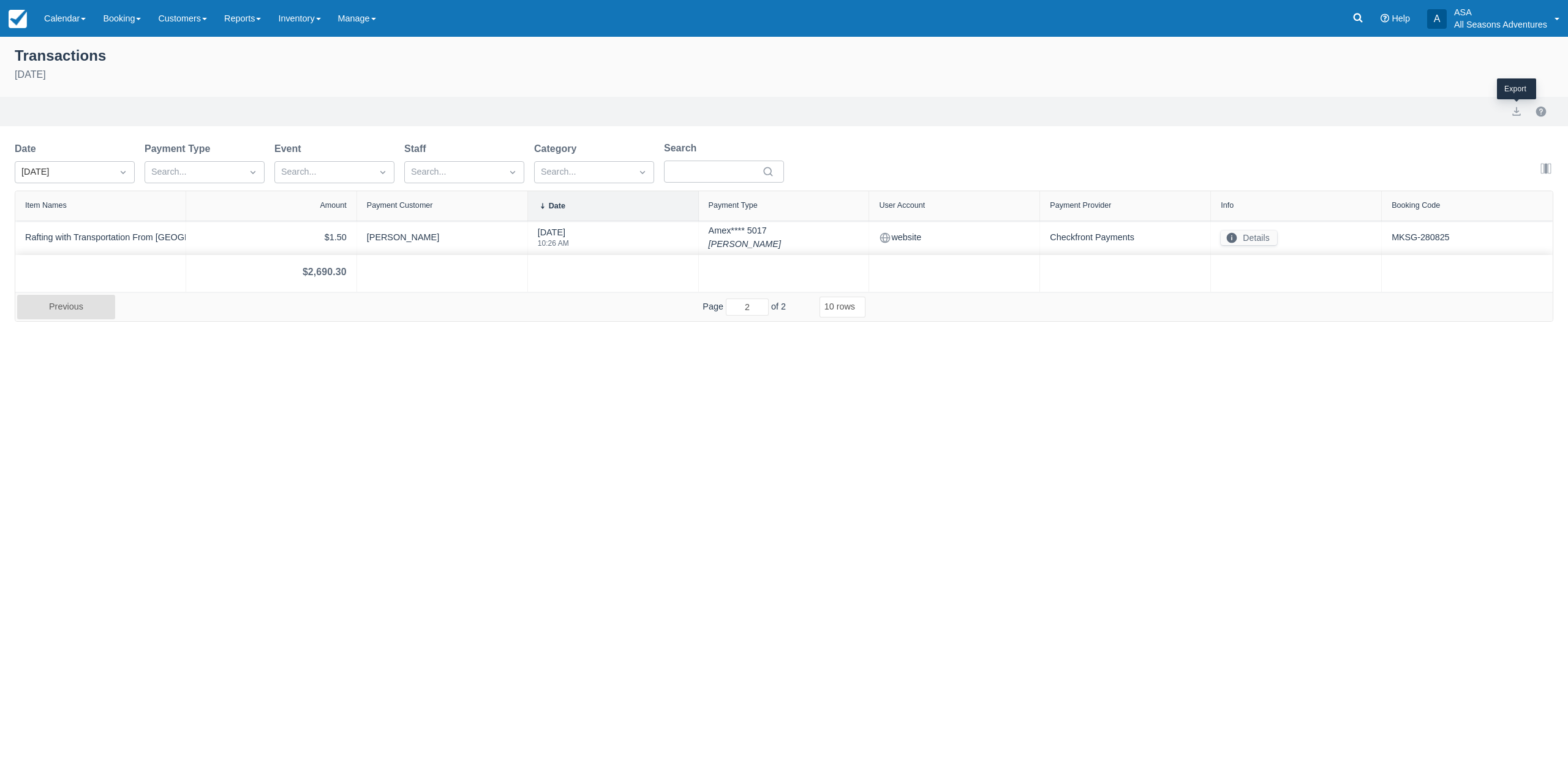
click at [1506, 116] on div at bounding box center [1517, 111] width 24 height 14
click at [1514, 114] on button "export" at bounding box center [1516, 111] width 14 height 14
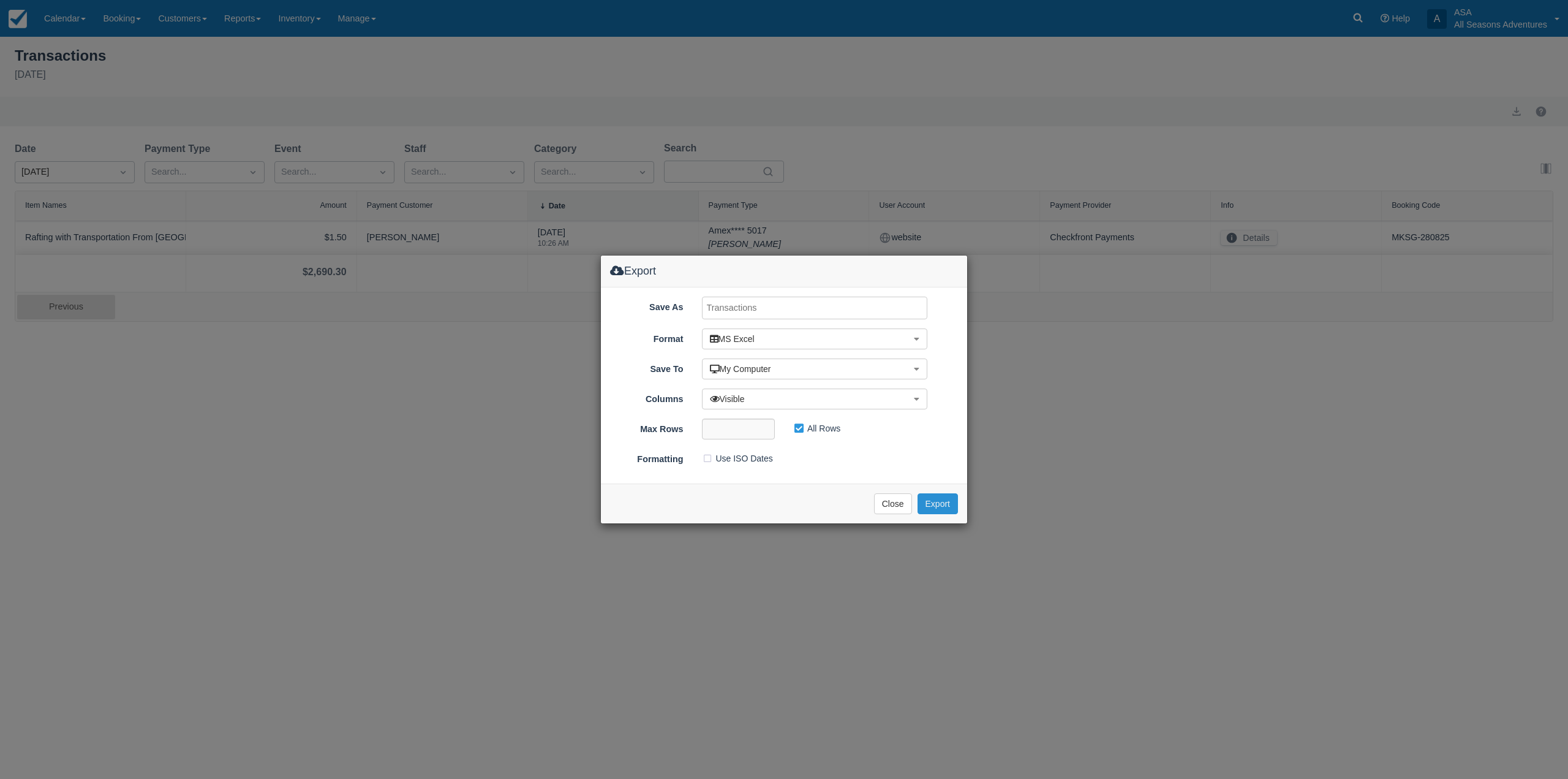
click at [950, 500] on button "Export" at bounding box center [938, 504] width 40 height 21
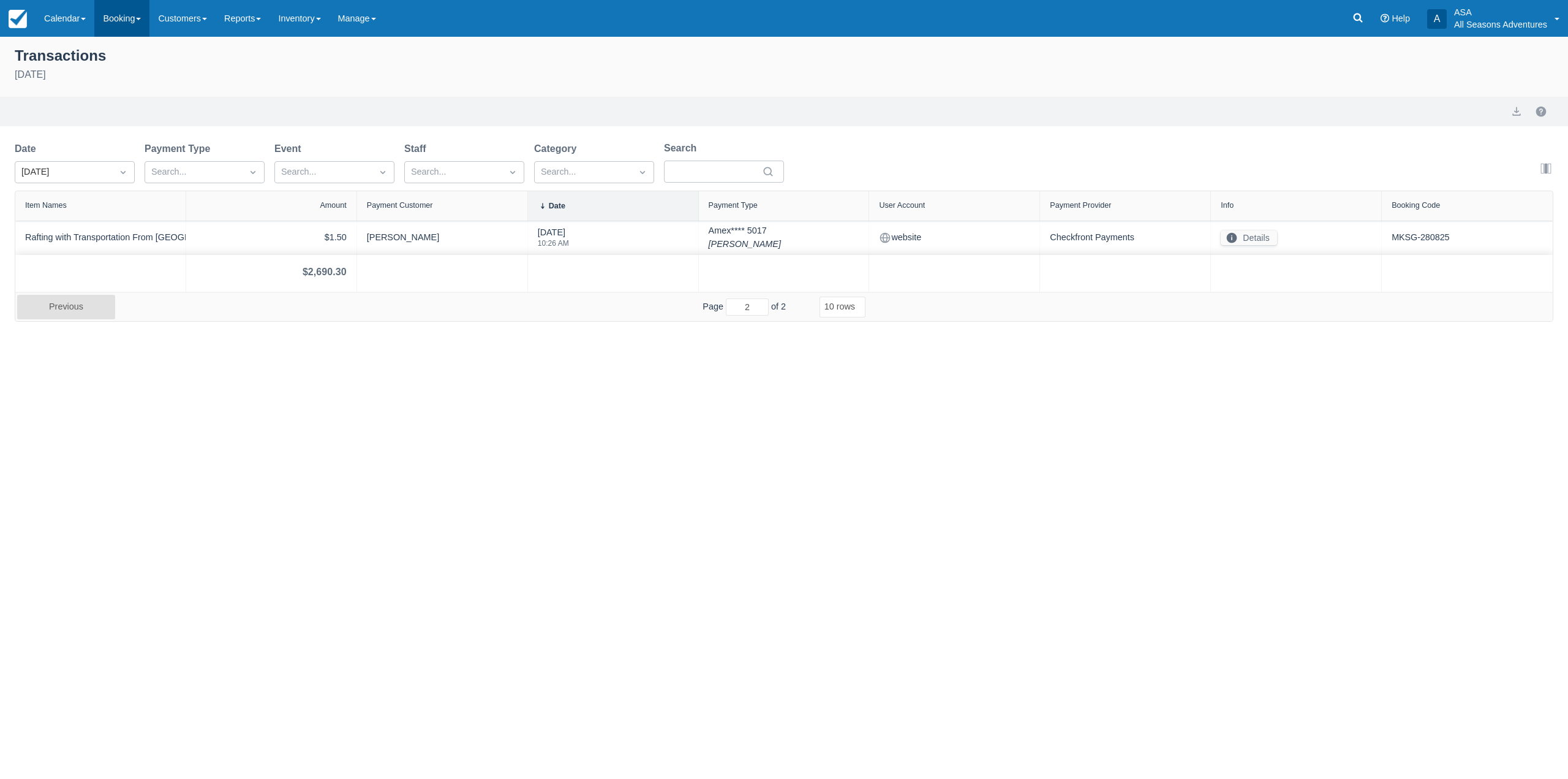
click at [115, 11] on link "Booking" at bounding box center [122, 18] width 55 height 37
click at [123, 83] on link "Daily List" at bounding box center [168, 79] width 148 height 26
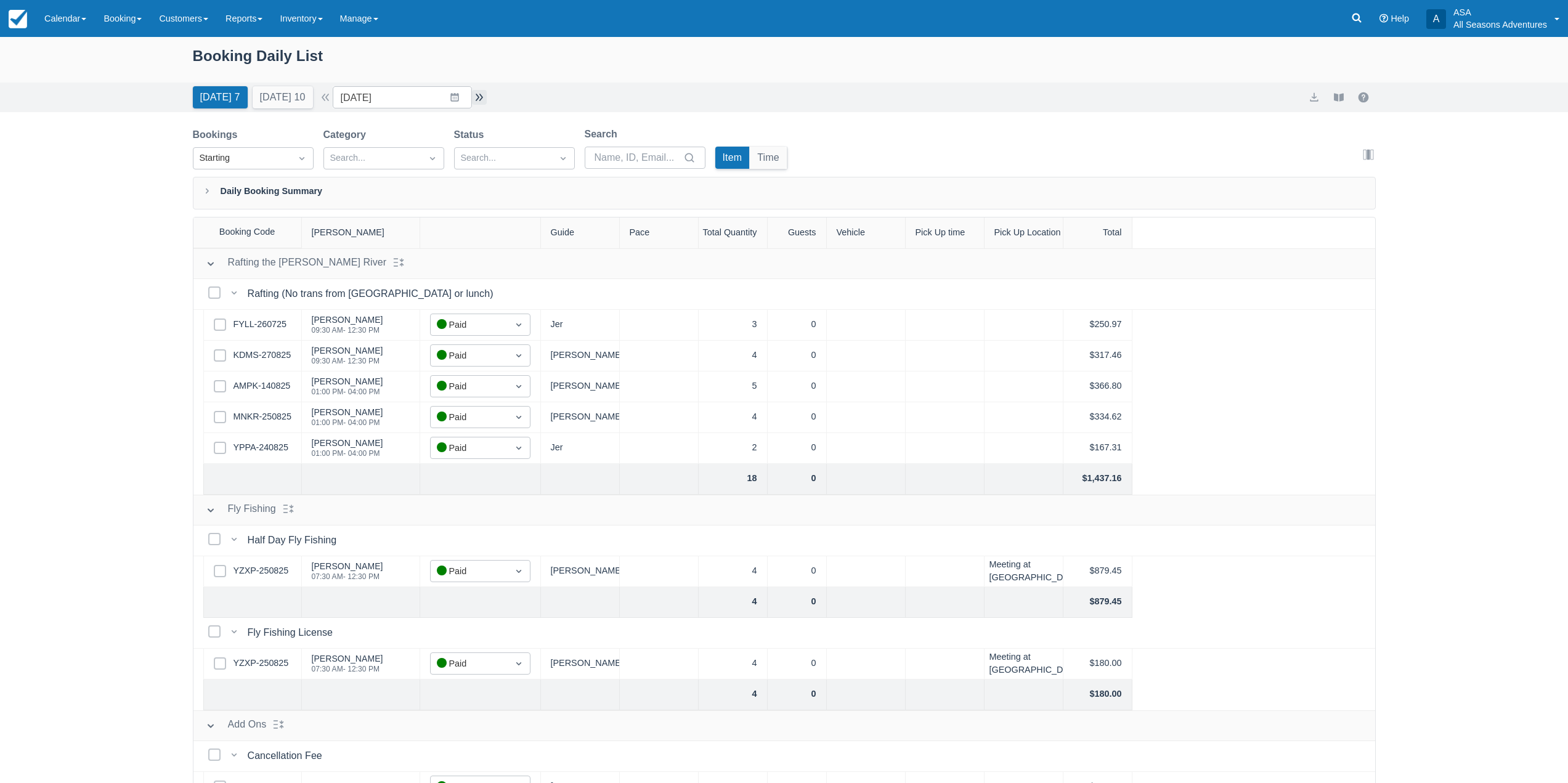
click at [485, 99] on button "button" at bounding box center [479, 97] width 14 height 14
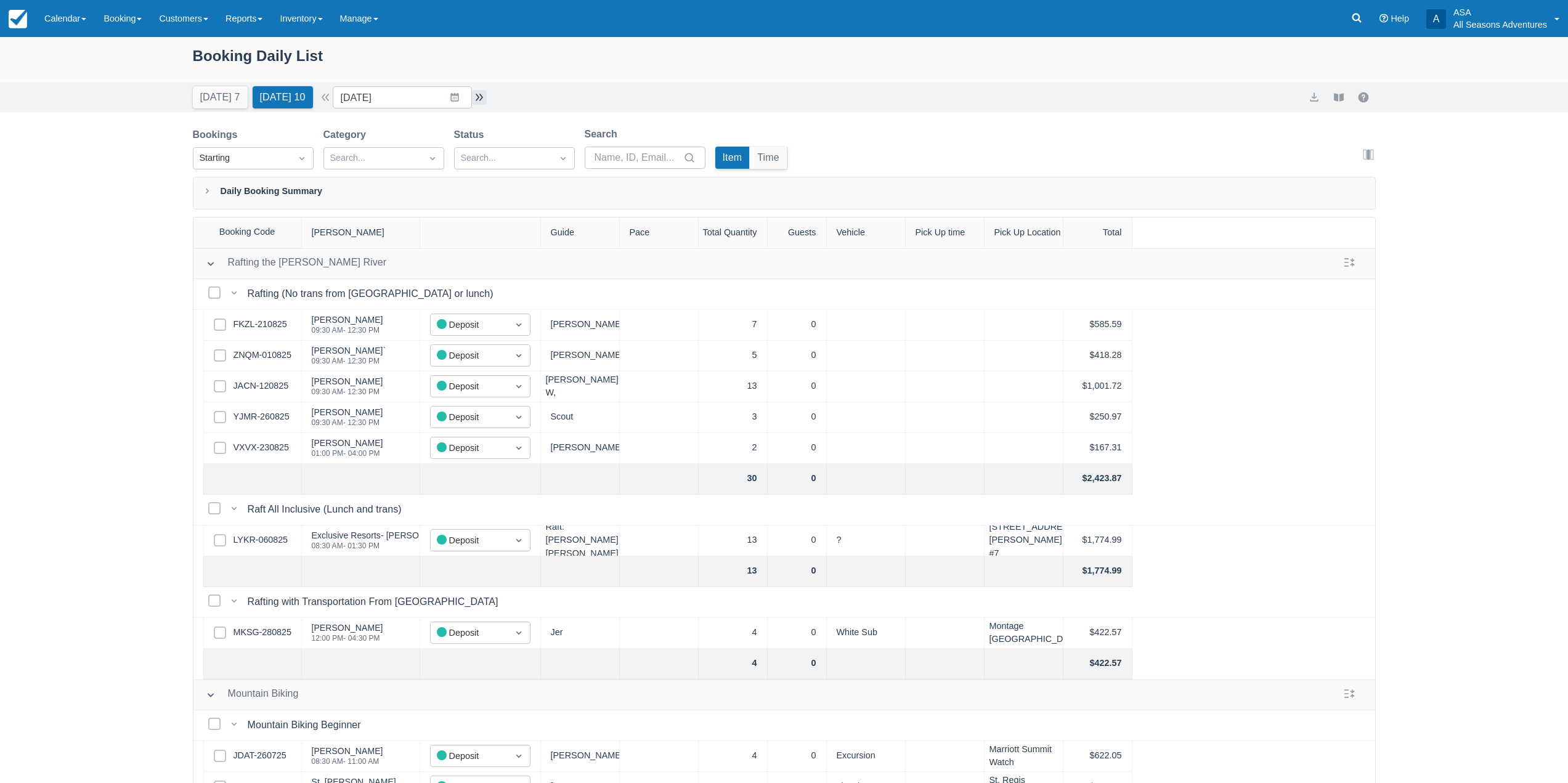
click at [485, 99] on button "button" at bounding box center [479, 97] width 14 height 14
type input "08/30/25"
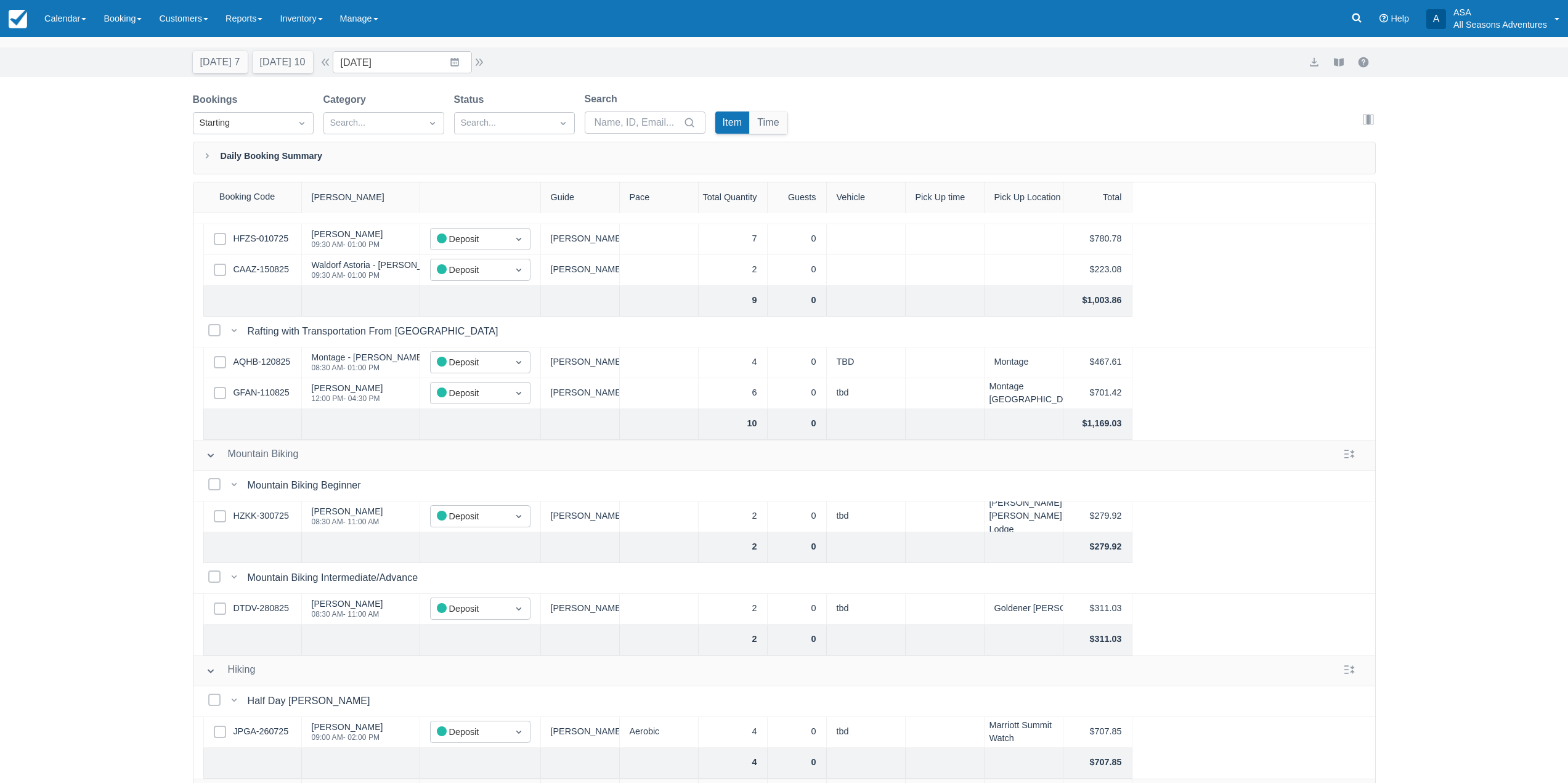
scroll to position [63, 0]
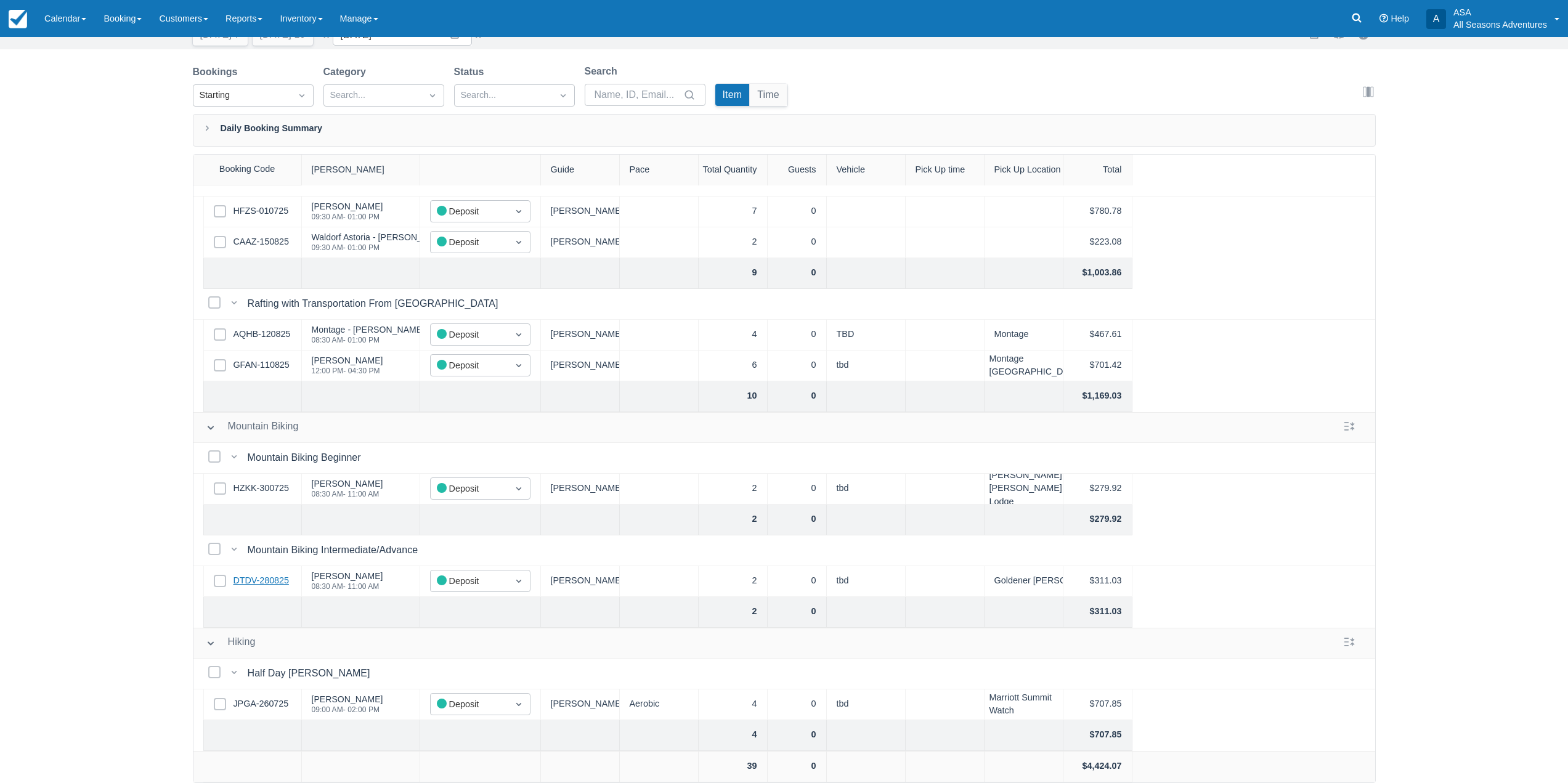
click at [262, 577] on link "DTDV-280825" at bounding box center [261, 581] width 56 height 14
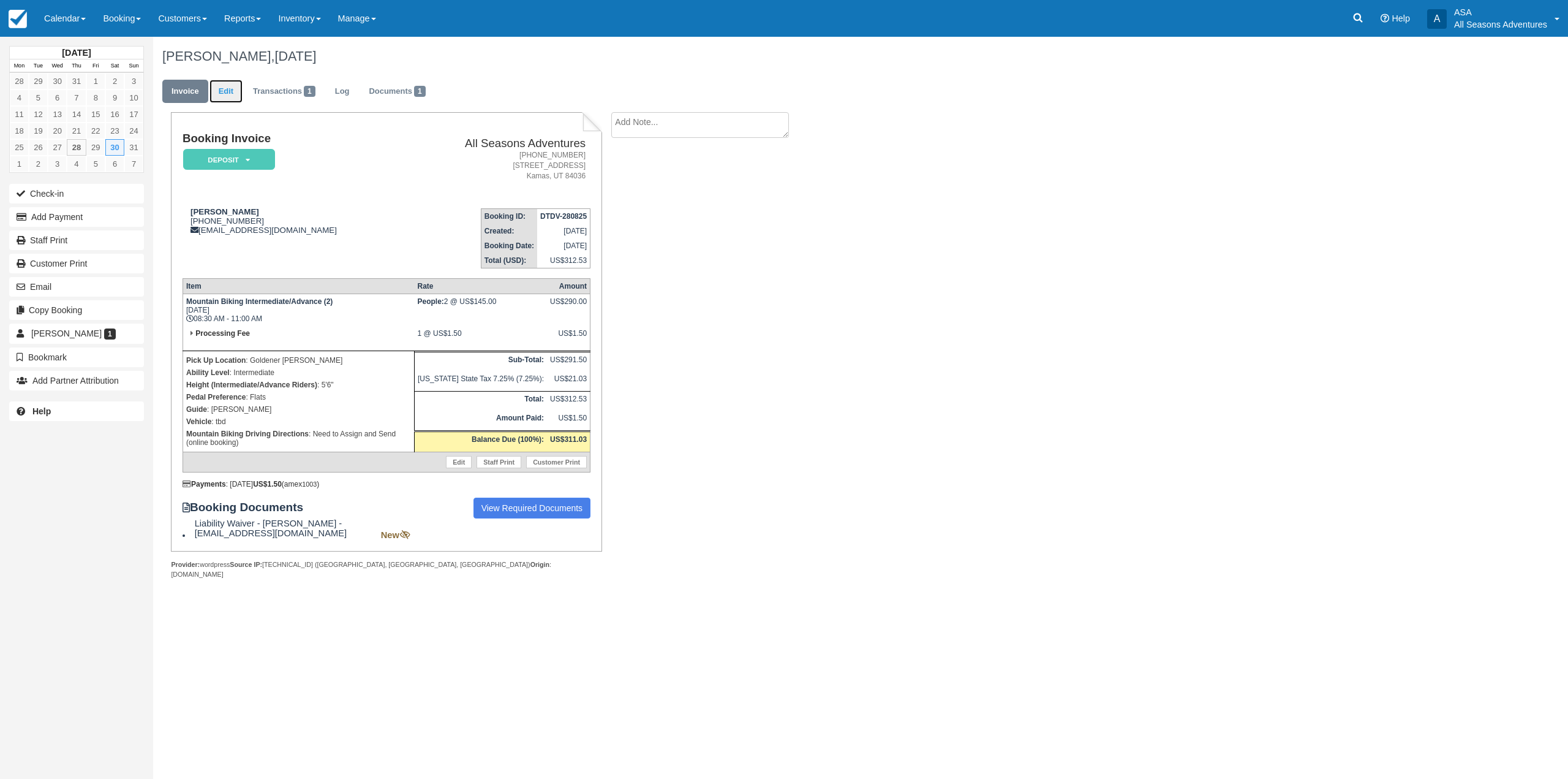
click at [226, 79] on link "Edit" at bounding box center [226, 92] width 33 height 24
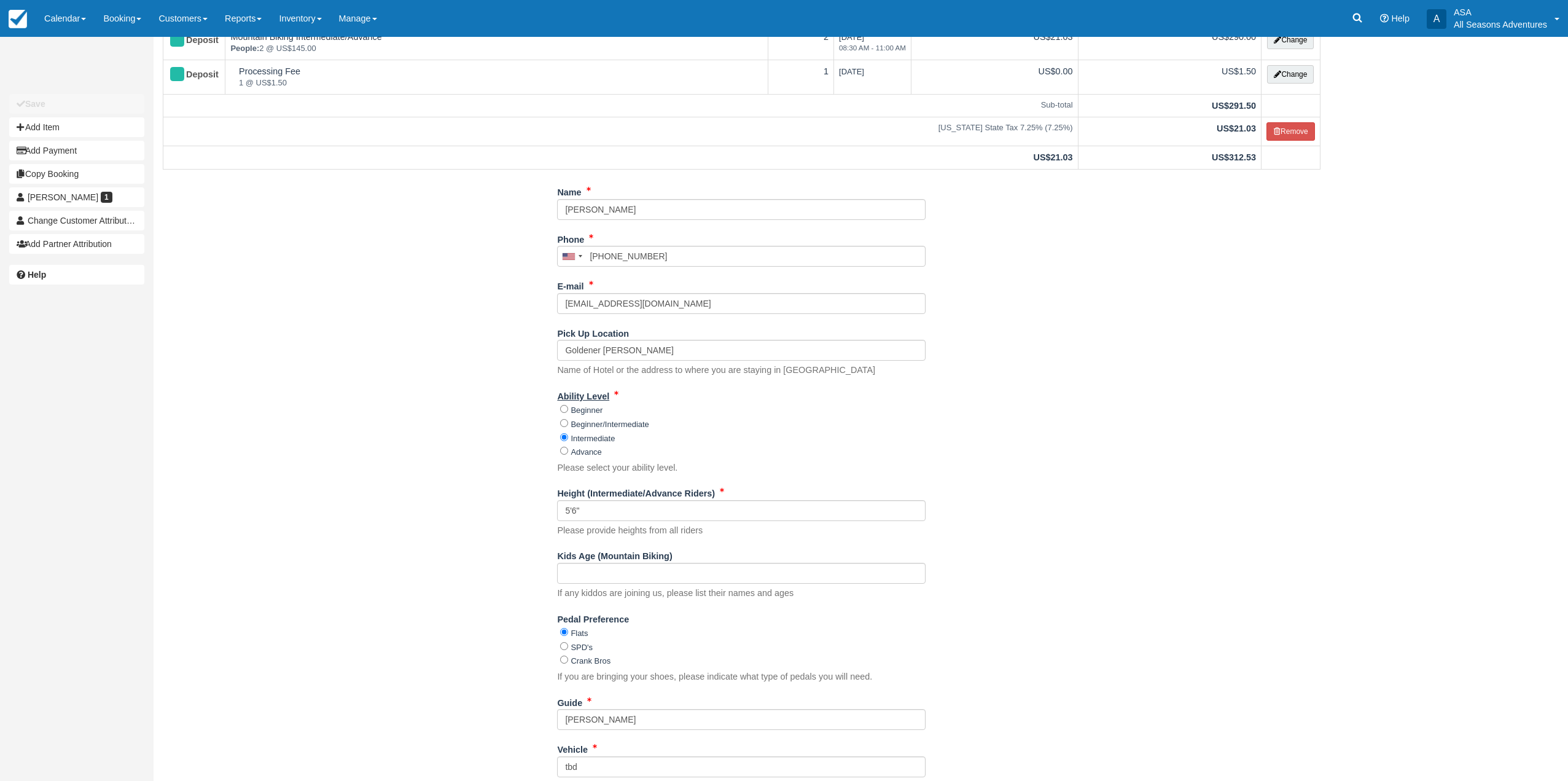
scroll to position [251, 0]
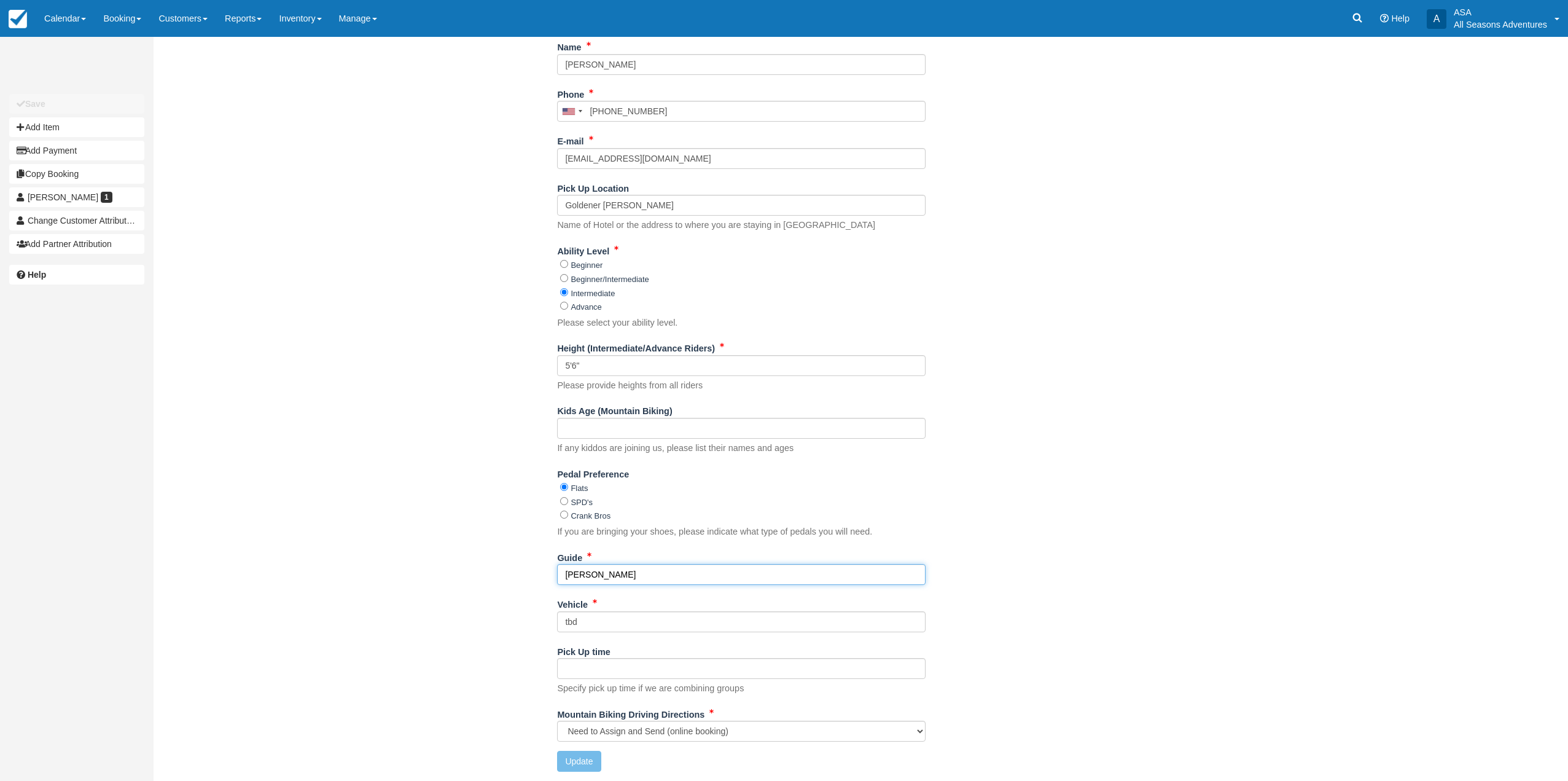
drag, startPoint x: 596, startPoint y: 569, endPoint x: 551, endPoint y: 573, distance: 45.2
click at [551, 573] on div "Name [PERSON_NAME] Phone [GEOGRAPHIC_DATA] +1 [GEOGRAPHIC_DATA] +1 [GEOGRAPHIC_…" at bounding box center [741, 409] width 1176 height 744
type input "[PERSON_NAME]"
click at [580, 756] on button "Update" at bounding box center [578, 761] width 43 height 21
type input "[PHONE_NUMBER]"
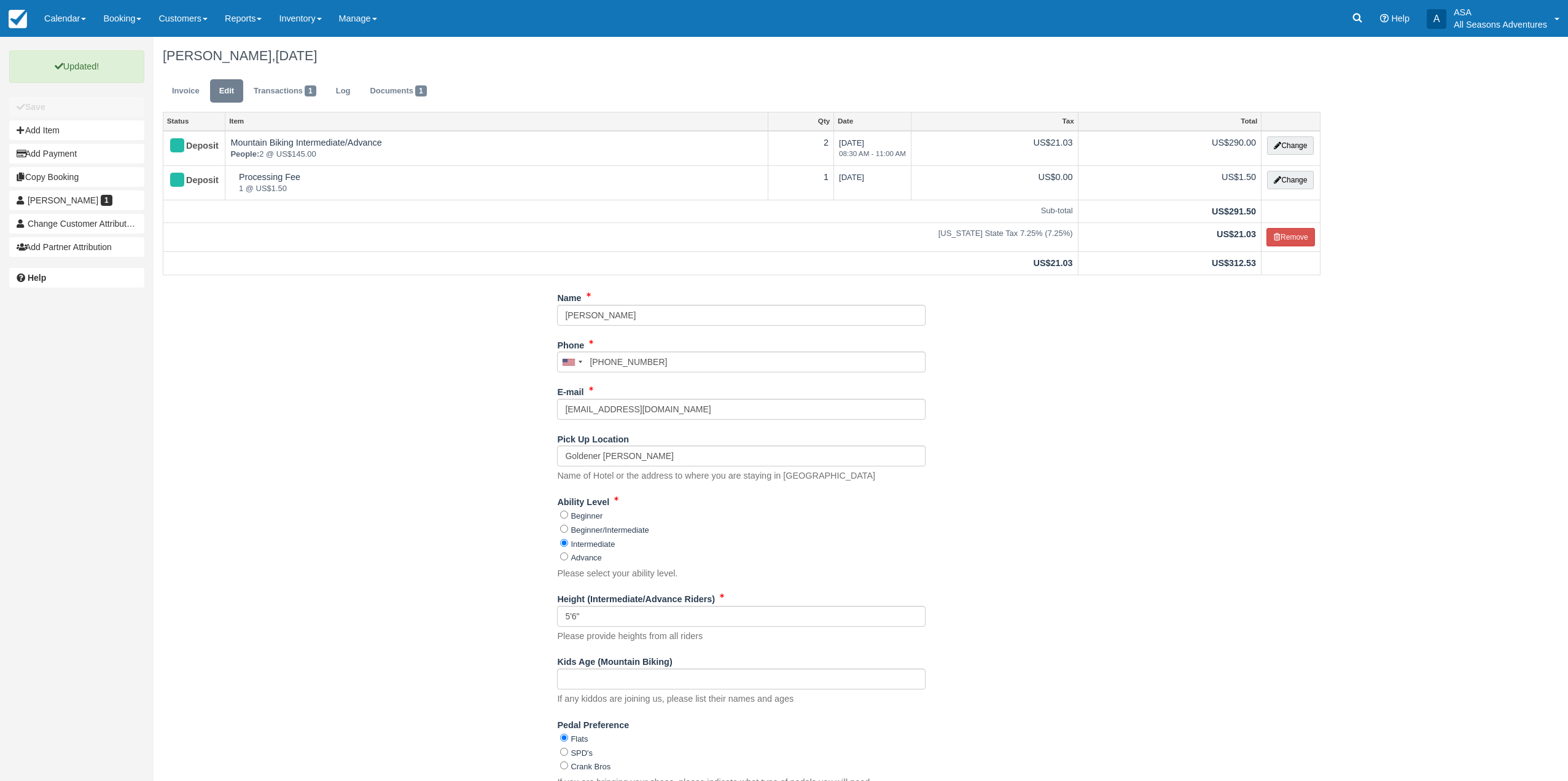
scroll to position [0, 0]
click at [176, 93] on link "Invoice" at bounding box center [185, 92] width 46 height 24
